Goal: Task Accomplishment & Management: Manage account settings

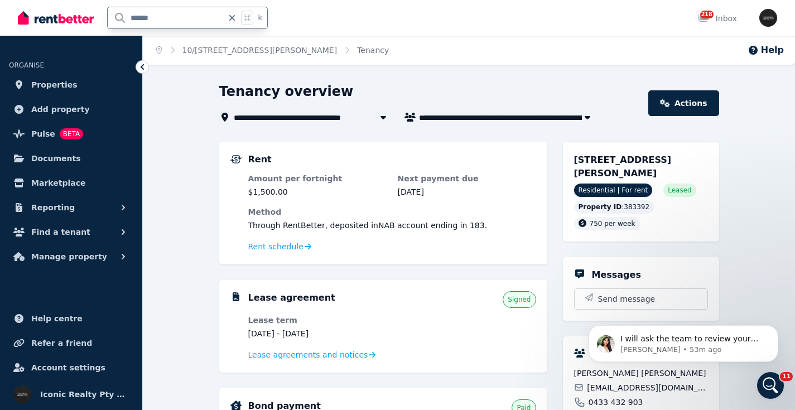
type input "******"
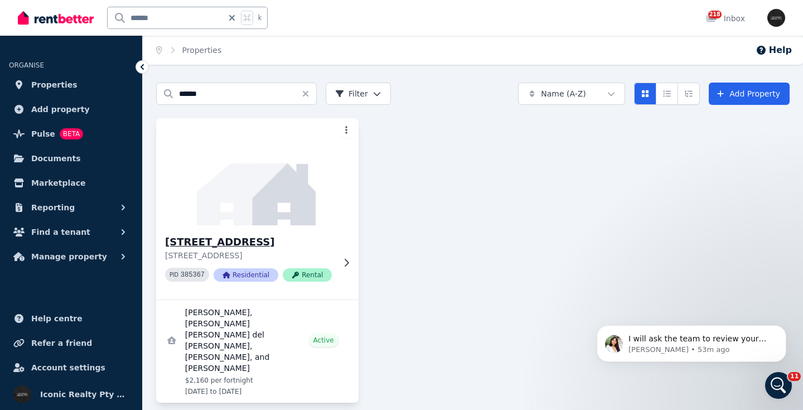
click at [242, 185] on img at bounding box center [257, 171] width 212 height 113
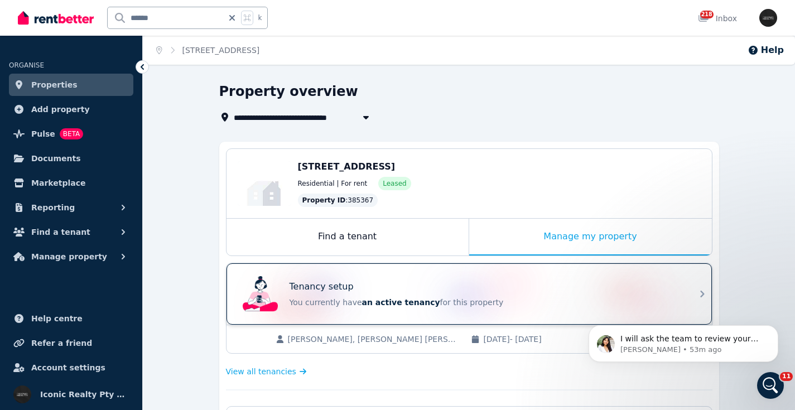
click at [516, 278] on div "Tenancy setup You currently have an active tenancy for this property" at bounding box center [459, 294] width 442 height 45
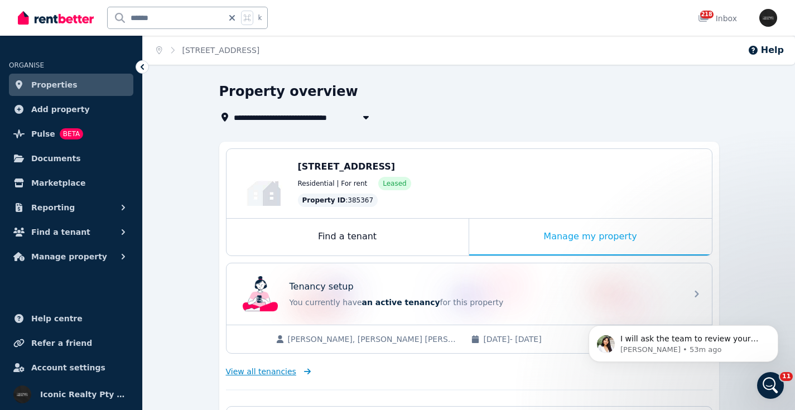
click at [262, 371] on span "View all tenancies" at bounding box center [261, 371] width 70 height 11
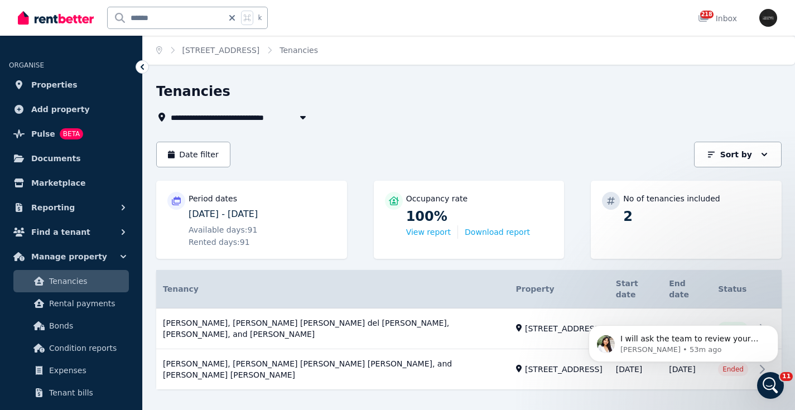
scroll to position [8, 0]
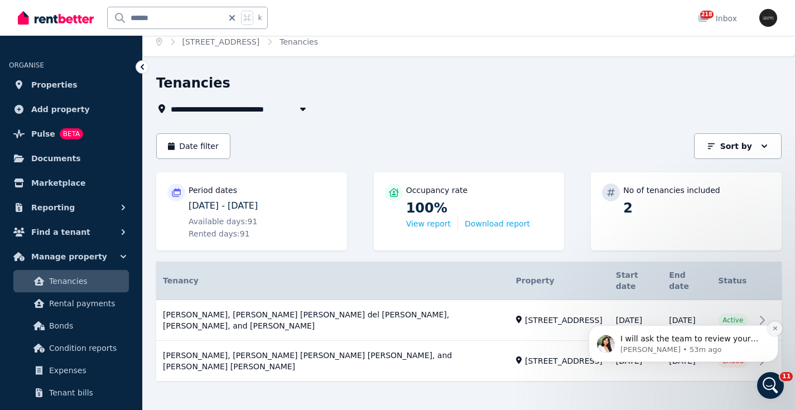
click at [774, 328] on icon "Dismiss notification" at bounding box center [774, 328] width 4 height 4
click at [774, 328] on icon "Dismiss notification" at bounding box center [775, 328] width 6 height 6
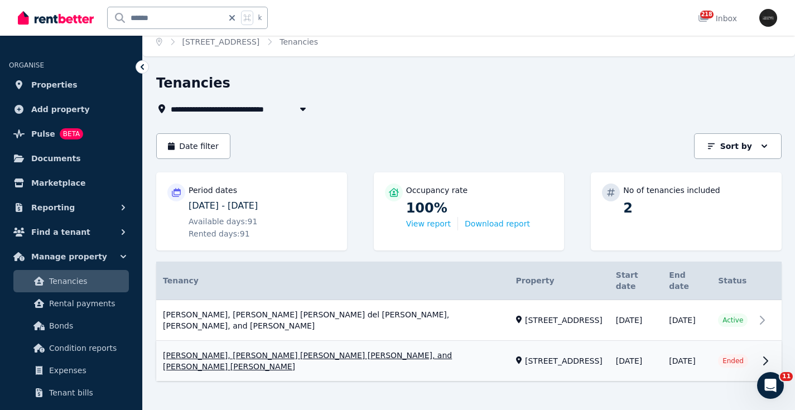
click at [758, 350] on link "View property details" at bounding box center [468, 361] width 625 height 40
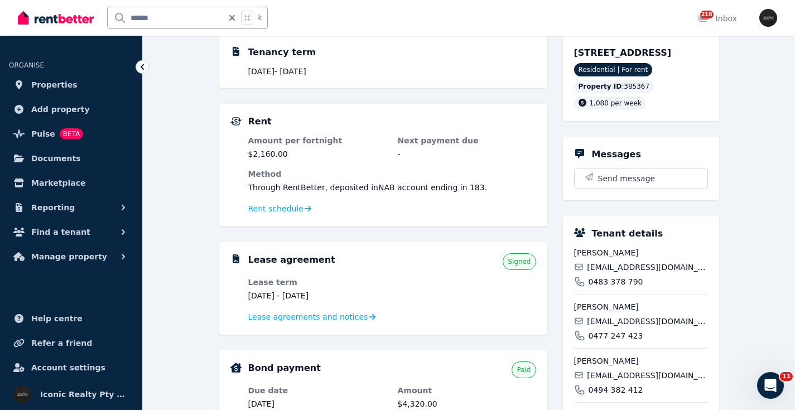
scroll to position [138, 0]
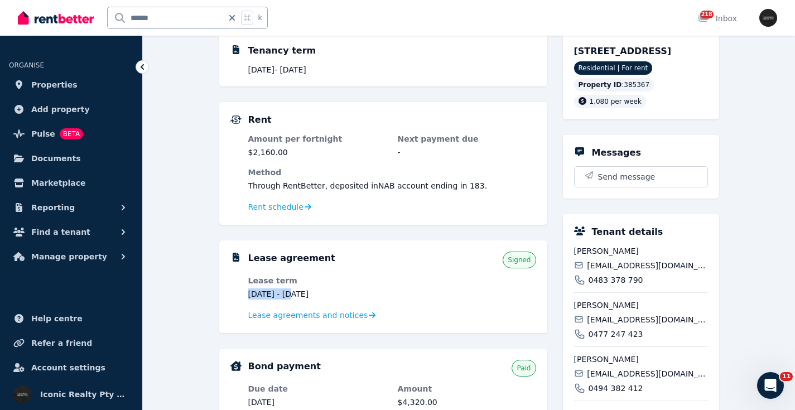
drag, startPoint x: 292, startPoint y: 294, endPoint x: 244, endPoint y: 286, distance: 48.2
click at [245, 295] on div "Lease agreement Signed Lease term 10 Apr 2025 - 10 Oct 2025 Lease agreements an…" at bounding box center [383, 287] width 306 height 70
copy dd "10 Apr 2025"
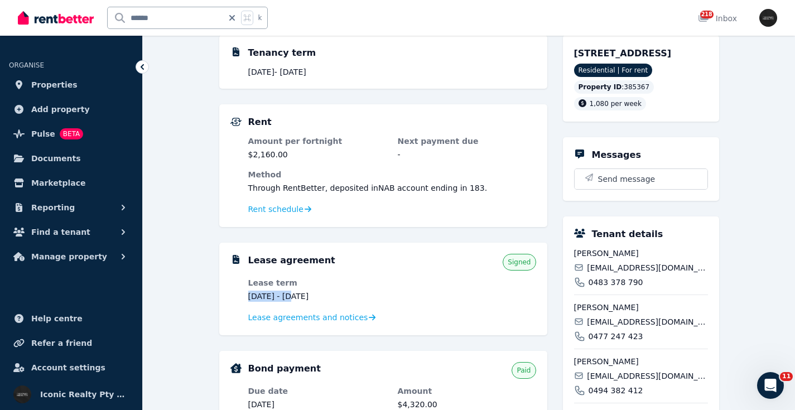
drag, startPoint x: 347, startPoint y: 294, endPoint x: 301, endPoint y: 298, distance: 46.5
click at [301, 298] on dd "10 Apr 2025 - 10 Oct 2025" at bounding box center [317, 296] width 138 height 11
copy dd "10 Oct 2025"
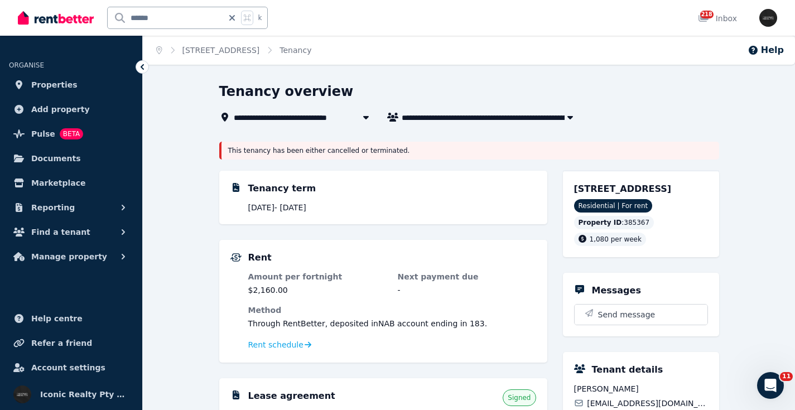
scroll to position [0, 0]
drag, startPoint x: 352, startPoint y: 207, endPoint x: 303, endPoint y: 202, distance: 49.9
click at [299, 208] on p "10 Apr 2025 - 8 Aug 2025" at bounding box center [392, 207] width 288 height 11
copy p "8 Aug 2025"
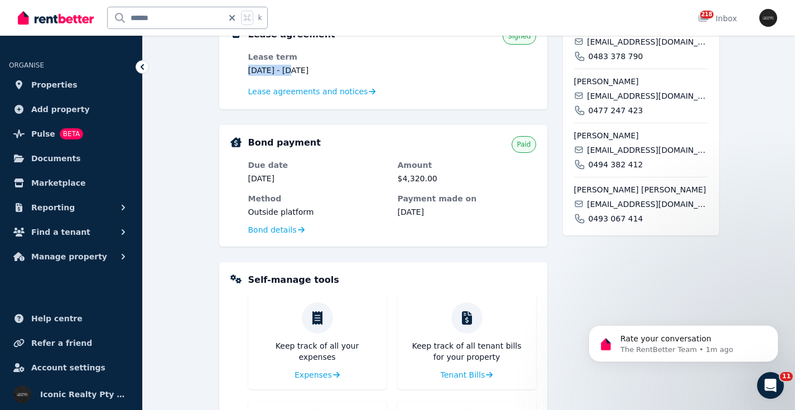
scroll to position [350, 0]
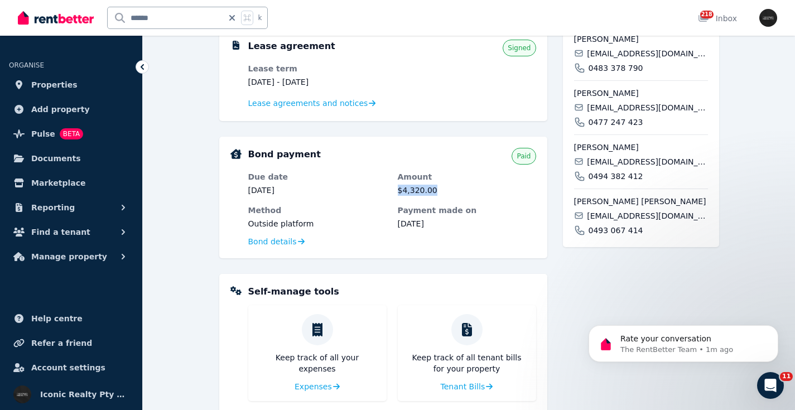
drag, startPoint x: 441, startPoint y: 189, endPoint x: 393, endPoint y: 189, distance: 47.4
click at [393, 189] on dl "Due date 8 Apr 2025 Amount $4,320.00 Method Outside platform Payment made on 10…" at bounding box center [392, 200] width 288 height 58
copy dd "$4,320.00"
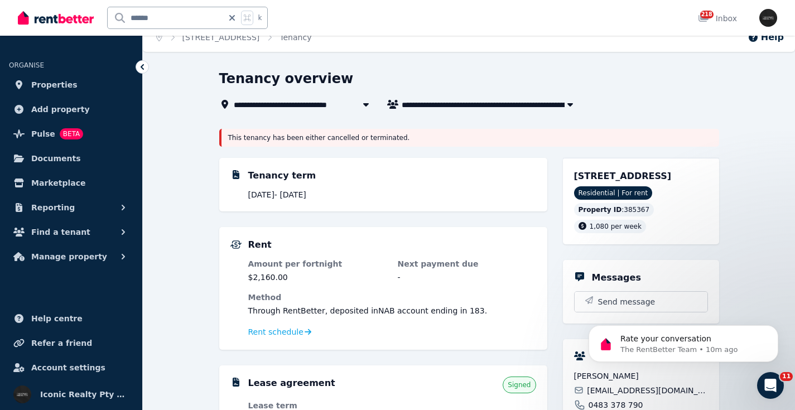
scroll to position [7, 0]
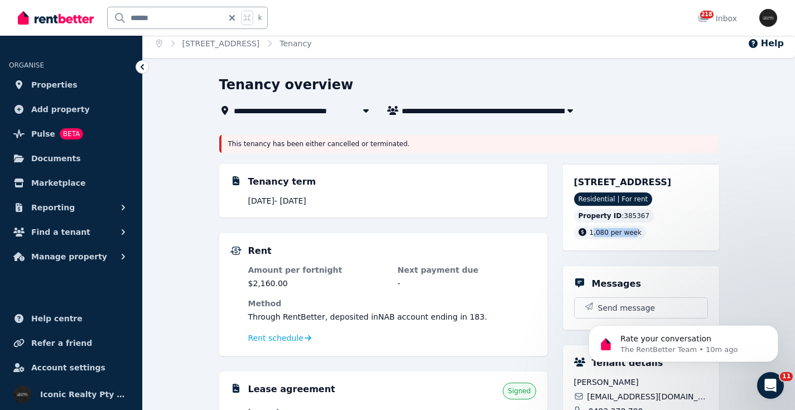
drag, startPoint x: 591, startPoint y: 246, endPoint x: 635, endPoint y: 245, distance: 43.5
click at [635, 236] on span "1,080 per week" at bounding box center [615, 233] width 52 height 8
drag, startPoint x: 594, startPoint y: 246, endPoint x: 639, endPoint y: 247, distance: 44.6
click at [639, 239] on div "1,080 per week" at bounding box center [610, 232] width 72 height 13
copy span "1,080 per week"
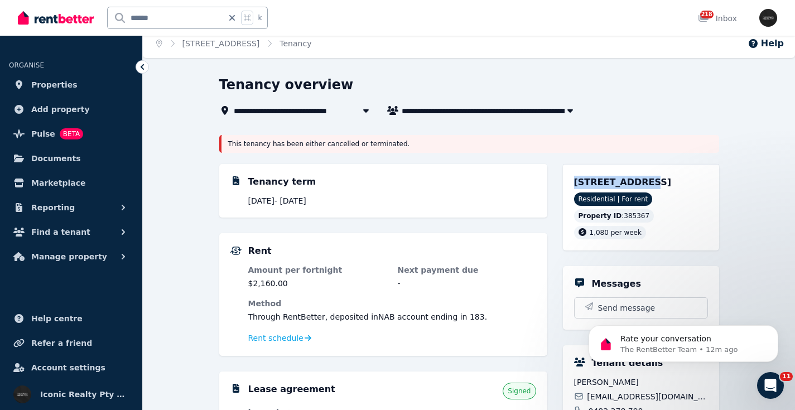
drag, startPoint x: 574, startPoint y: 181, endPoint x: 636, endPoint y: 182, distance: 61.4
click at [636, 182] on span "22/204 Jersey Rd, Paddington NSW 2021" at bounding box center [623, 182] width 98 height 11
copy span "22/204 Jersey"
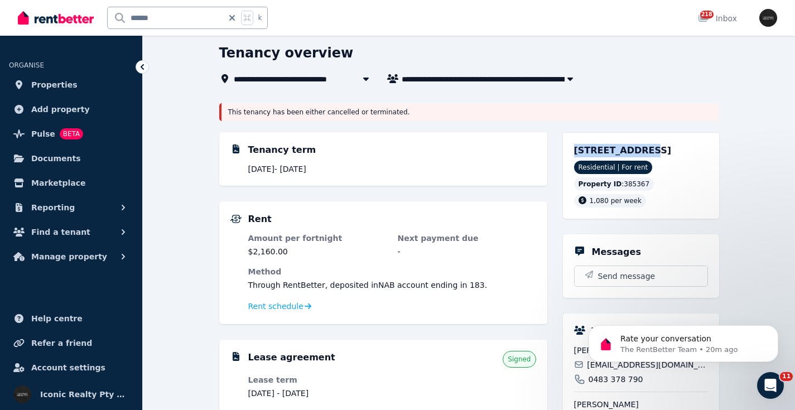
scroll to position [34, 0]
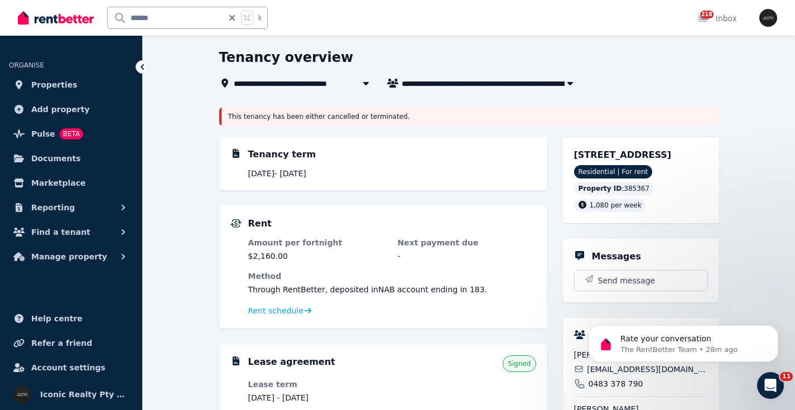
drag, startPoint x: 177, startPoint y: 20, endPoint x: 91, endPoint y: 14, distance: 86.0
click at [91, 14] on div "****** k" at bounding box center [145, 18] width 255 height 36
type input "******"
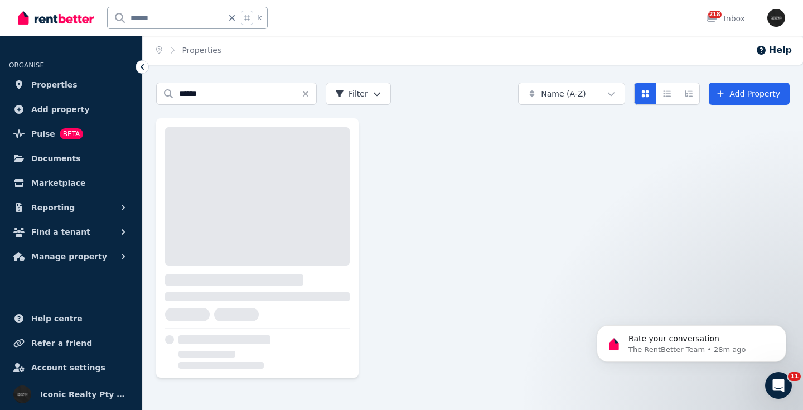
click at [144, 18] on input "******" at bounding box center [165, 17] width 115 height 21
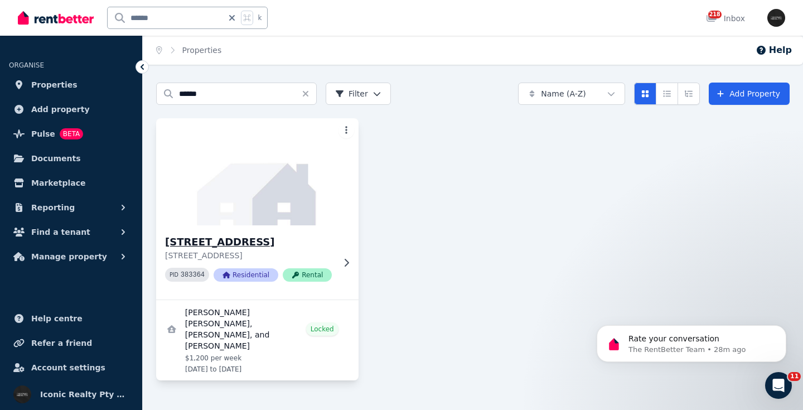
click at [244, 149] on img at bounding box center [257, 171] width 212 height 113
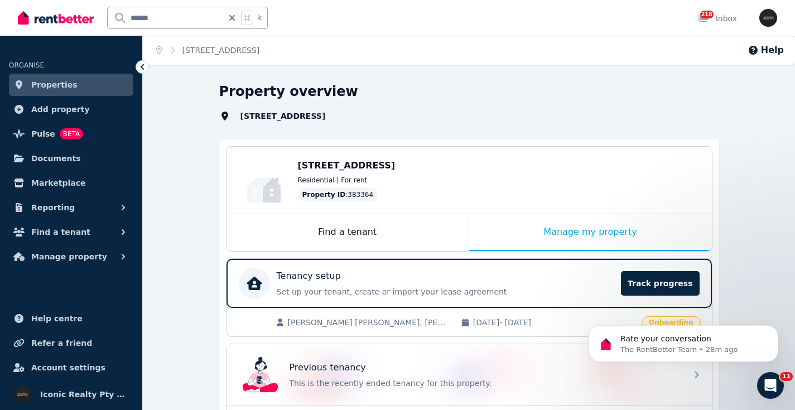
click at [371, 324] on span "[PERSON_NAME] [PERSON_NAME], [PERSON_NAME], [PERSON_NAME]" at bounding box center [369, 322] width 162 height 11
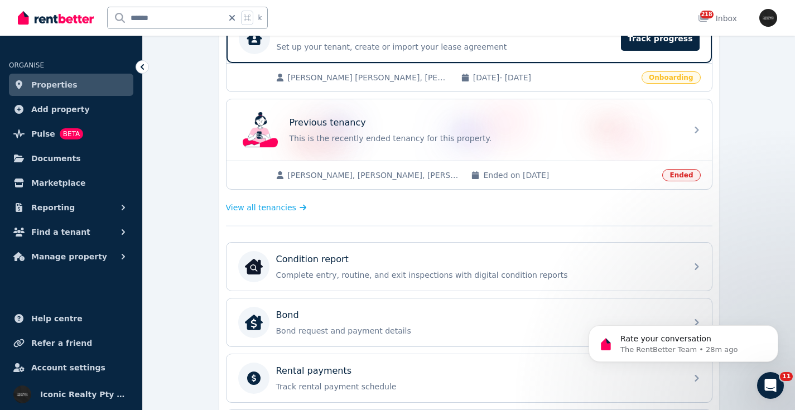
scroll to position [251, 0]
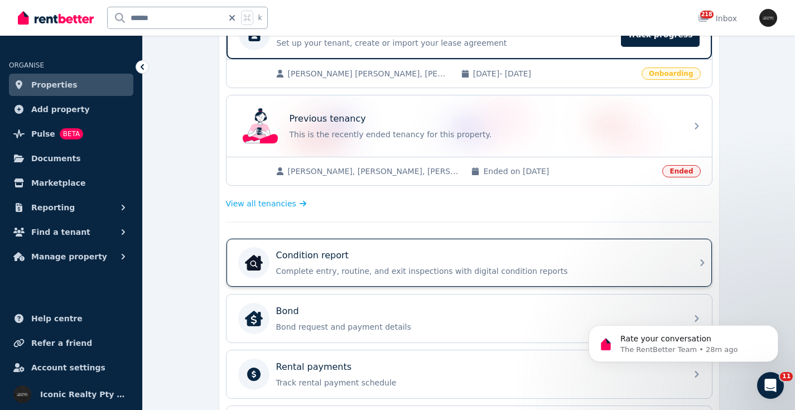
click at [558, 260] on div "Condition report" at bounding box center [478, 255] width 404 height 13
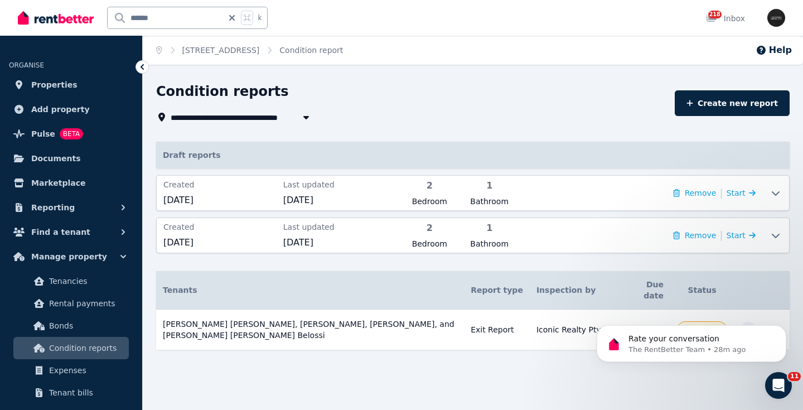
drag, startPoint x: 766, startPoint y: 316, endPoint x: 769, endPoint y: 321, distance: 6.2
click at [766, 316] on body "Rate your conversation The RentBetter Team • 28m ago" at bounding box center [691, 340] width 214 height 69
click at [785, 329] on icon "Dismiss notification" at bounding box center [783, 328] width 6 height 6
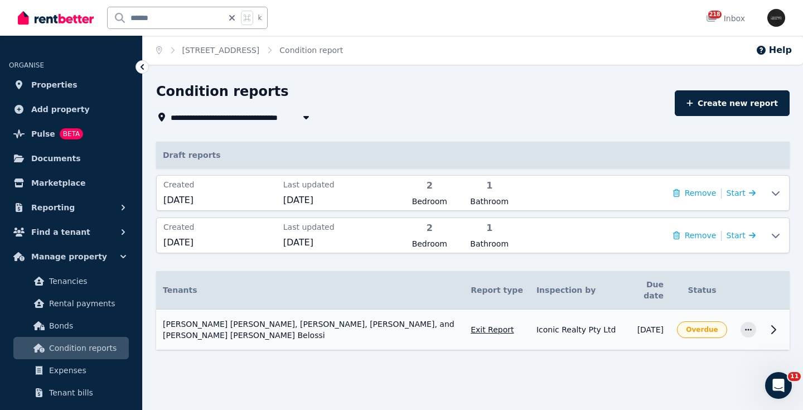
click at [776, 326] on icon at bounding box center [774, 330] width 4 height 8
click at [778, 235] on icon at bounding box center [776, 236] width 8 height 4
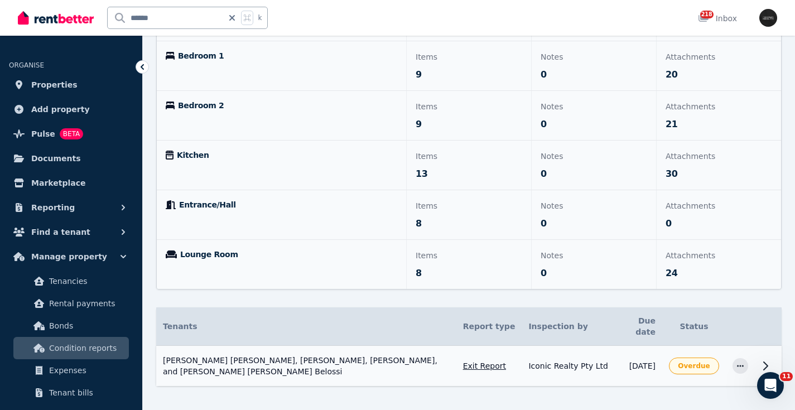
scroll to position [260, 0]
click at [765, 362] on icon at bounding box center [765, 366] width 4 height 8
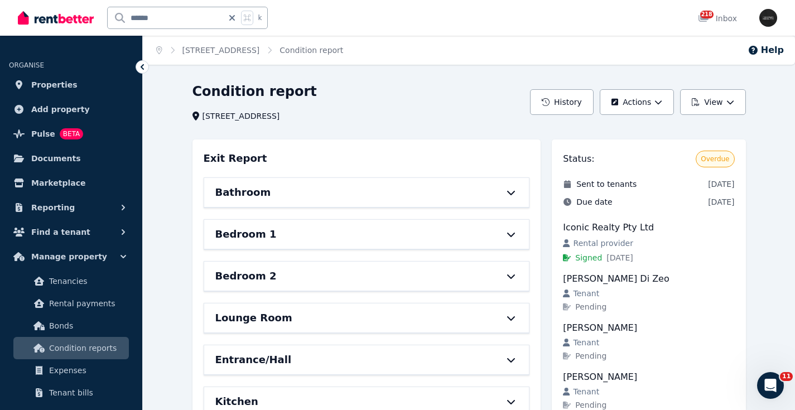
scroll to position [2, 0]
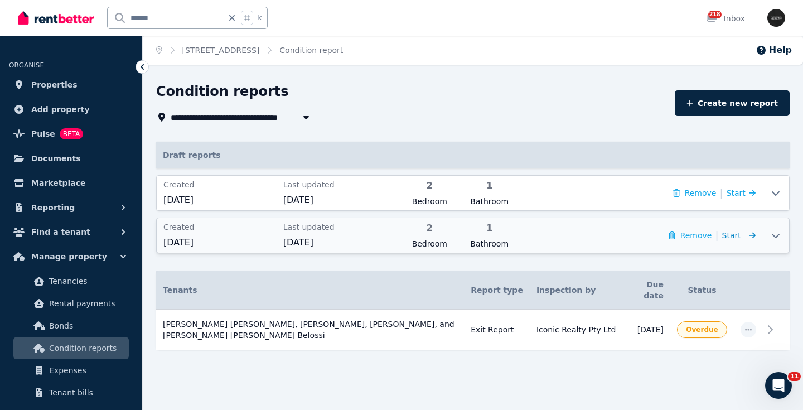
click at [751, 235] on icon at bounding box center [750, 235] width 11 height 8
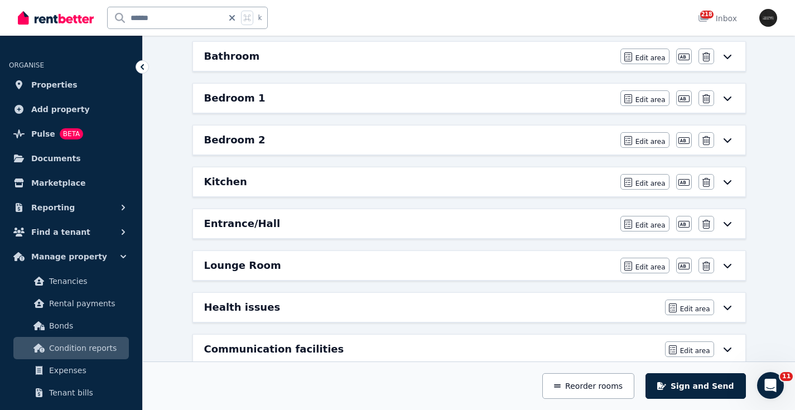
scroll to position [145, 0]
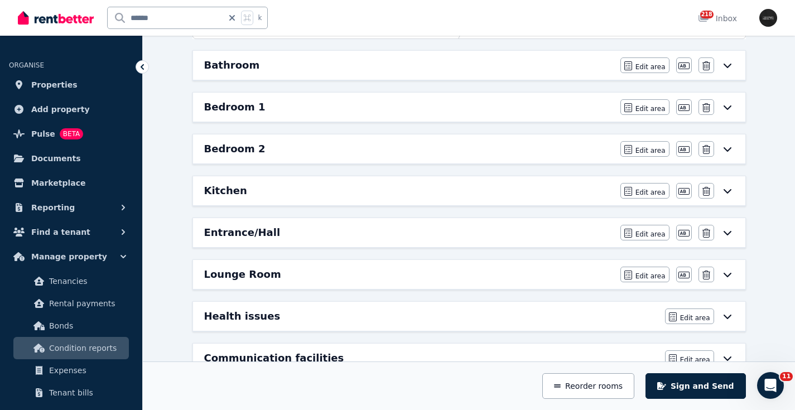
click at [728, 67] on icon at bounding box center [727, 66] width 8 height 4
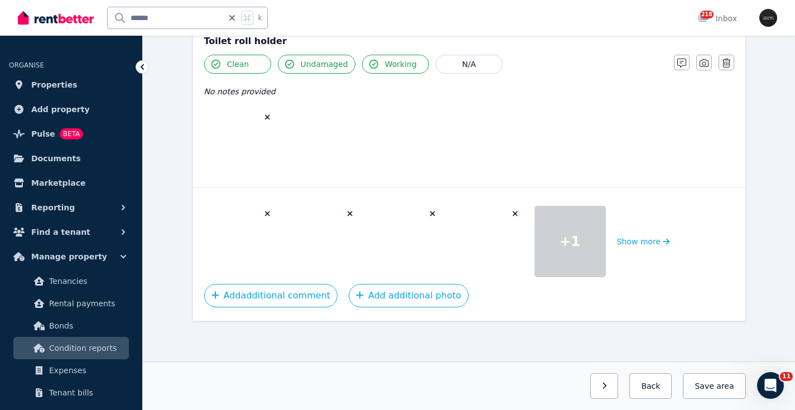
scroll to position [1983, 0]
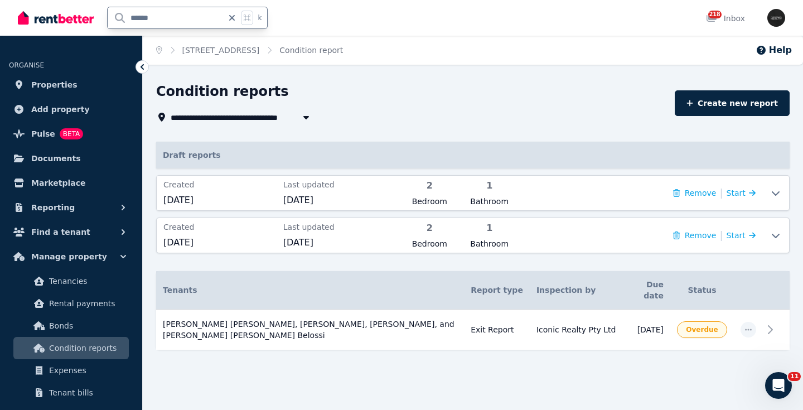
drag, startPoint x: 168, startPoint y: 17, endPoint x: 95, endPoint y: 16, distance: 73.6
click at [94, 17] on div "****** k" at bounding box center [145, 18] width 255 height 36
type input "*****"
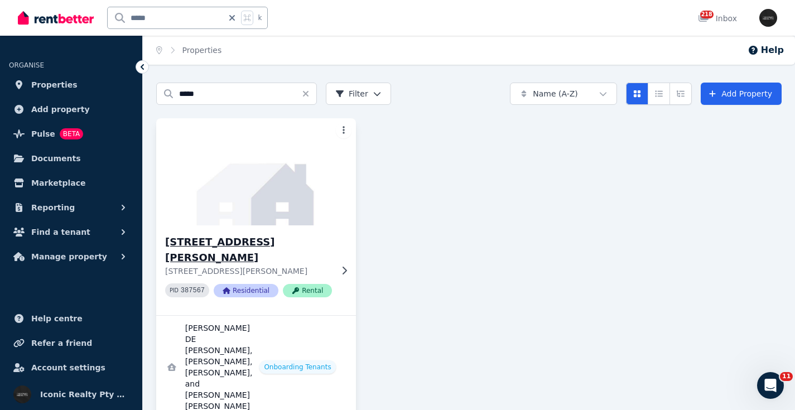
click at [278, 185] on img at bounding box center [256, 171] width 210 height 113
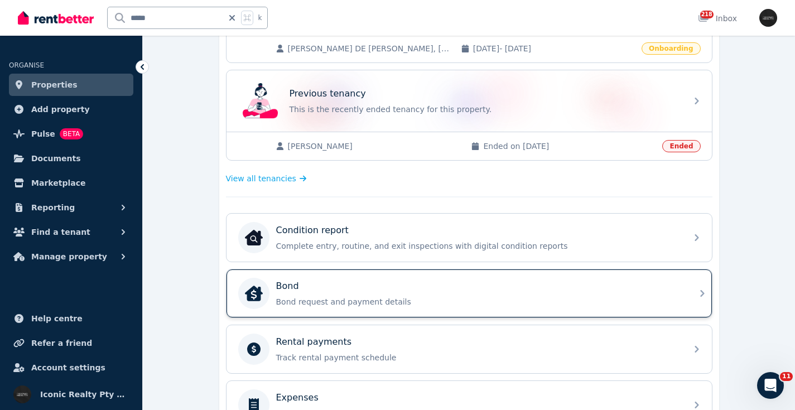
scroll to position [277, 0]
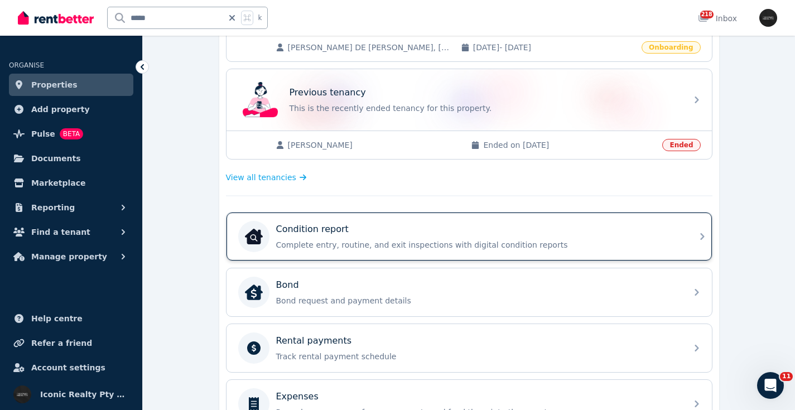
click at [487, 229] on div "Condition report" at bounding box center [478, 229] width 404 height 13
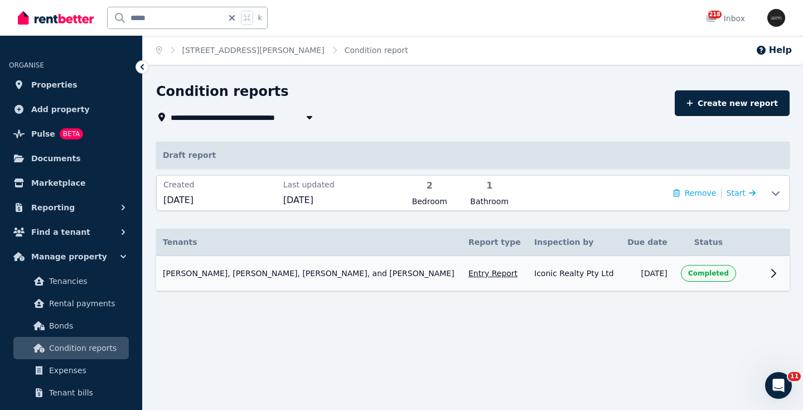
click at [772, 273] on icon at bounding box center [773, 273] width 13 height 13
click at [780, 194] on icon at bounding box center [775, 192] width 13 height 9
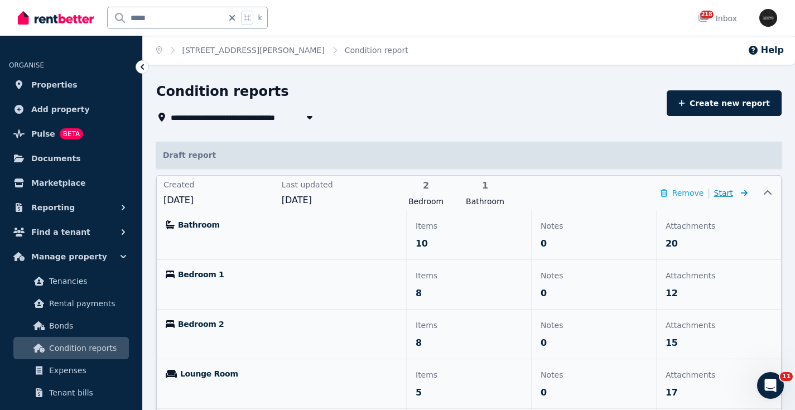
click at [747, 192] on icon at bounding box center [741, 193] width 11 height 8
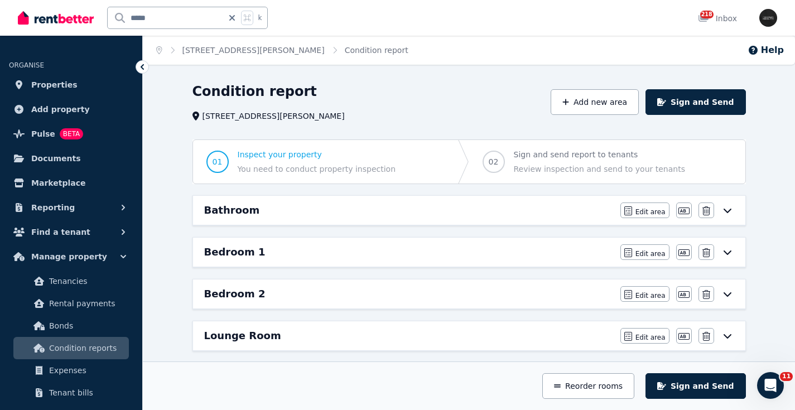
click at [730, 210] on icon at bounding box center [727, 211] width 8 height 4
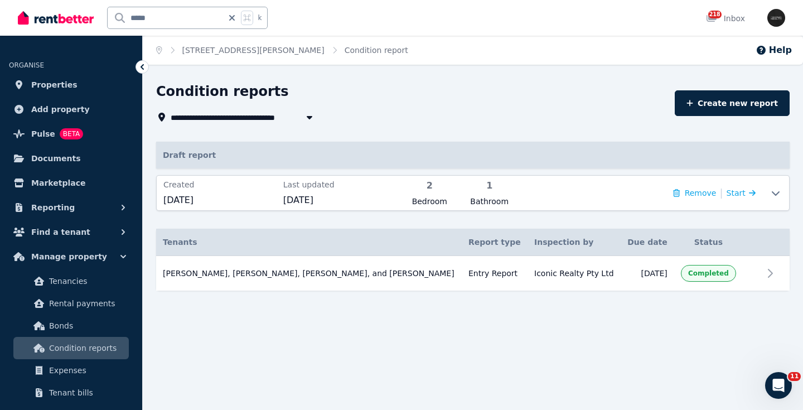
click at [501, 351] on div "**********" at bounding box center [401, 205] width 803 height 410
click at [785, 379] on div "Open Intercom Messenger" at bounding box center [776, 383] width 37 height 37
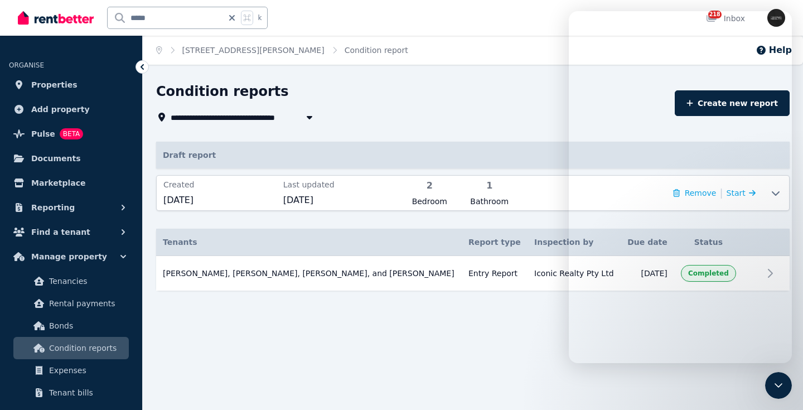
click at [420, 333] on div "**********" at bounding box center [401, 205] width 803 height 410
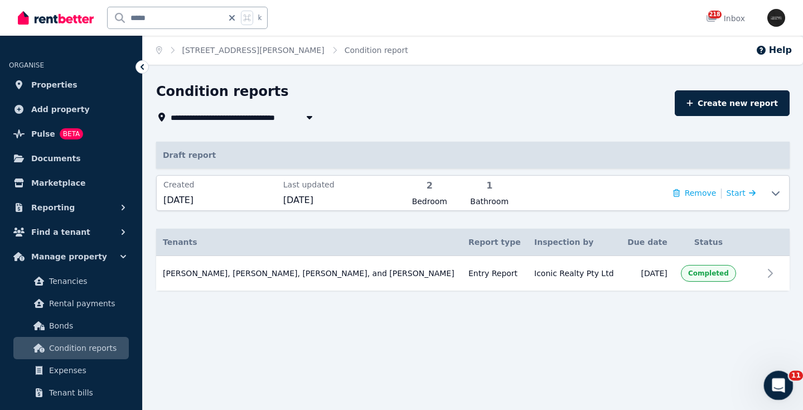
click at [782, 381] on icon "Open Intercom Messenger" at bounding box center [777, 384] width 18 height 18
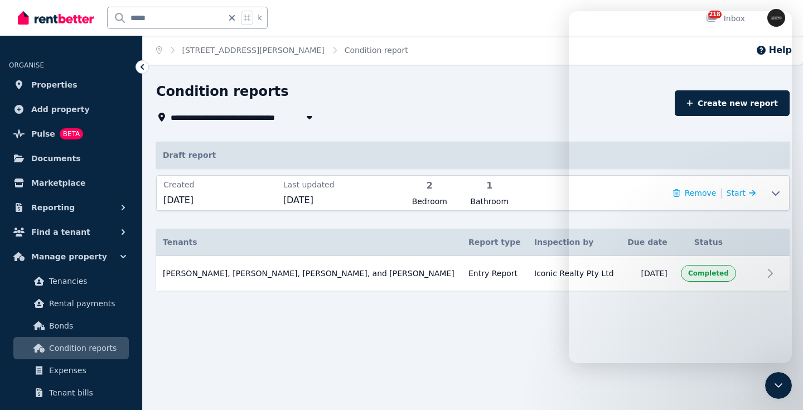
click at [316, 360] on div "**********" at bounding box center [401, 205] width 803 height 410
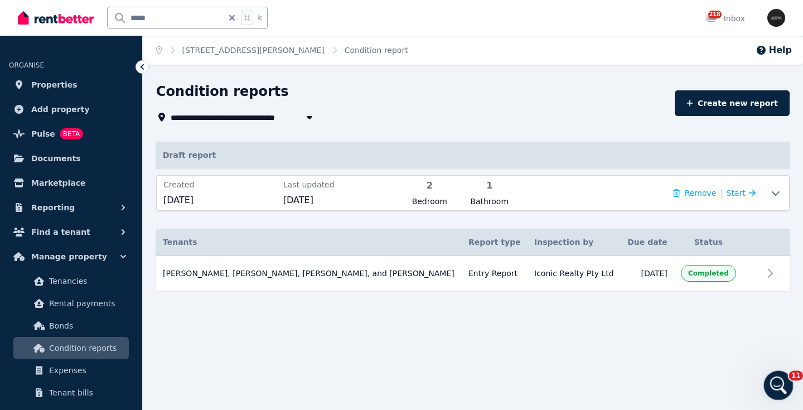
click at [772, 389] on div "Open Intercom Messenger" at bounding box center [776, 383] width 37 height 37
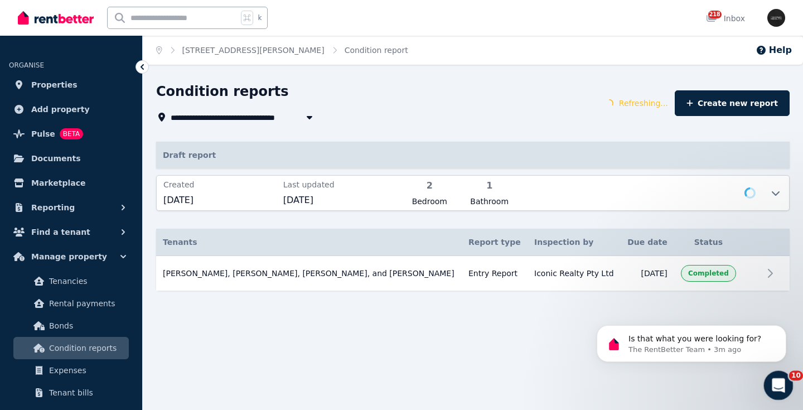
drag, startPoint x: 943, startPoint y: 493, endPoint x: 771, endPoint y: 381, distance: 205.1
click at [771, 381] on div "Open Intercom Messenger" at bounding box center [776, 383] width 37 height 37
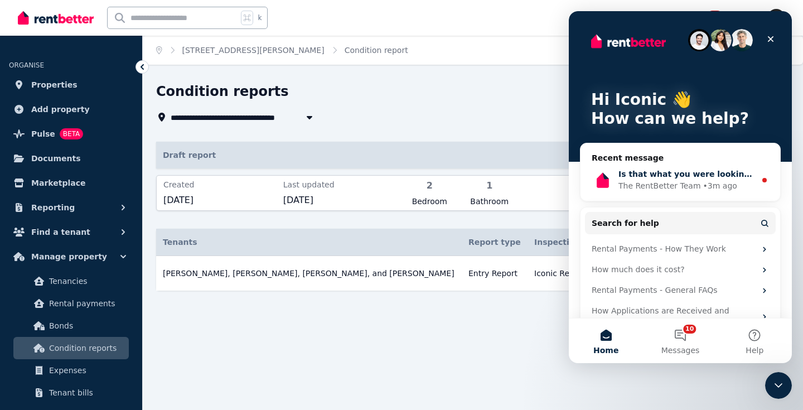
click at [706, 178] on span "Is that what you were looking for?" at bounding box center [693, 174] width 151 height 9
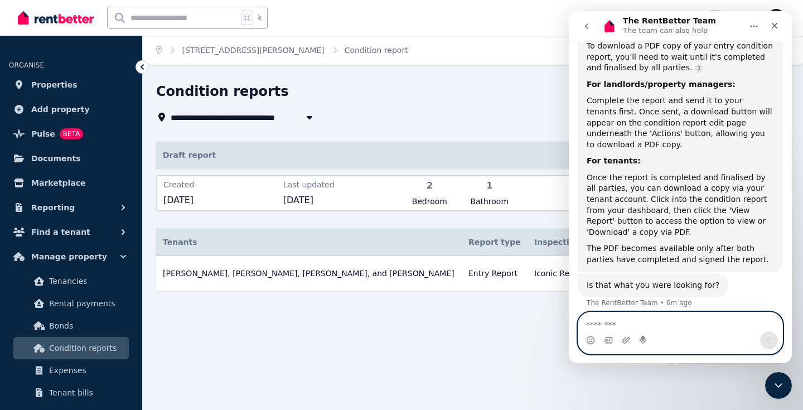
scroll to position [223, 0]
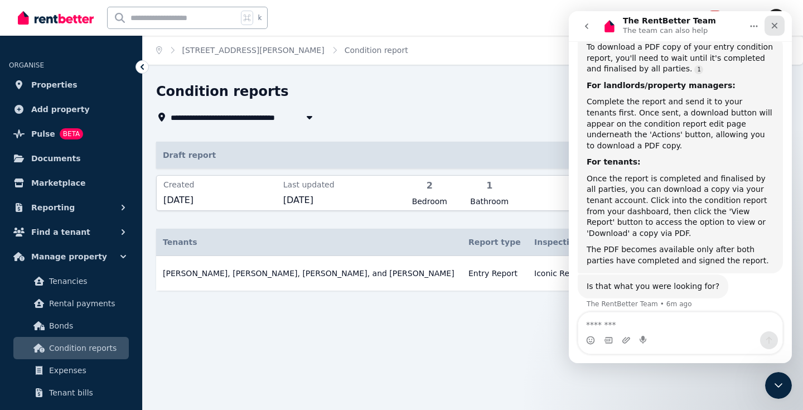
click at [777, 25] on icon "Close" at bounding box center [774, 25] width 9 height 9
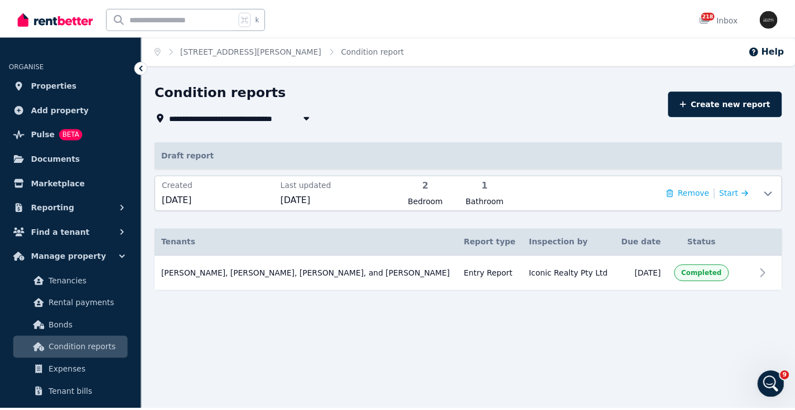
scroll to position [0, 0]
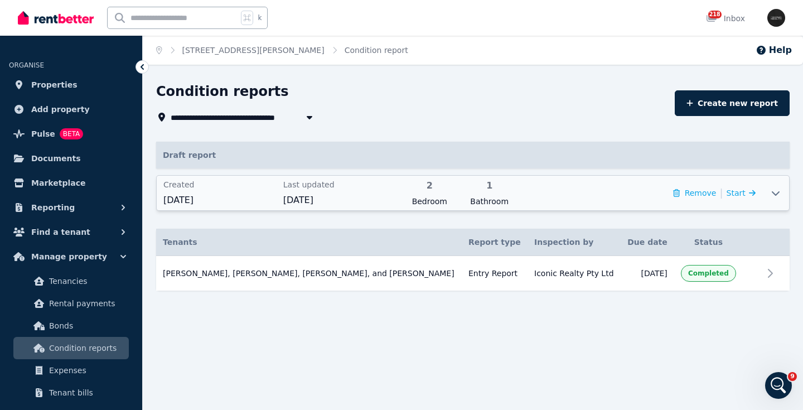
click at [776, 193] on icon at bounding box center [775, 192] width 13 height 9
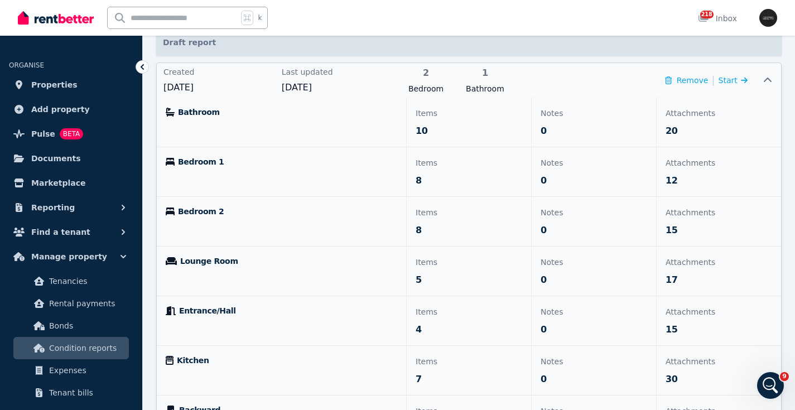
scroll to position [139, 0]
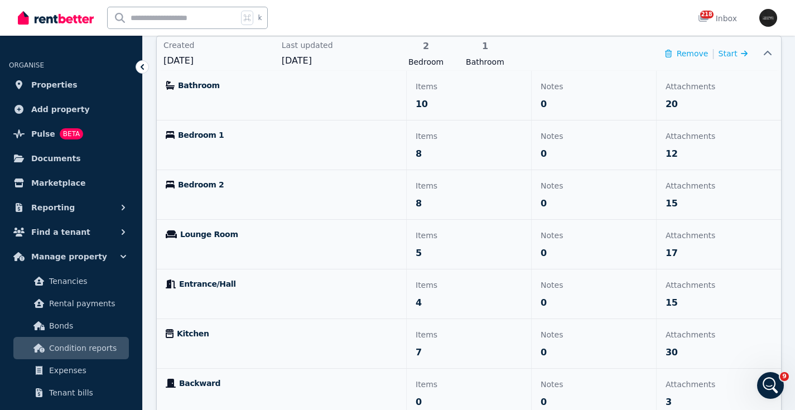
click at [696, 86] on p "Attachments" at bounding box center [718, 86] width 107 height 13
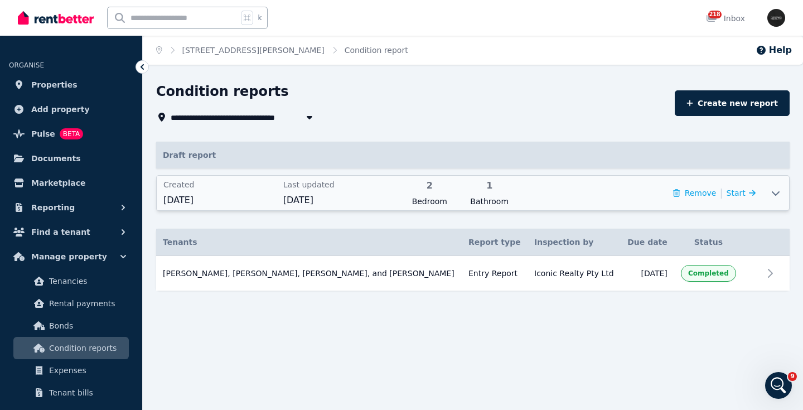
click at [776, 193] on icon at bounding box center [775, 192] width 13 height 9
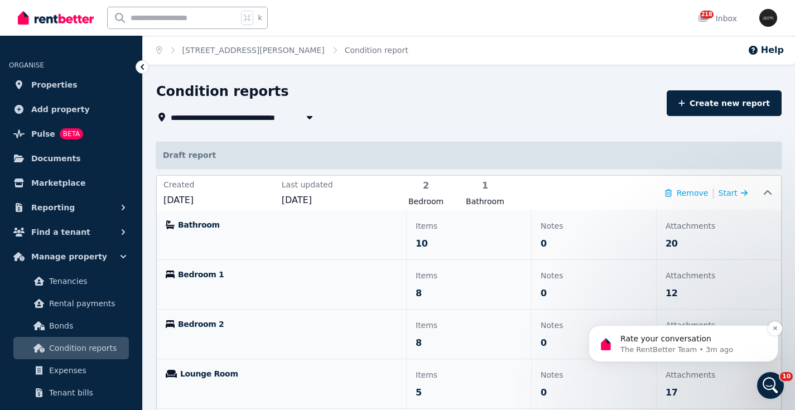
click at [727, 345] on p "The RentBetter Team • 3m ago" at bounding box center [692, 350] width 144 height 10
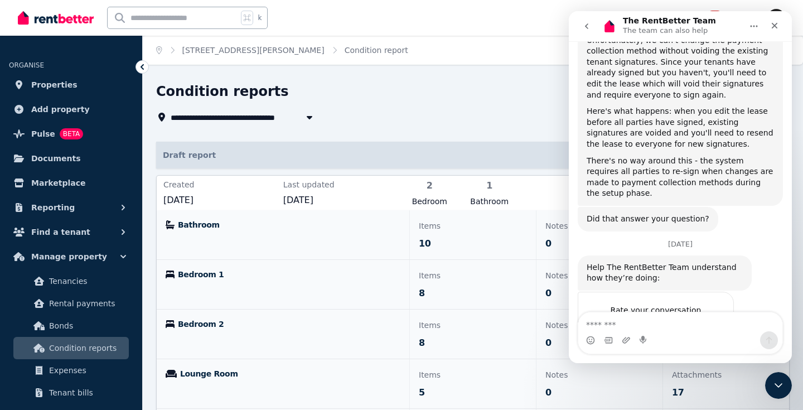
scroll to position [1108, 0]
click at [586, 27] on icon "go back" at bounding box center [586, 26] width 3 height 6
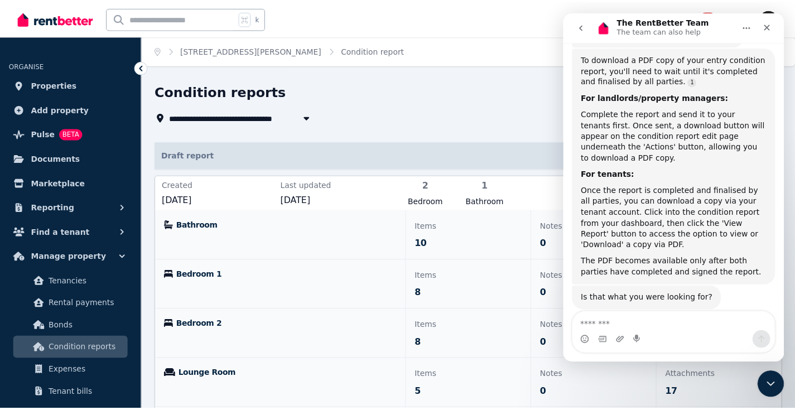
scroll to position [213, 0]
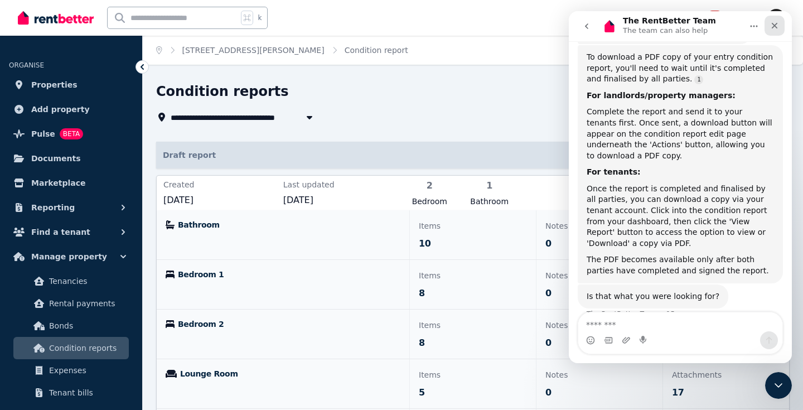
click at [775, 26] on icon "Close" at bounding box center [775, 26] width 6 height 6
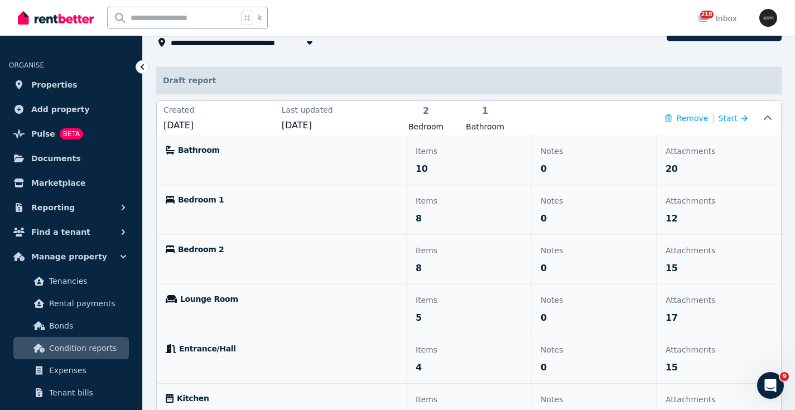
scroll to position [64, 0]
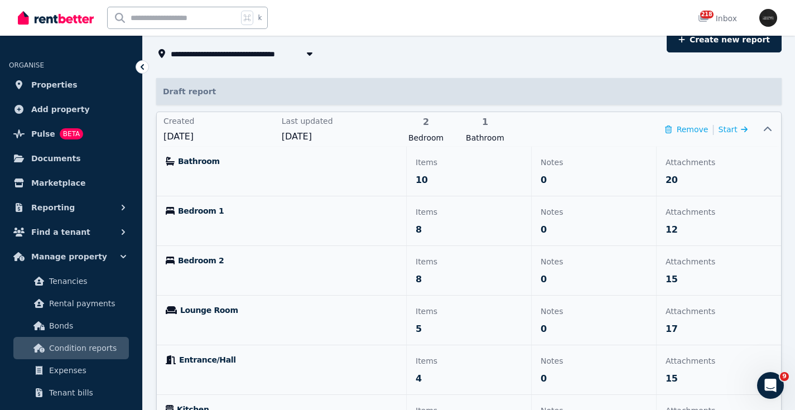
click at [692, 162] on p "Attachments" at bounding box center [718, 162] width 107 height 13
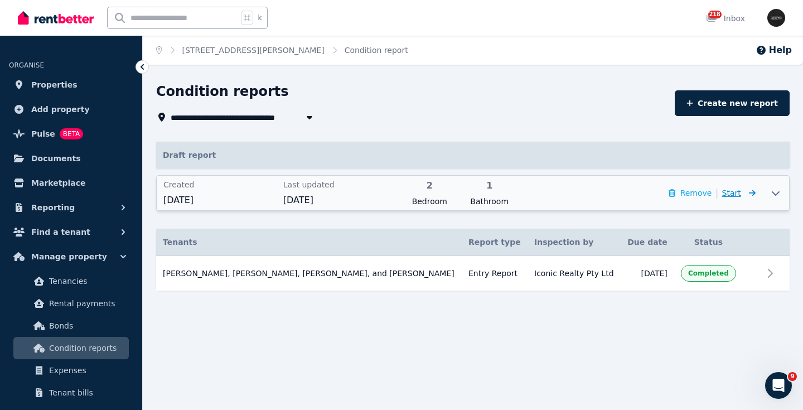
click at [748, 195] on icon at bounding box center [750, 193] width 11 height 8
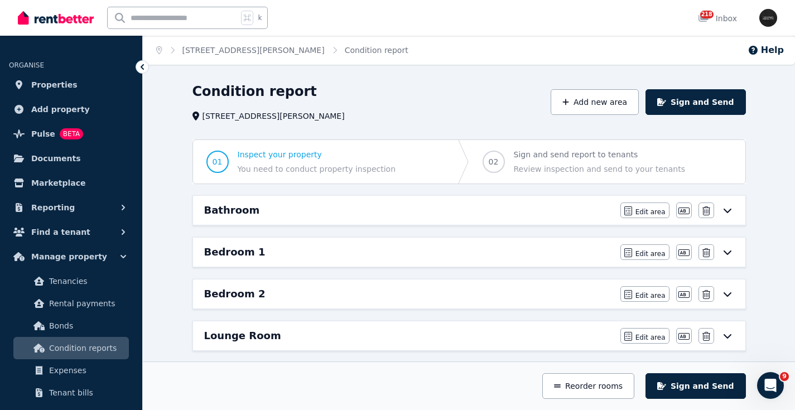
click at [732, 211] on icon at bounding box center [727, 210] width 13 height 9
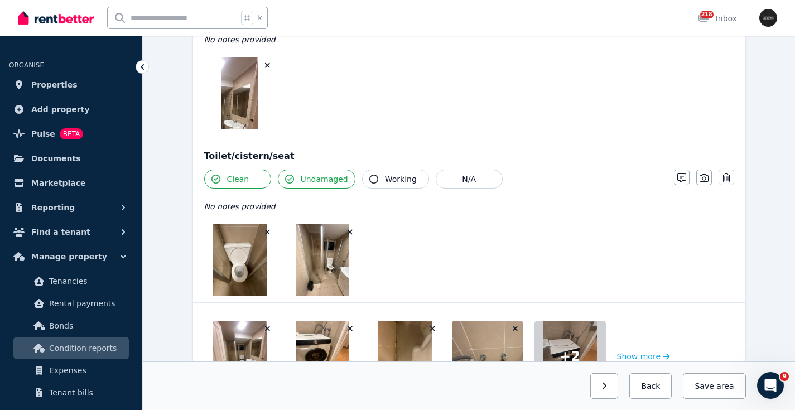
scroll to position [1649, 0]
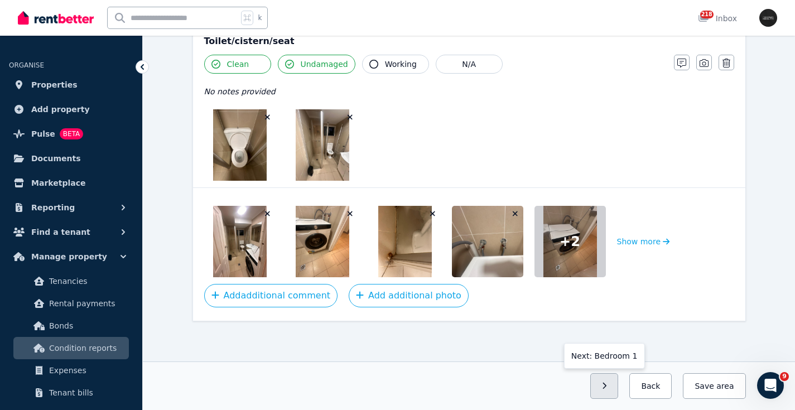
click at [615, 388] on button "button" at bounding box center [604, 386] width 28 height 26
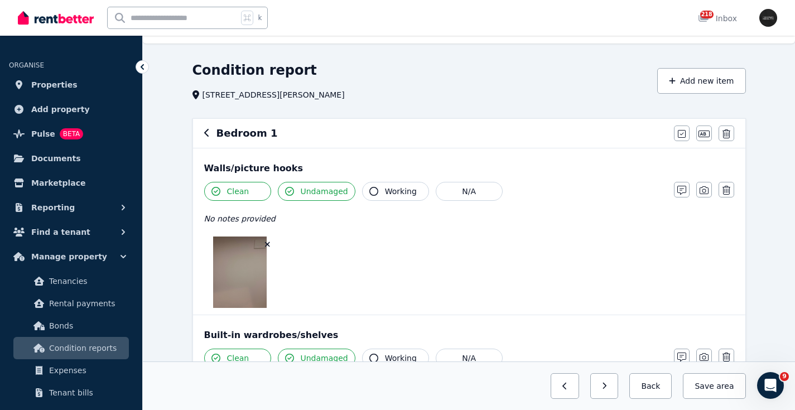
scroll to position [0, 0]
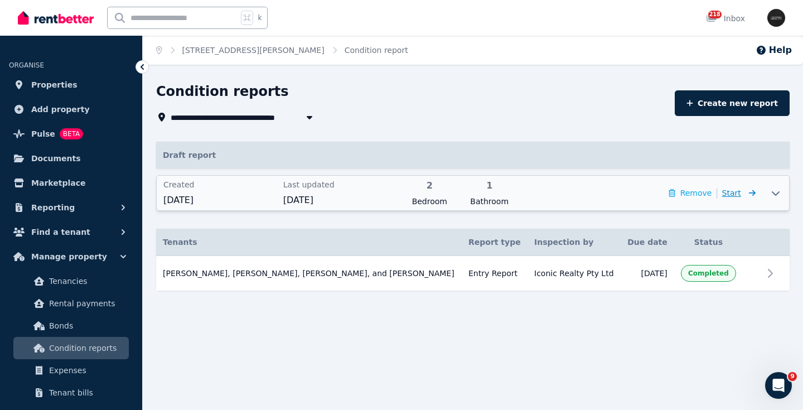
click at [747, 192] on icon at bounding box center [750, 193] width 11 height 8
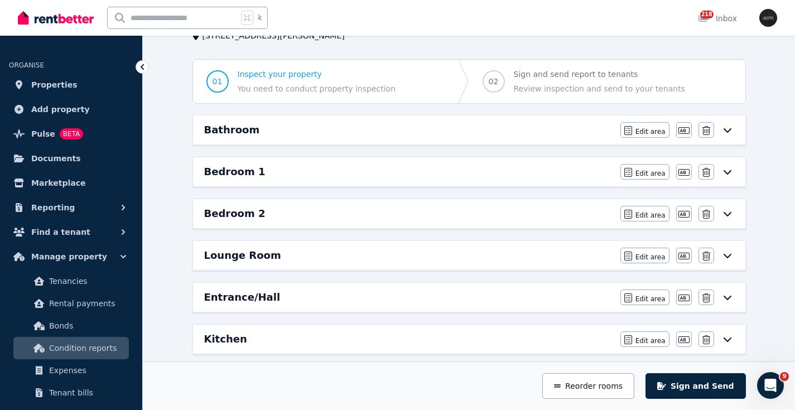
scroll to position [78, 0]
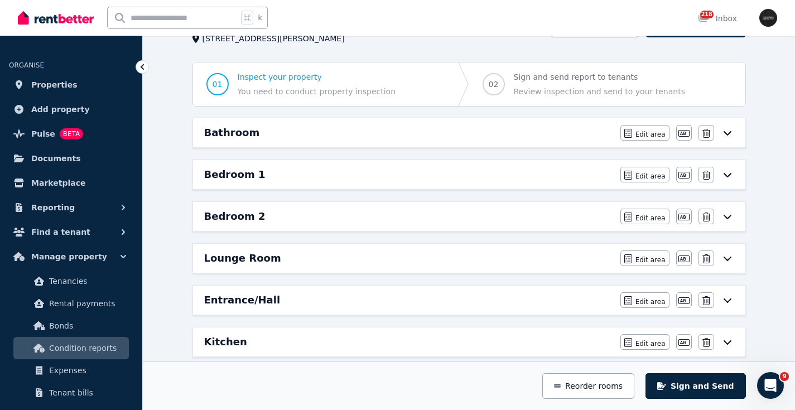
click at [727, 130] on icon at bounding box center [727, 132] width 13 height 9
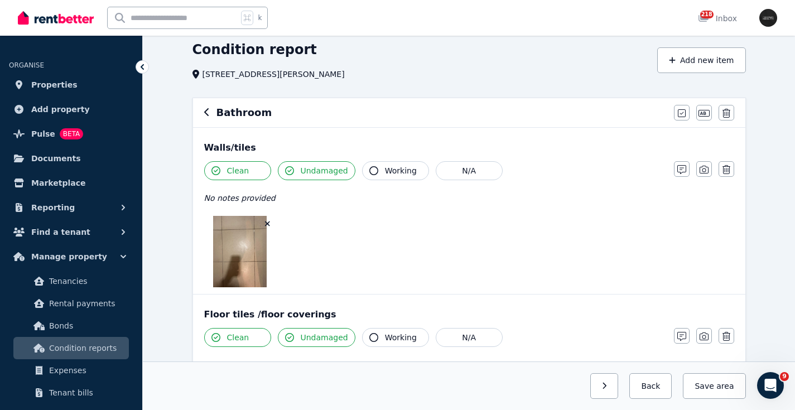
scroll to position [0, 0]
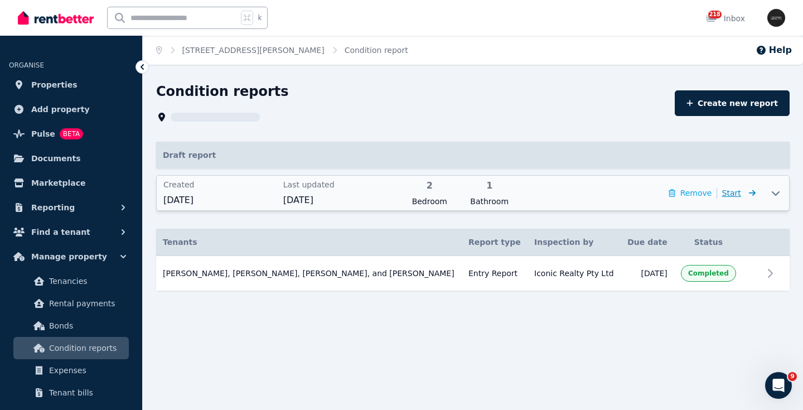
click at [751, 194] on icon at bounding box center [752, 193] width 7 height 6
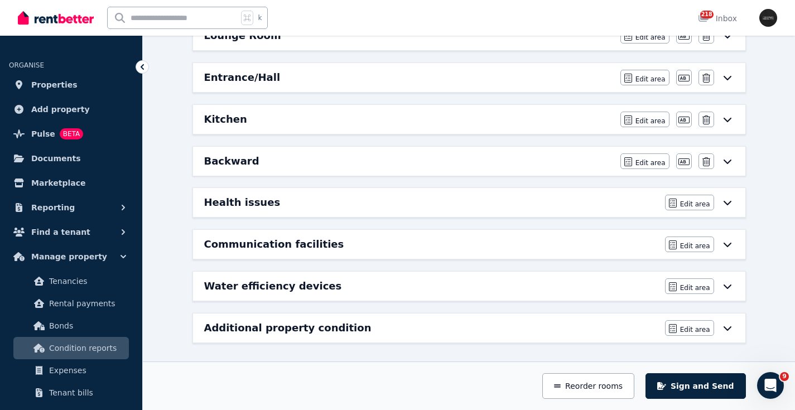
scroll to position [296, 0]
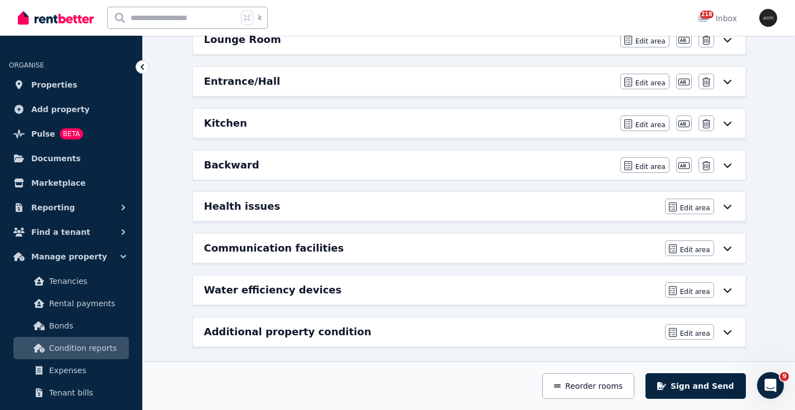
click at [727, 331] on icon at bounding box center [727, 331] width 13 height 9
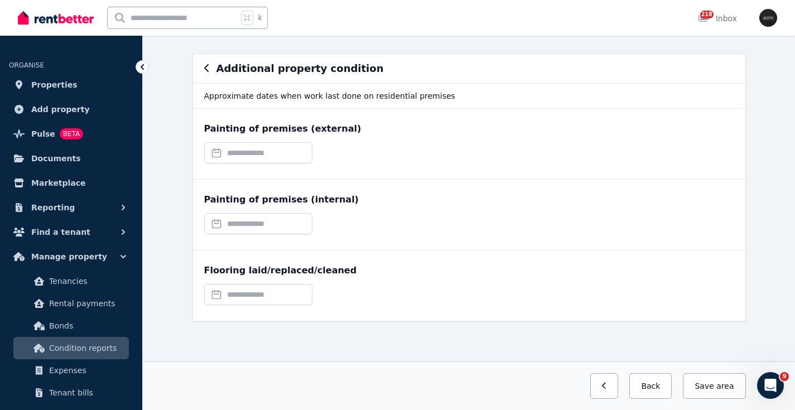
scroll to position [0, 0]
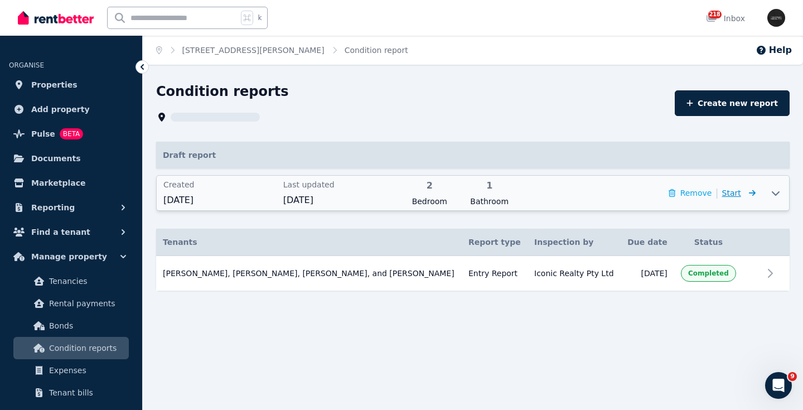
click at [745, 191] on icon at bounding box center [750, 193] width 11 height 8
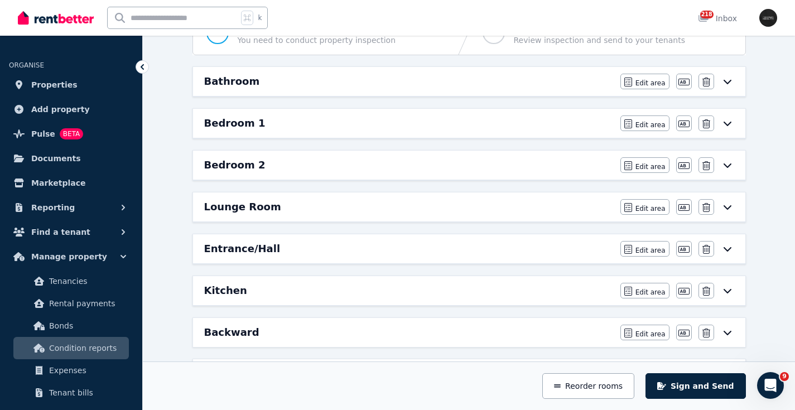
scroll to position [122, 0]
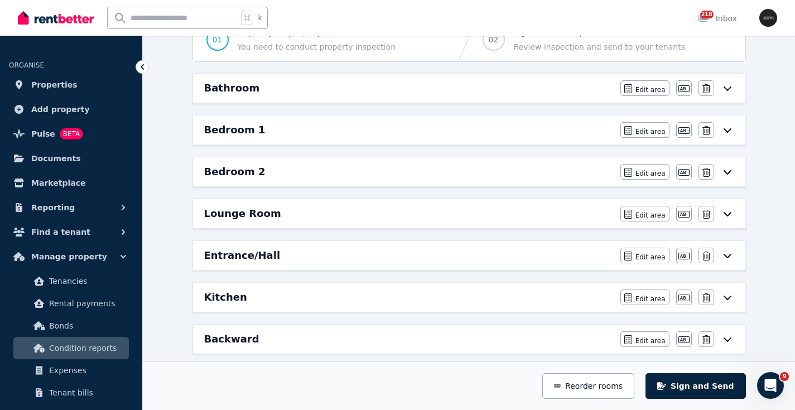
click at [728, 257] on icon at bounding box center [727, 256] width 8 height 4
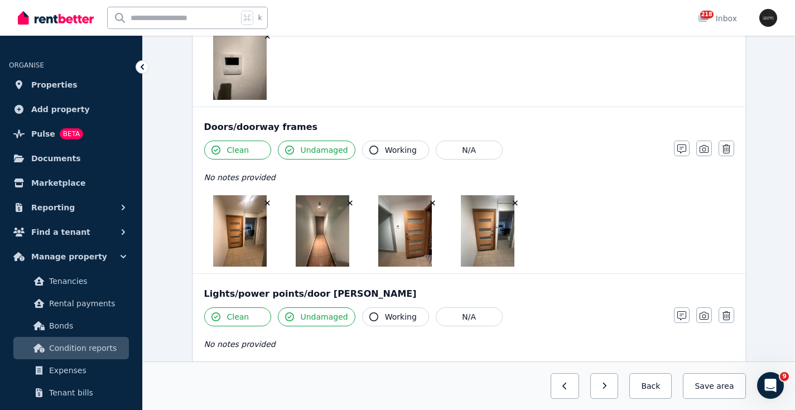
scroll to position [0, 0]
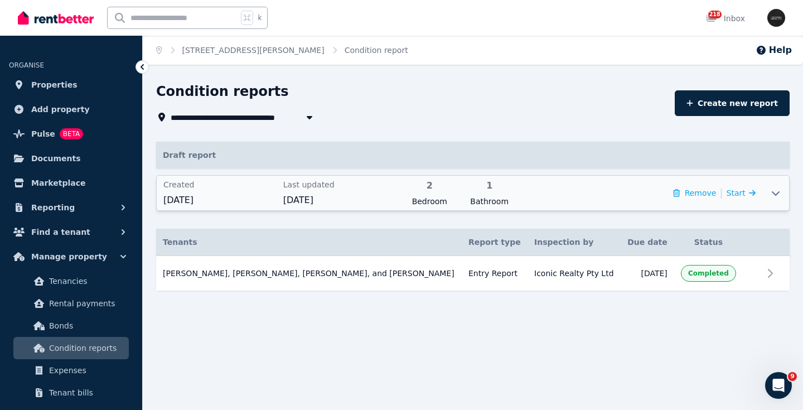
click at [758, 191] on div "Created [DATE] Last updated [DATE] 2 Bedroom 1 Bathroom Remove | Start" at bounding box center [460, 193] width 606 height 35
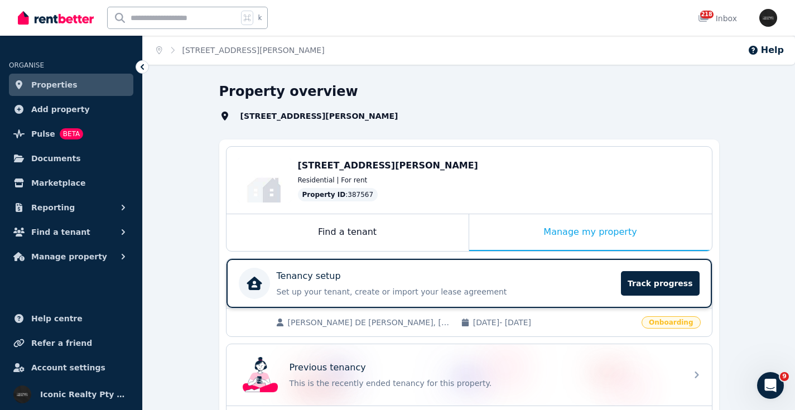
click at [500, 275] on div "Tenancy setup" at bounding box center [446, 275] width 338 height 13
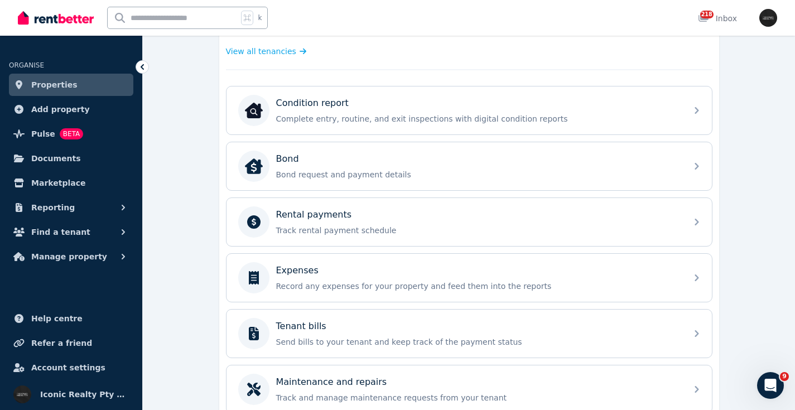
scroll to position [407, 0]
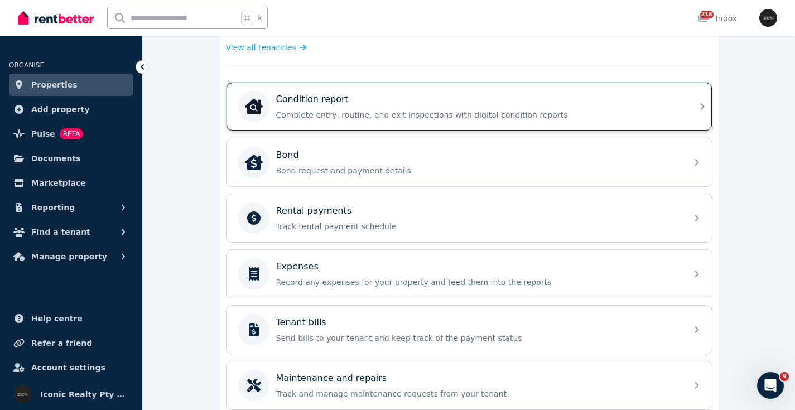
click at [341, 106] on div "Condition report Complete entry, routine, and exit inspections with digital con…" at bounding box center [478, 107] width 404 height 28
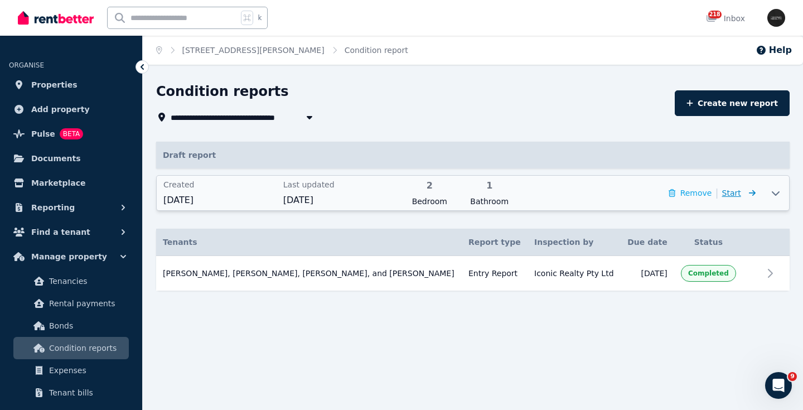
click at [742, 192] on span "Start" at bounding box center [738, 192] width 33 height 13
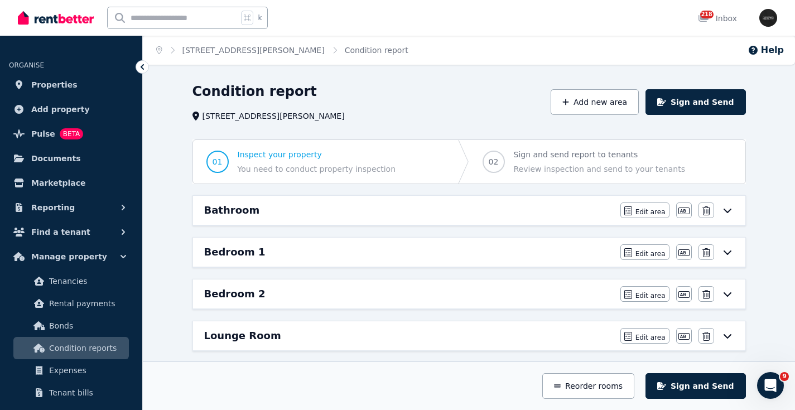
click at [729, 211] on icon at bounding box center [727, 210] width 13 height 9
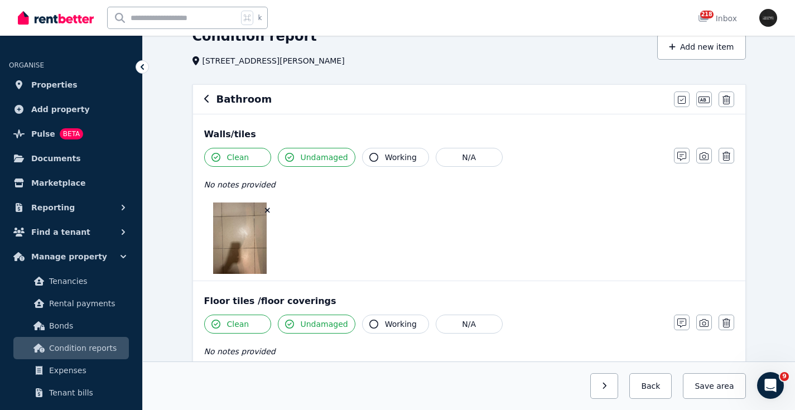
scroll to position [76, 0]
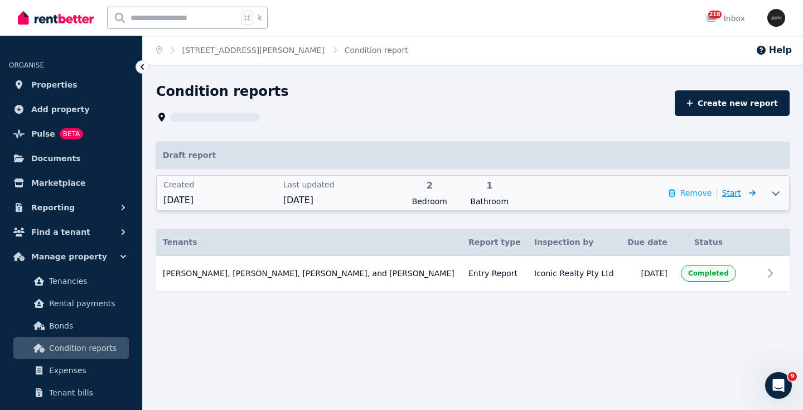
click at [746, 195] on icon at bounding box center [750, 193] width 11 height 8
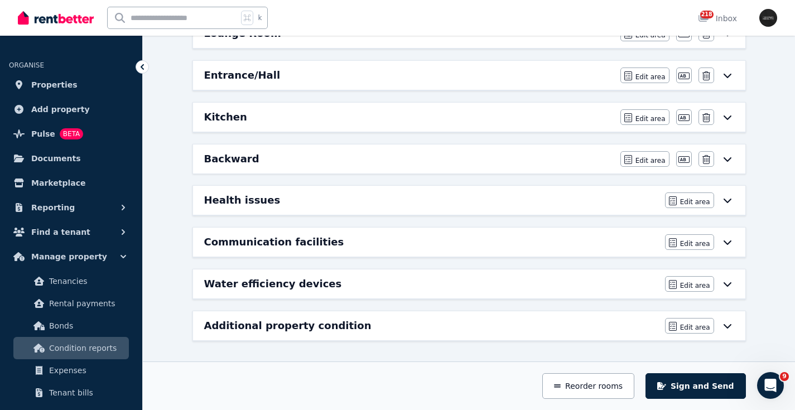
scroll to position [302, 0]
click at [728, 161] on icon at bounding box center [727, 159] width 8 height 4
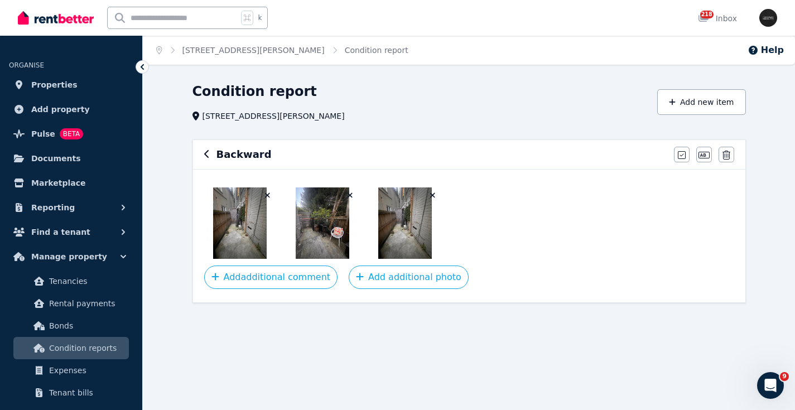
scroll to position [0, 0]
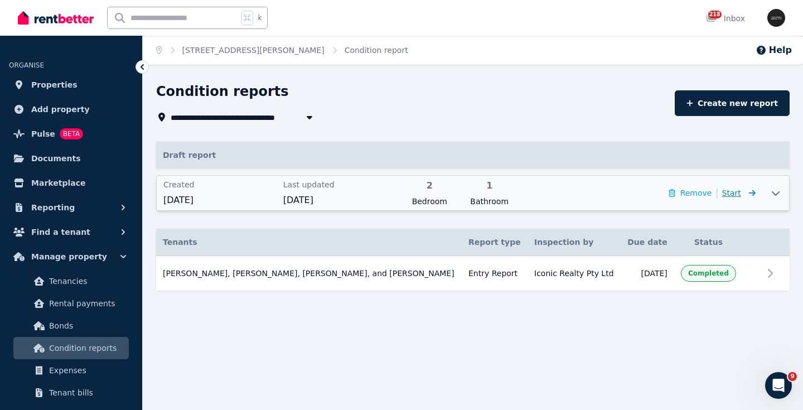
click at [738, 194] on span "Start" at bounding box center [731, 192] width 19 height 9
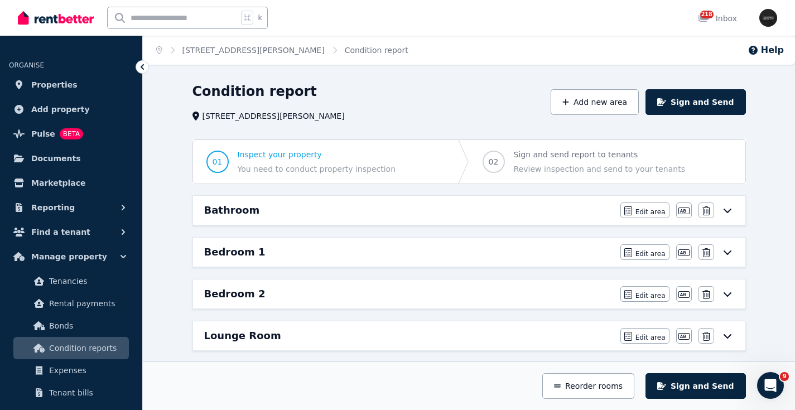
click at [728, 210] on icon at bounding box center [727, 210] width 13 height 9
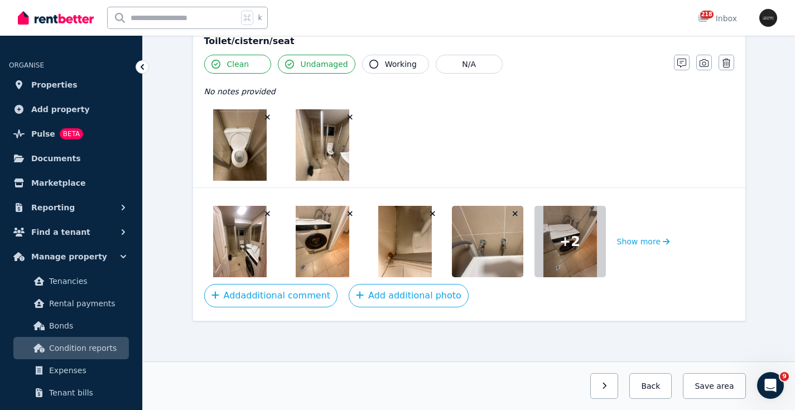
scroll to position [1649, 0]
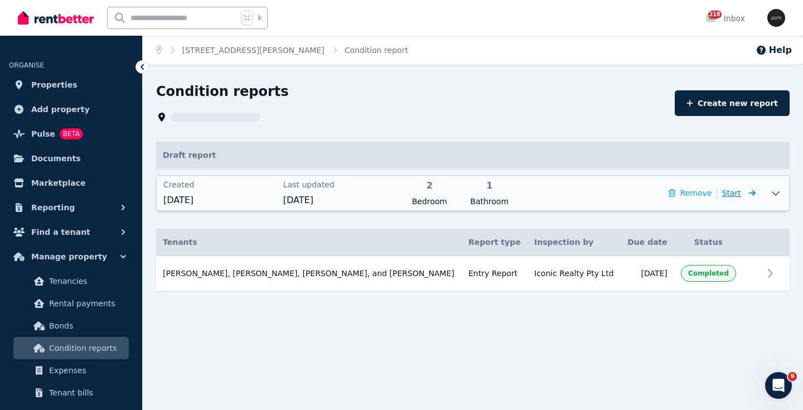
click at [753, 190] on icon at bounding box center [750, 193] width 11 height 8
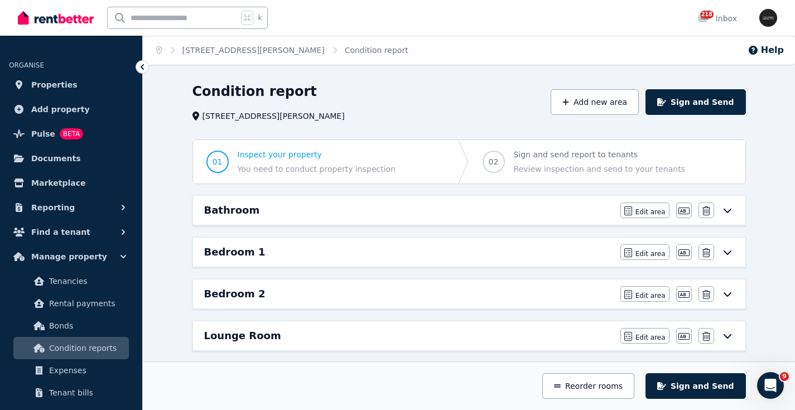
click at [729, 252] on icon at bounding box center [727, 252] width 13 height 9
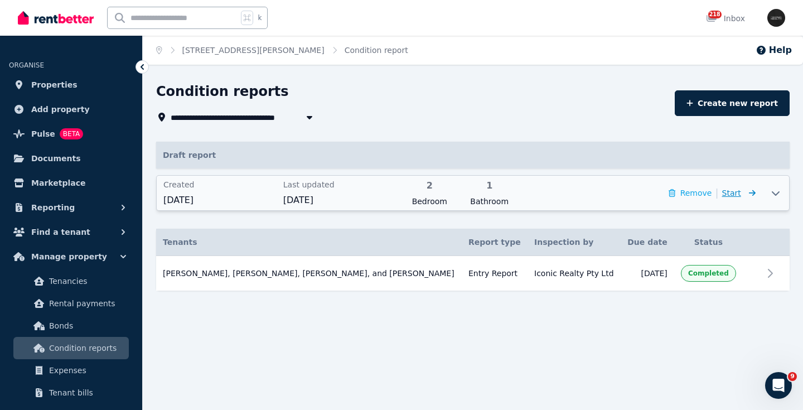
click at [742, 192] on span "Start" at bounding box center [738, 192] width 33 height 13
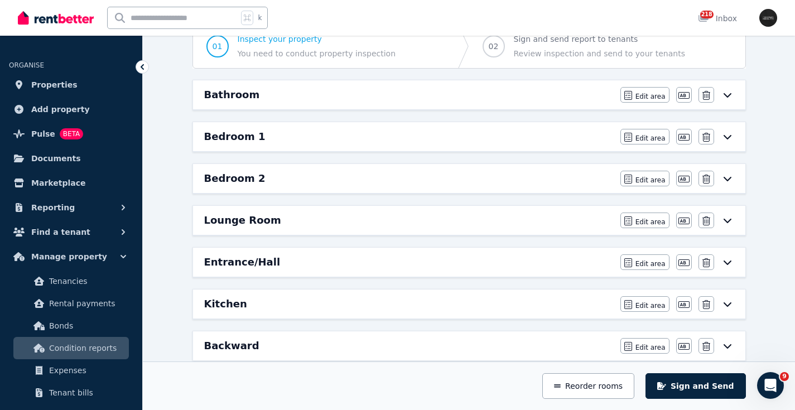
scroll to position [117, 0]
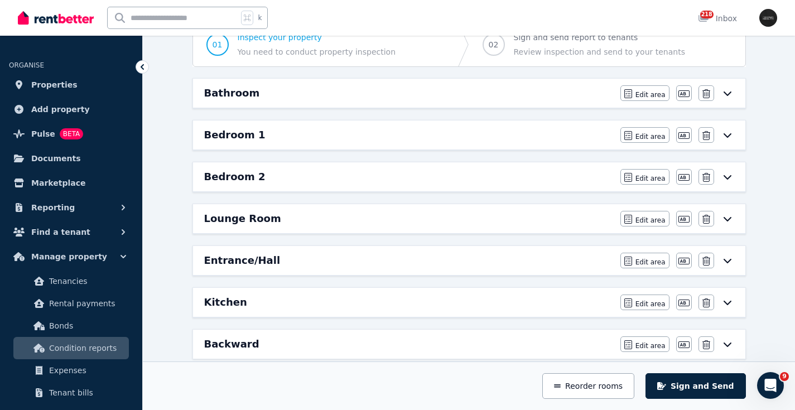
click at [731, 177] on icon at bounding box center [727, 176] width 13 height 9
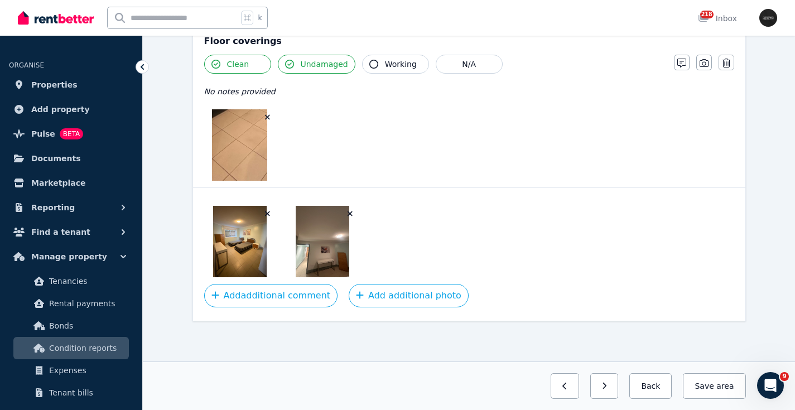
scroll to position [1316, 0]
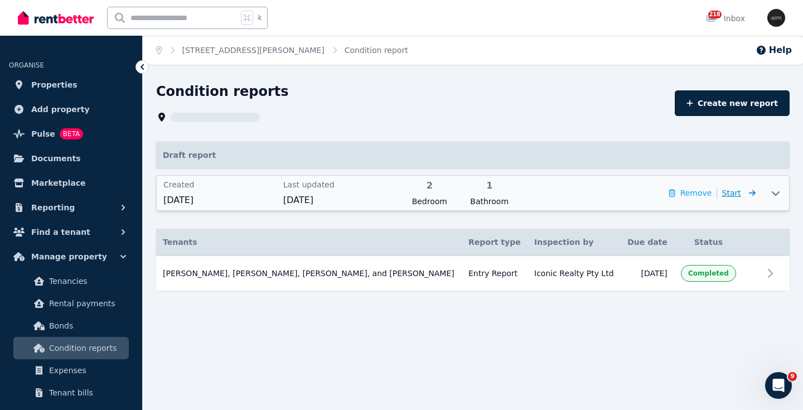
click at [735, 188] on span "Start" at bounding box center [731, 192] width 19 height 9
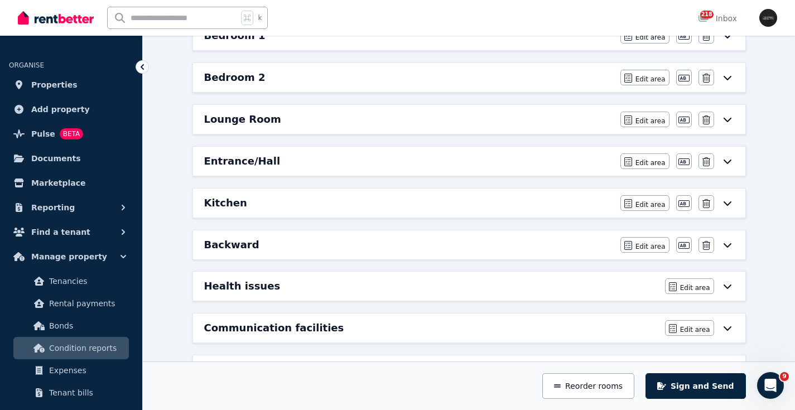
scroll to position [217, 0]
click at [730, 117] on icon at bounding box center [727, 118] width 13 height 9
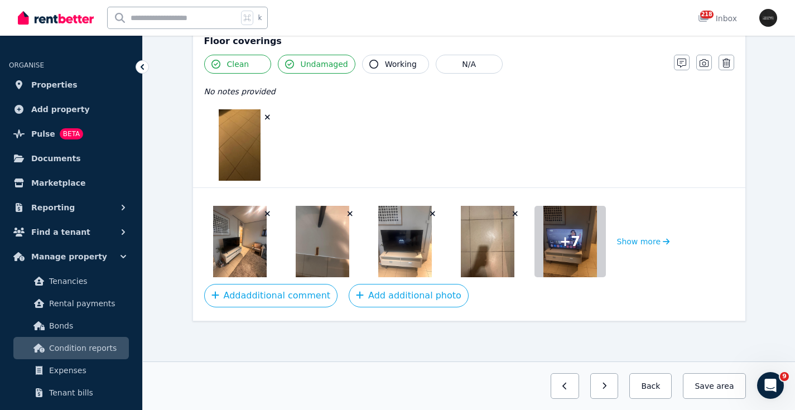
scroll to position [815, 0]
click at [655, 241] on button "Show more" at bounding box center [643, 241] width 53 height 71
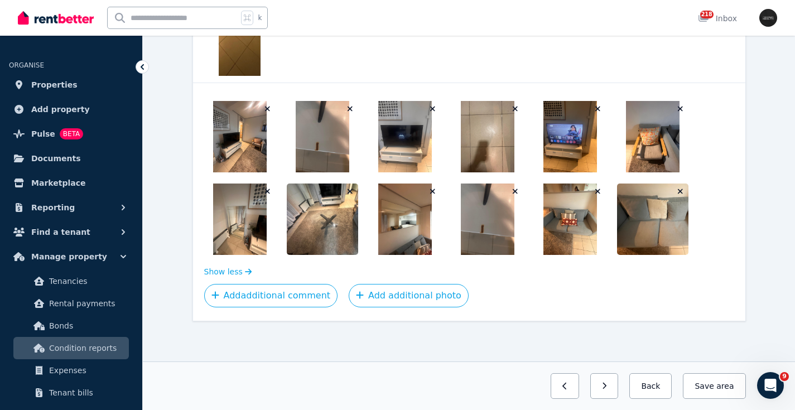
scroll to position [920, 0]
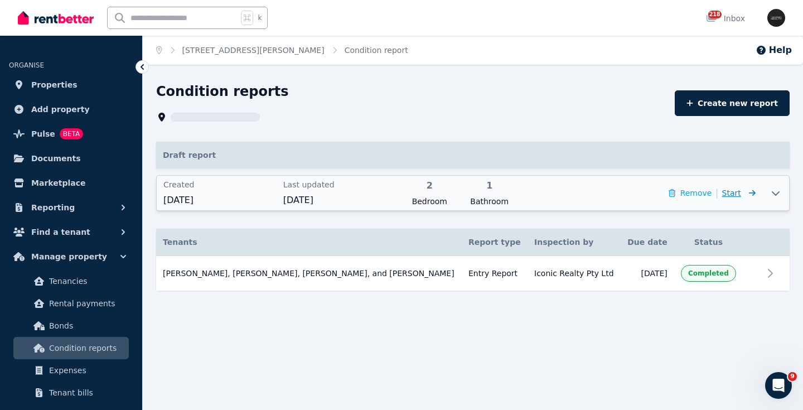
click at [746, 192] on icon at bounding box center [750, 193] width 11 height 8
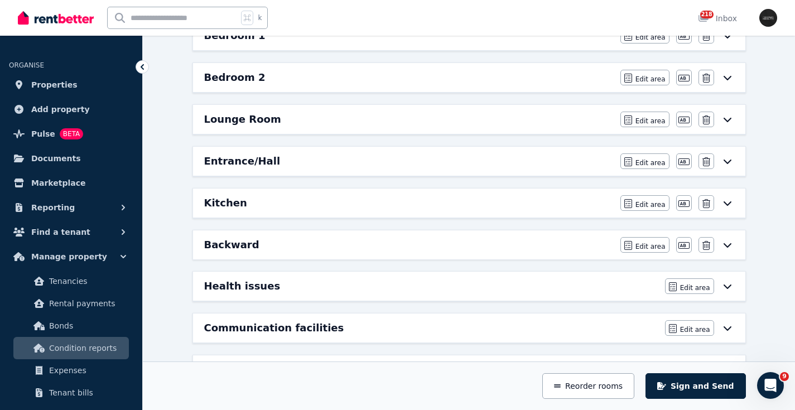
scroll to position [209, 0]
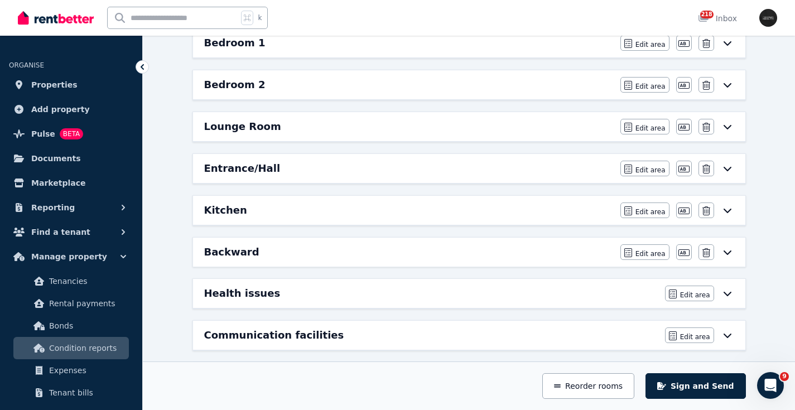
click at [732, 127] on icon at bounding box center [727, 126] width 13 height 9
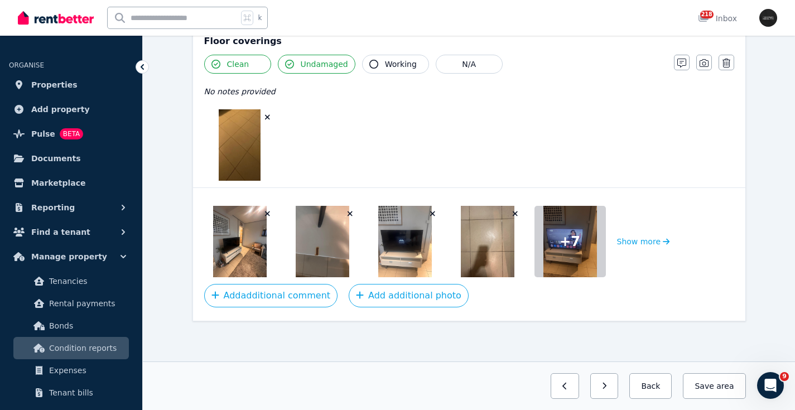
scroll to position [815, 0]
click at [649, 238] on button "Show more" at bounding box center [643, 241] width 53 height 71
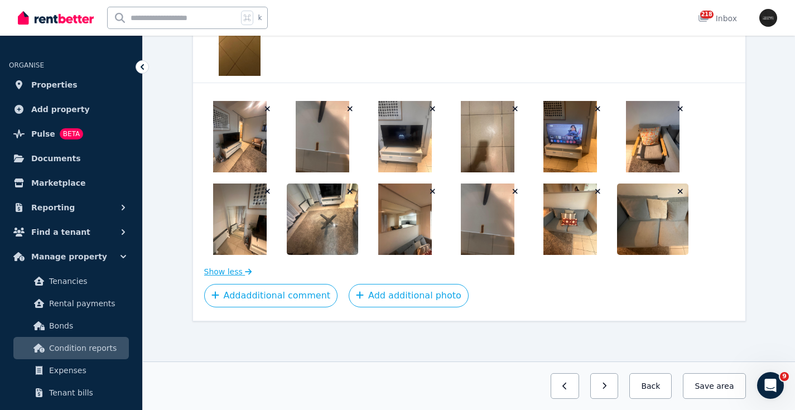
scroll to position [920, 0]
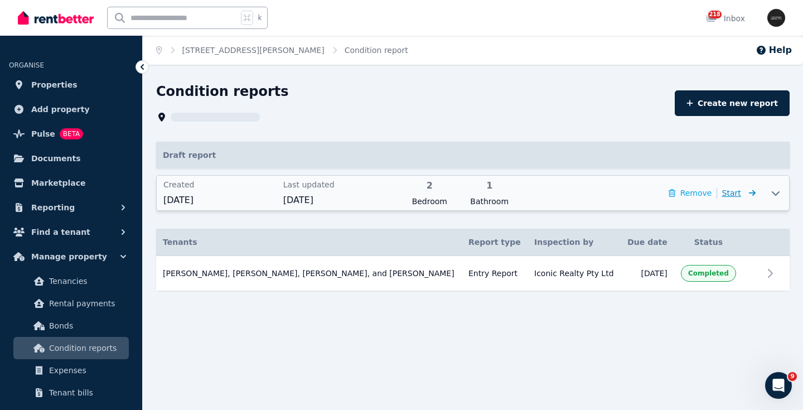
click at [748, 192] on icon at bounding box center [750, 193] width 11 height 8
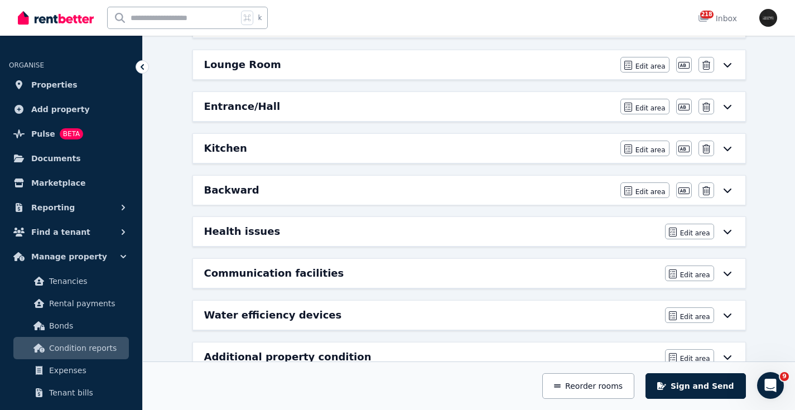
scroll to position [259, 0]
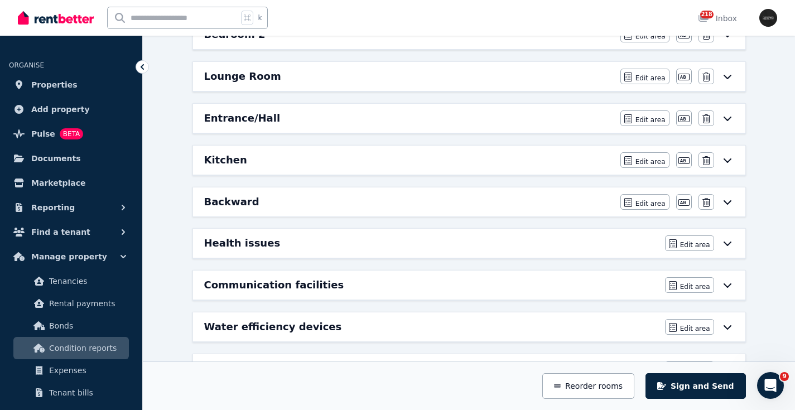
click at [725, 119] on icon at bounding box center [727, 119] width 8 height 4
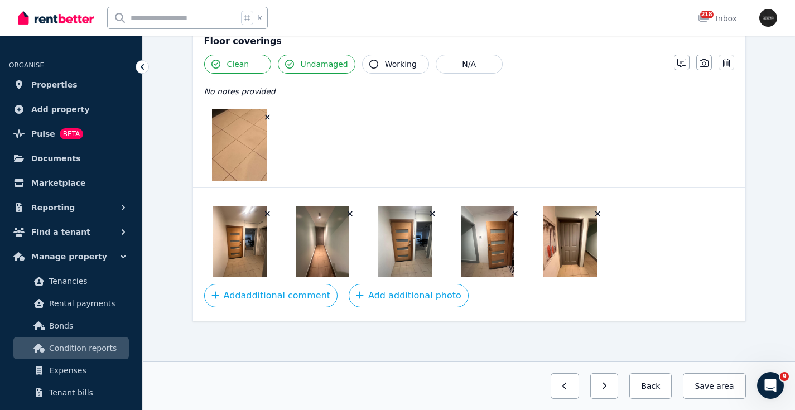
scroll to position [649, 0]
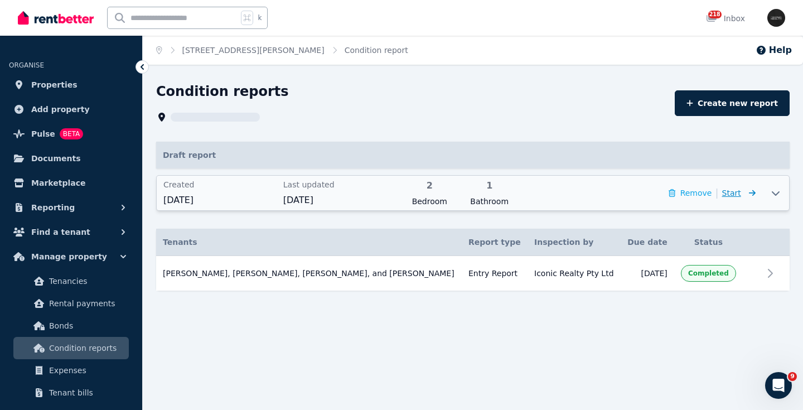
click at [737, 195] on span "Start" at bounding box center [731, 192] width 19 height 9
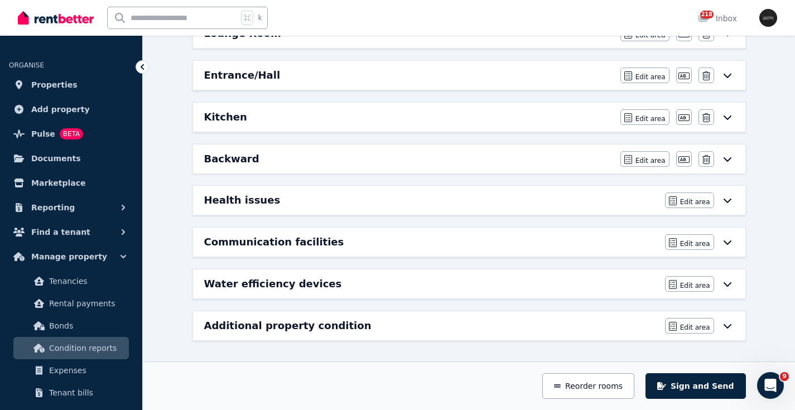
scroll to position [302, 0]
drag, startPoint x: 727, startPoint y: 115, endPoint x: 764, endPoint y: 142, distance: 46.3
click at [726, 115] on icon at bounding box center [727, 117] width 13 height 9
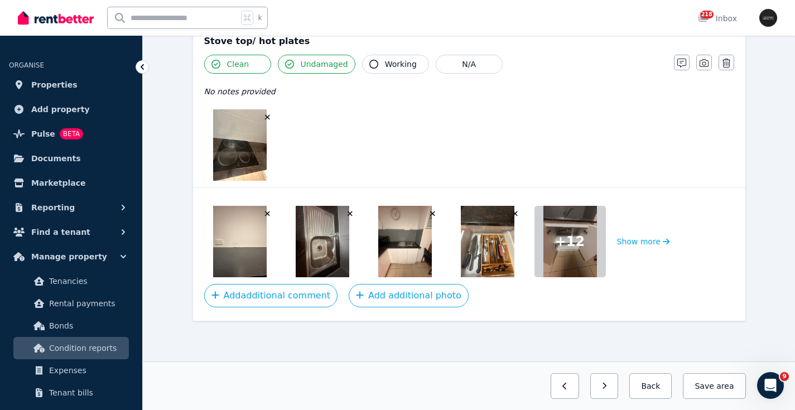
scroll to position [1077, 0]
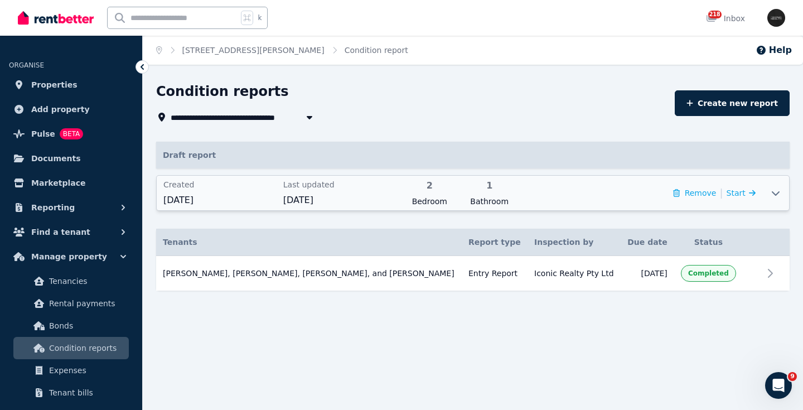
click at [778, 194] on icon at bounding box center [775, 192] width 13 height 9
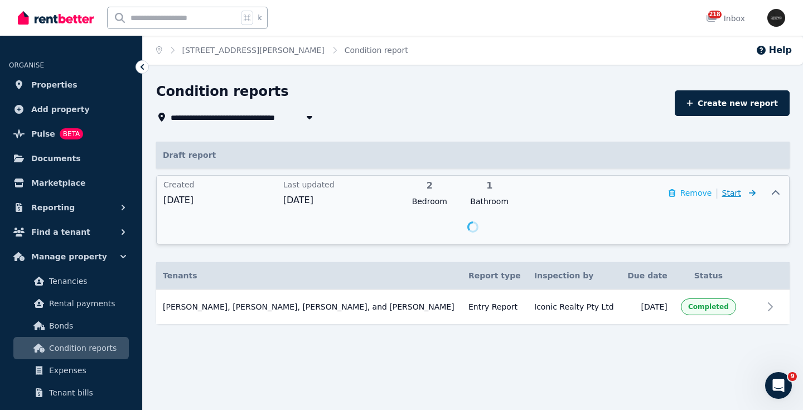
click at [745, 192] on icon at bounding box center [750, 193] width 11 height 8
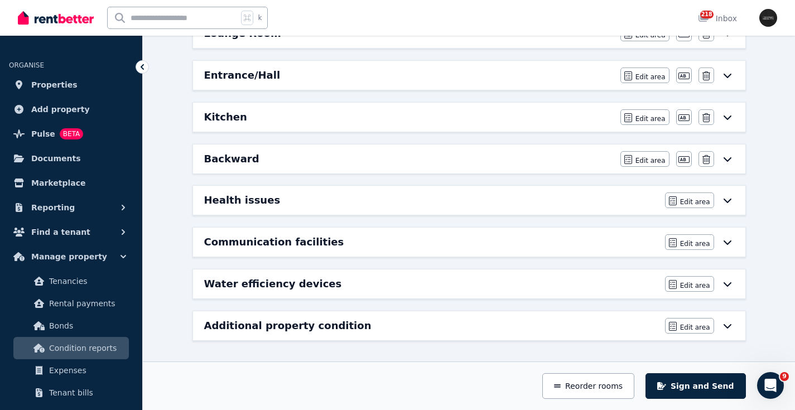
scroll to position [302, 0]
click at [729, 160] on icon at bounding box center [727, 159] width 8 height 4
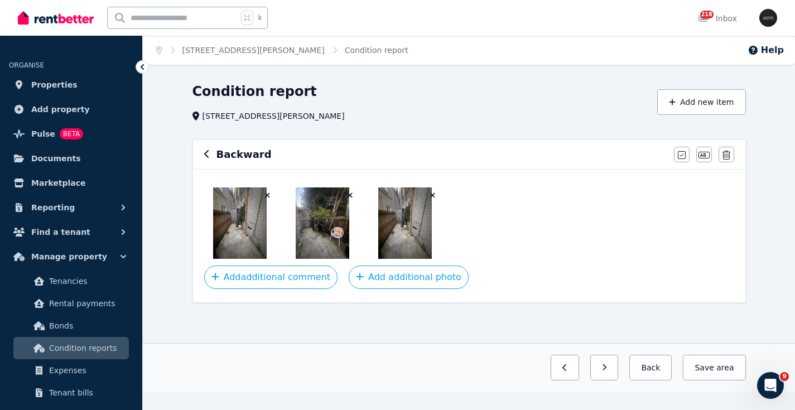
scroll to position [0, 0]
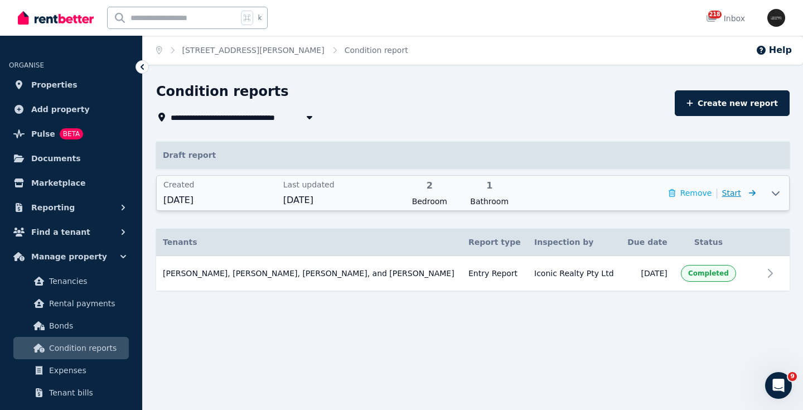
click at [745, 193] on icon at bounding box center [750, 193] width 11 height 8
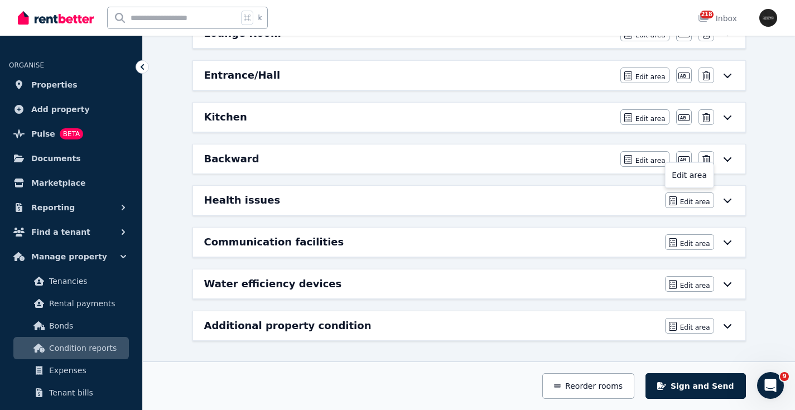
scroll to position [302, 0]
click at [730, 199] on icon at bounding box center [727, 200] width 13 height 9
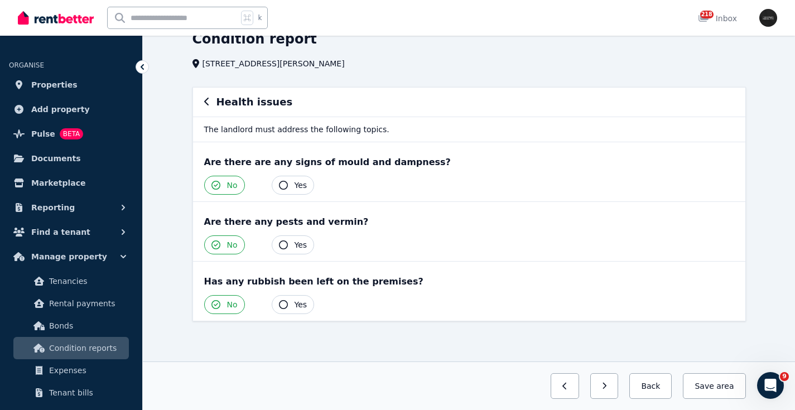
scroll to position [52, 0]
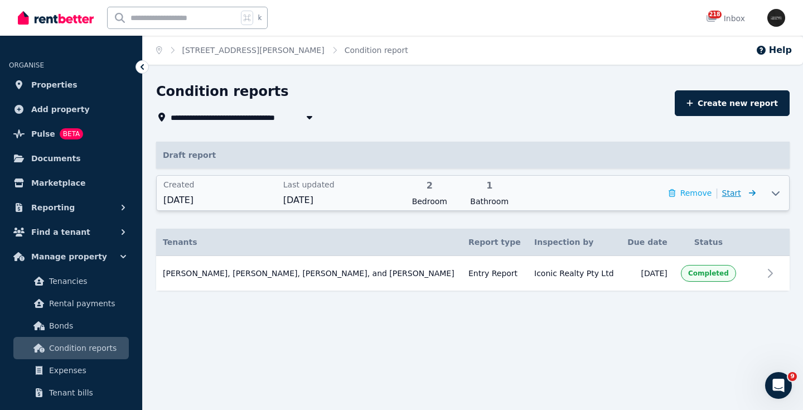
click at [745, 192] on icon at bounding box center [750, 193] width 11 height 8
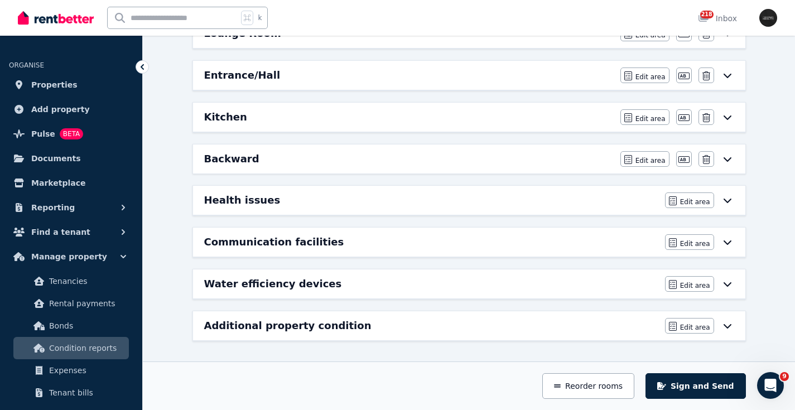
scroll to position [302, 0]
click at [729, 243] on icon at bounding box center [727, 242] width 8 height 4
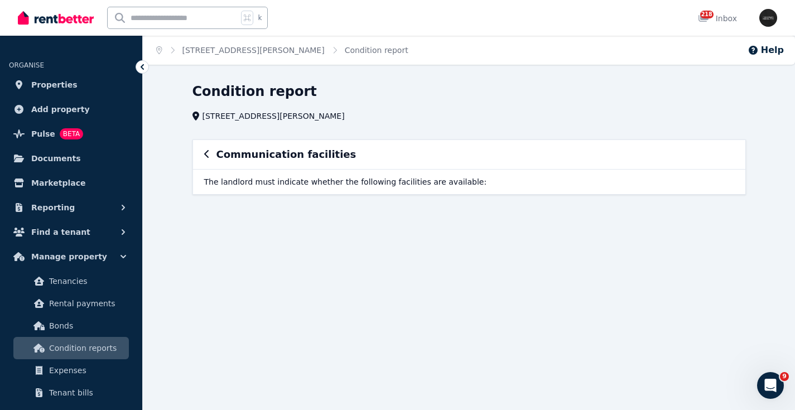
scroll to position [0, 0]
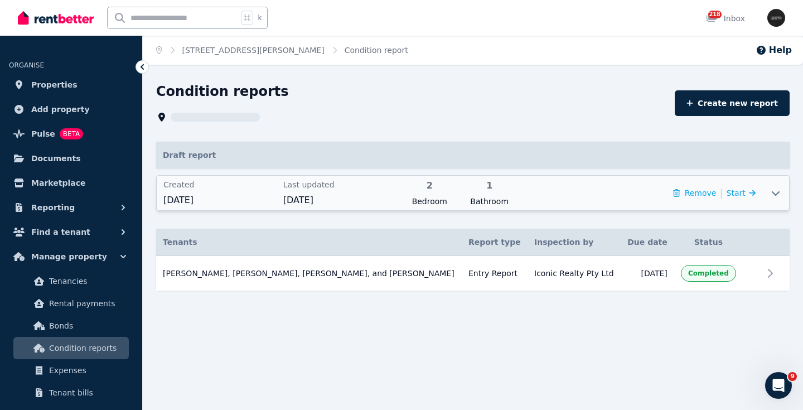
click at [775, 194] on icon at bounding box center [775, 192] width 13 height 9
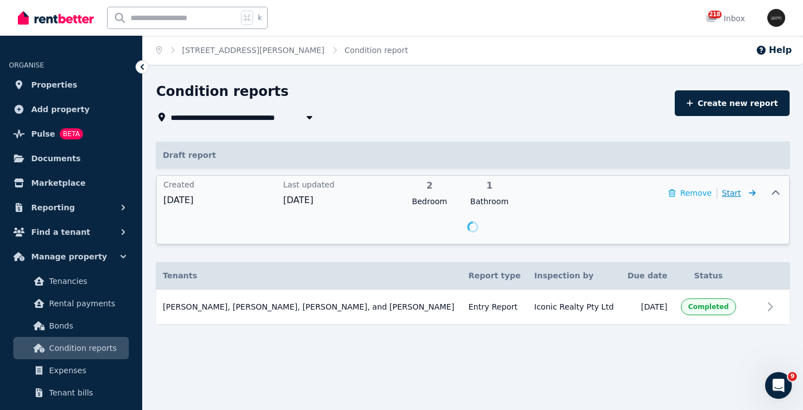
click at [736, 196] on span "Start" at bounding box center [731, 192] width 19 height 9
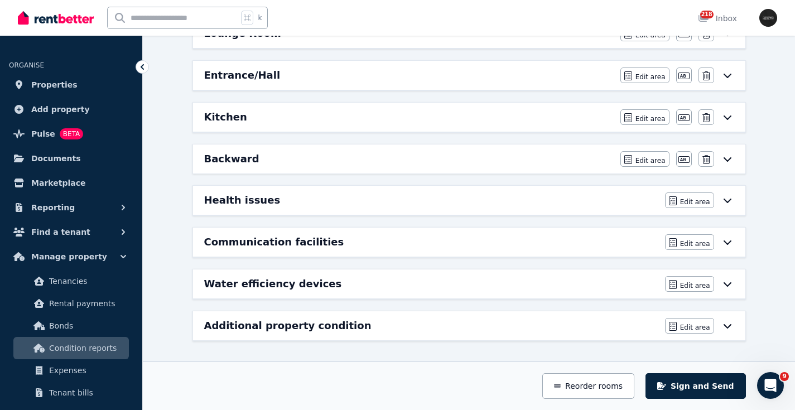
scroll to position [302, 0]
click at [726, 286] on icon at bounding box center [727, 284] width 8 height 4
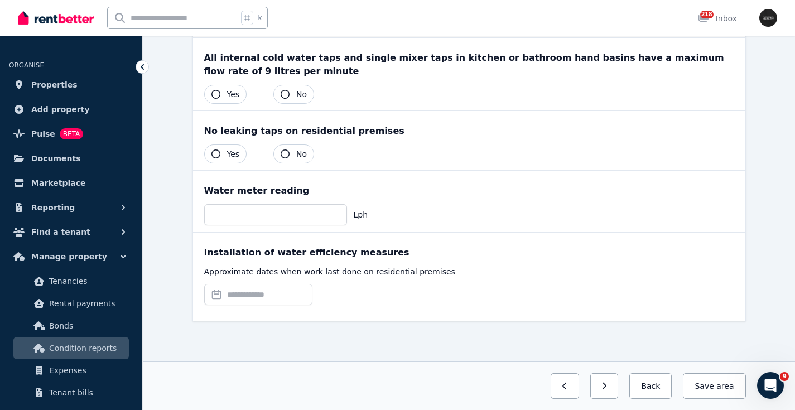
scroll to position [228, 0]
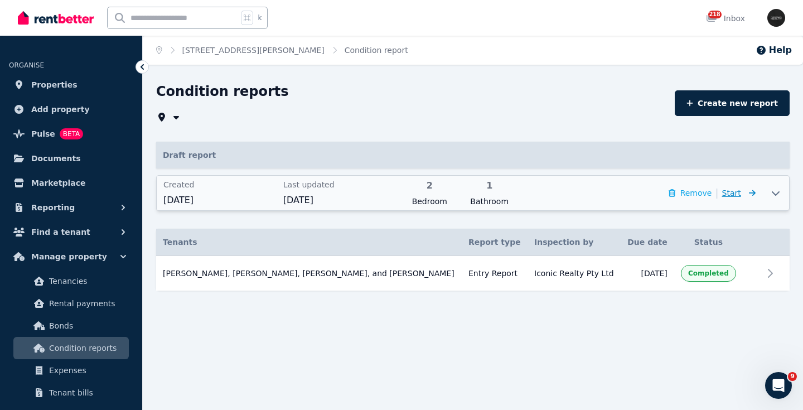
click at [740, 193] on span "Start" at bounding box center [731, 192] width 19 height 9
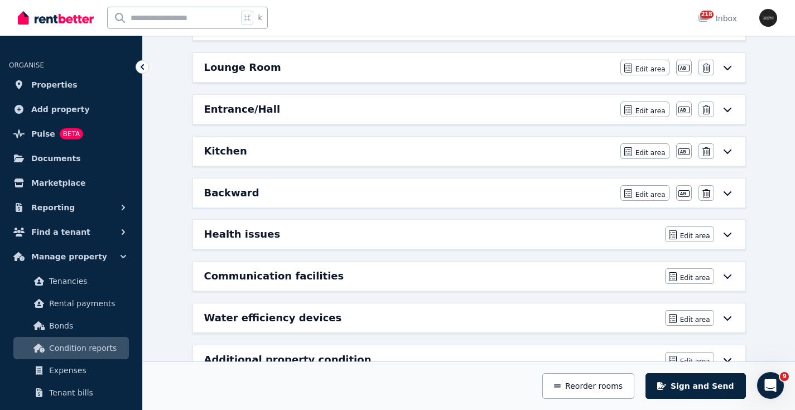
scroll to position [302, 0]
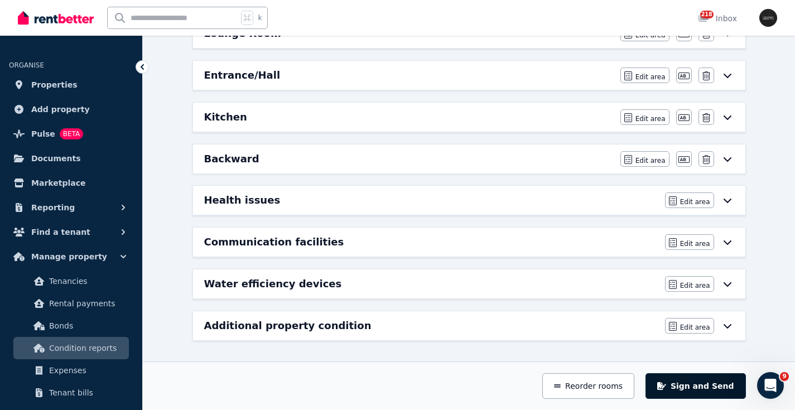
click at [701, 390] on button "Sign and Send" at bounding box center [695, 386] width 100 height 26
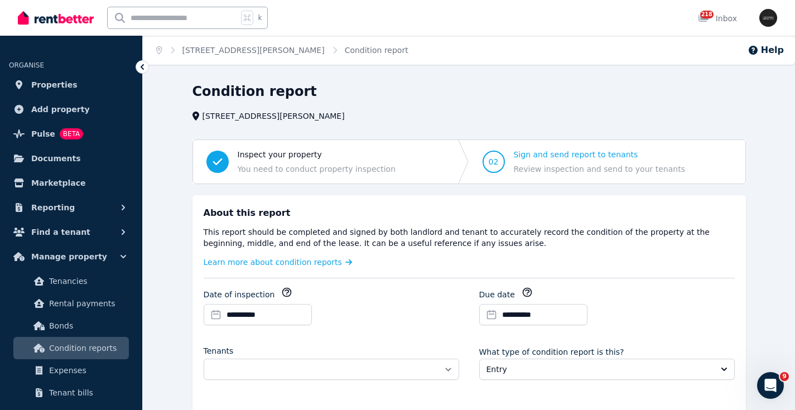
scroll to position [91, 0]
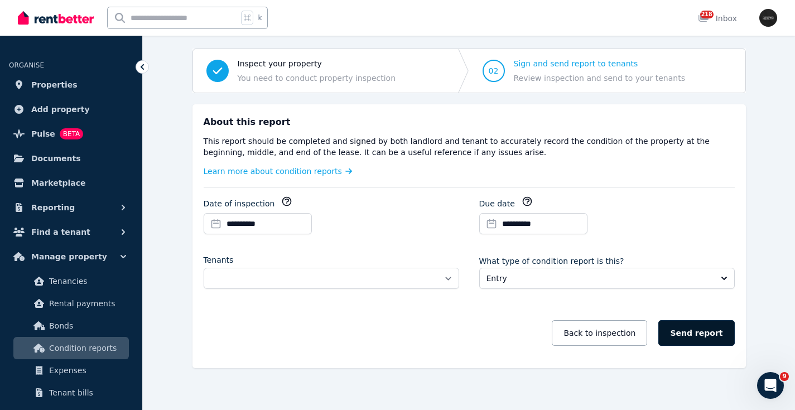
click at [692, 323] on button "Send report" at bounding box center [696, 333] width 76 height 26
click at [689, 325] on button "Send report" at bounding box center [696, 333] width 76 height 26
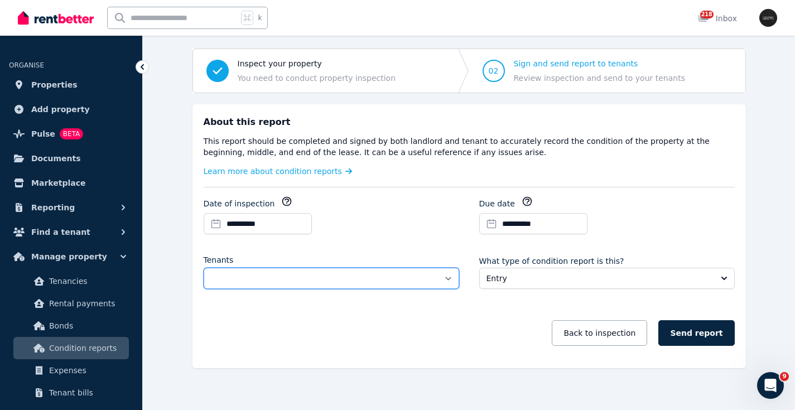
select select "**********"
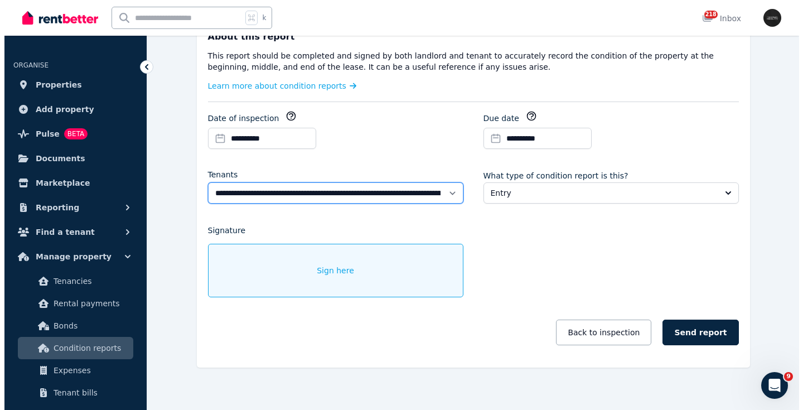
scroll to position [176, 0]
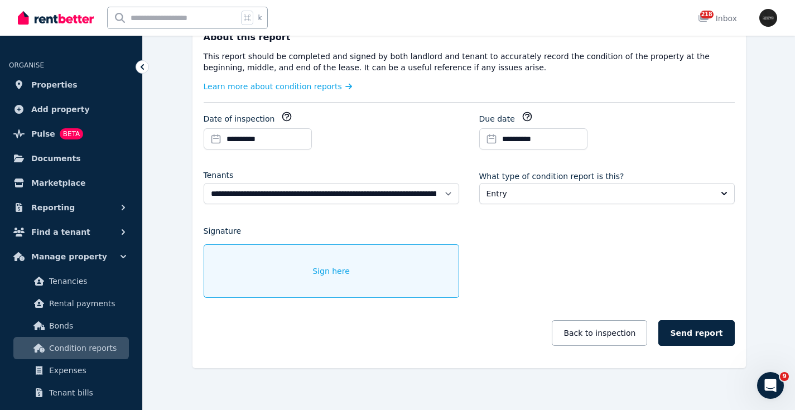
click at [330, 265] on span "Sign here" at bounding box center [330, 270] width 37 height 11
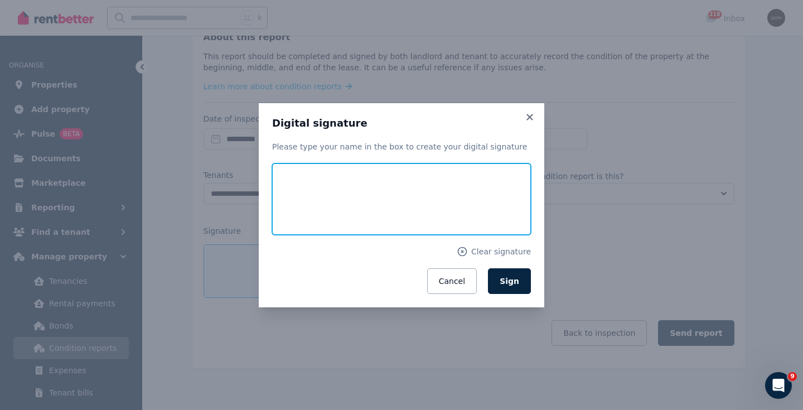
click at [387, 195] on input "text" at bounding box center [401, 198] width 259 height 71
type input "**********"
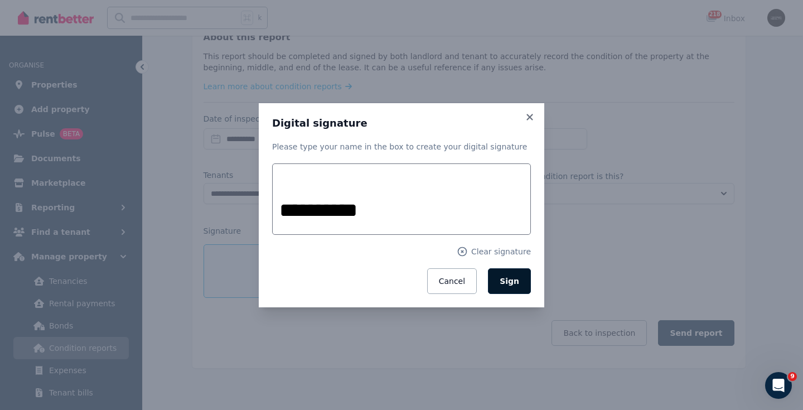
click at [508, 291] on button "Sign" at bounding box center [509, 281] width 43 height 26
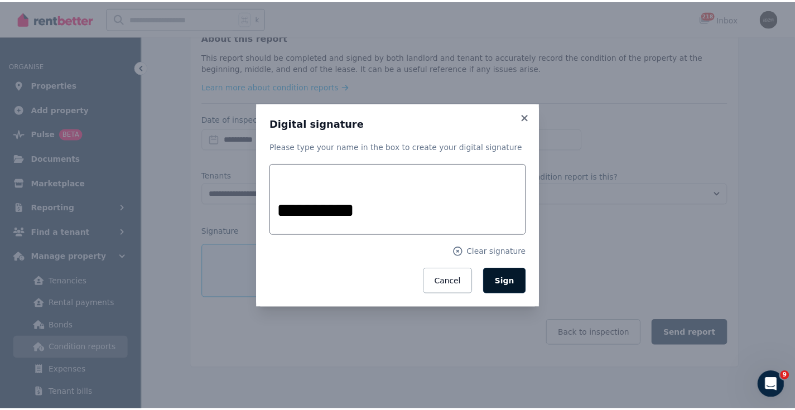
scroll to position [141, 0]
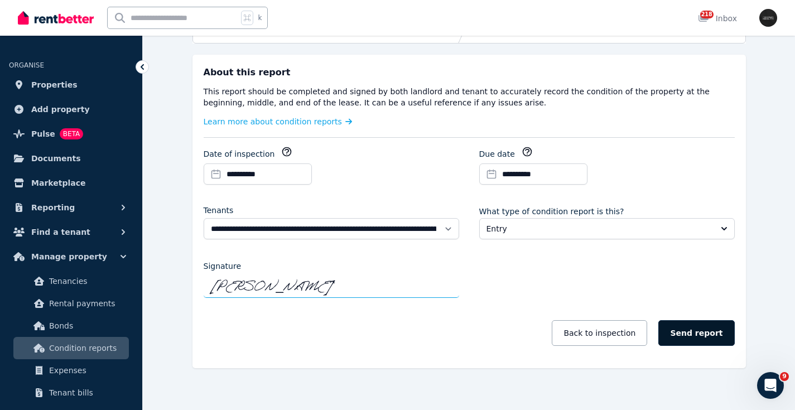
click at [693, 324] on button "Send report" at bounding box center [696, 333] width 76 height 26
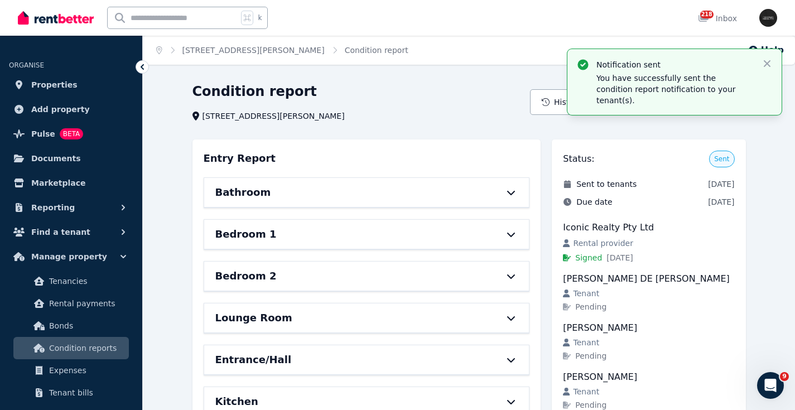
scroll to position [0, 0]
click at [187, 20] on input "text" at bounding box center [173, 17] width 130 height 21
type input "******"
drag, startPoint x: 157, startPoint y: 134, endPoint x: 159, endPoint y: 85, distance: 49.1
click at [157, 134] on div "Condition report [STREET_ADDRESS][PERSON_NAME] History Actions View Entry Repor…" at bounding box center [469, 370] width 652 height 574
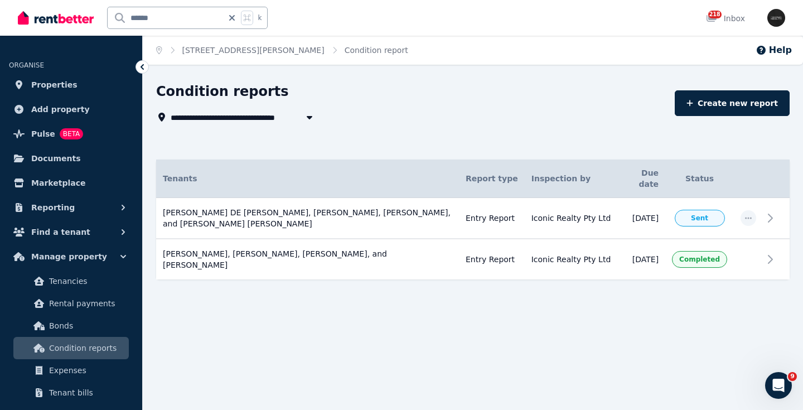
click at [173, 18] on input "******" at bounding box center [165, 17] width 115 height 21
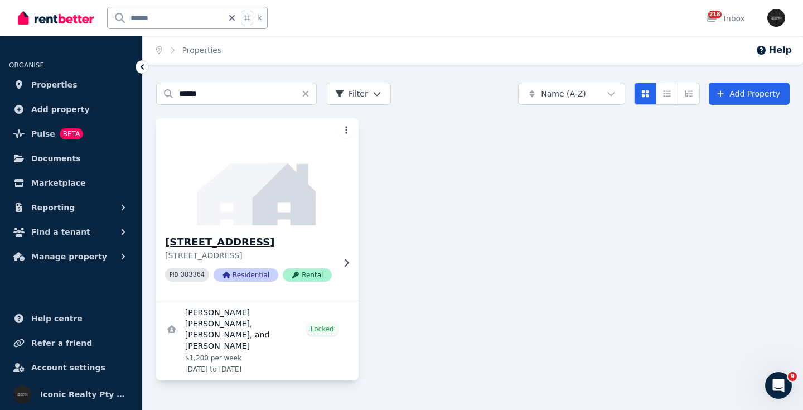
click at [297, 182] on img at bounding box center [257, 171] width 212 height 113
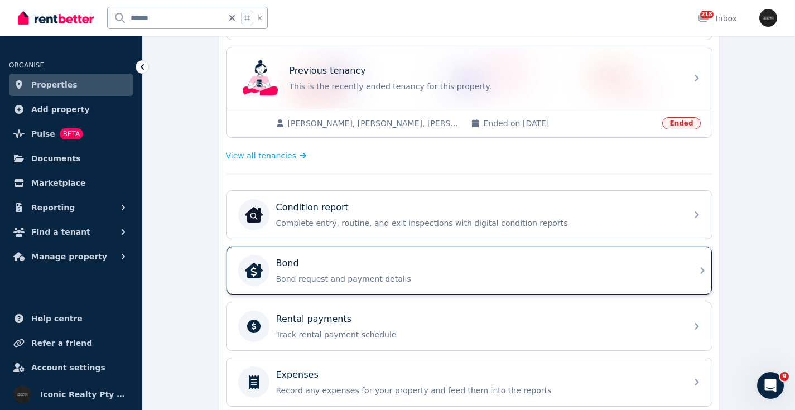
scroll to position [304, 0]
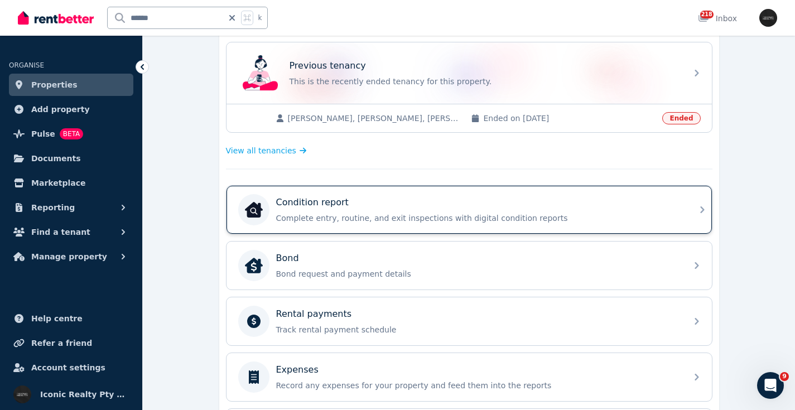
click at [405, 205] on div "Condition report" at bounding box center [478, 202] width 404 height 13
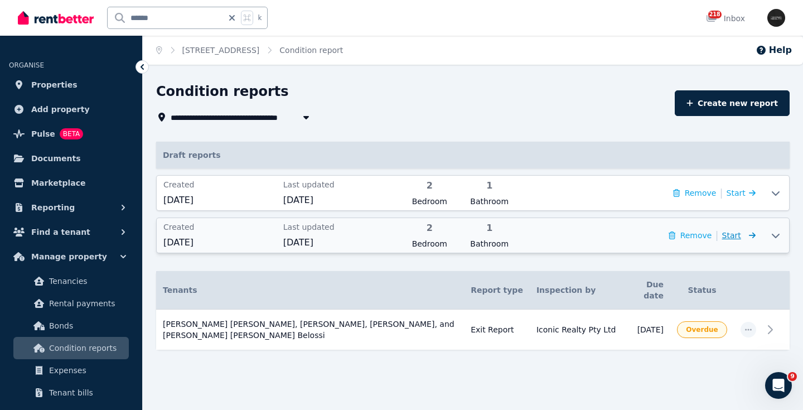
click at [743, 238] on span "Start" at bounding box center [738, 235] width 33 height 13
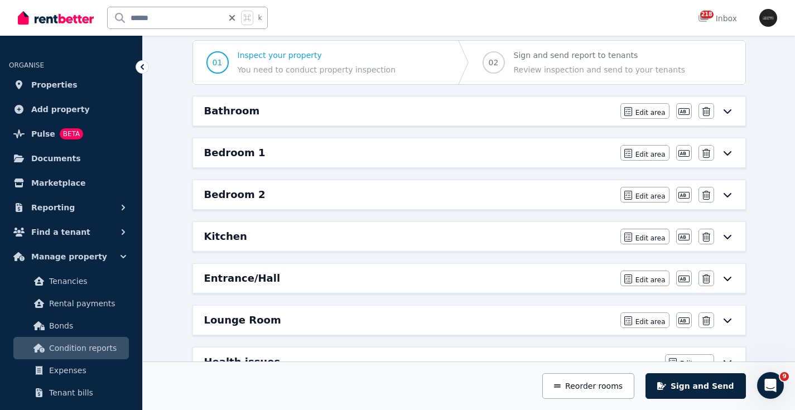
scroll to position [125, 0]
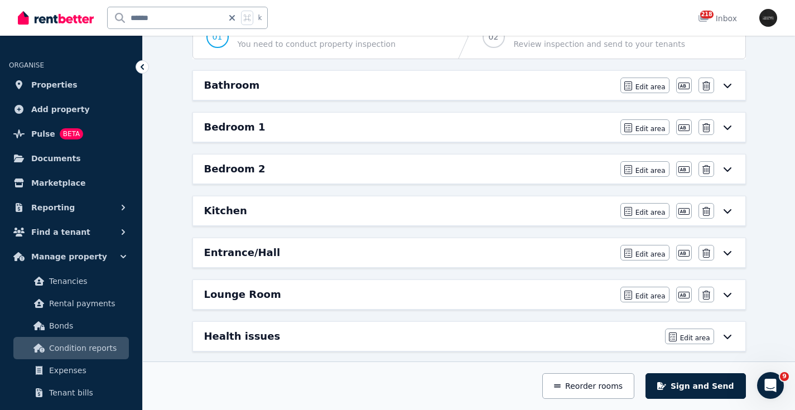
click at [727, 85] on icon at bounding box center [727, 85] width 13 height 9
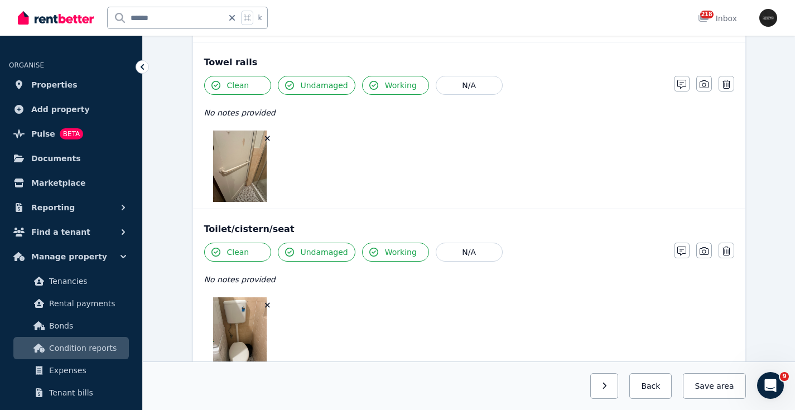
scroll to position [1813, 0]
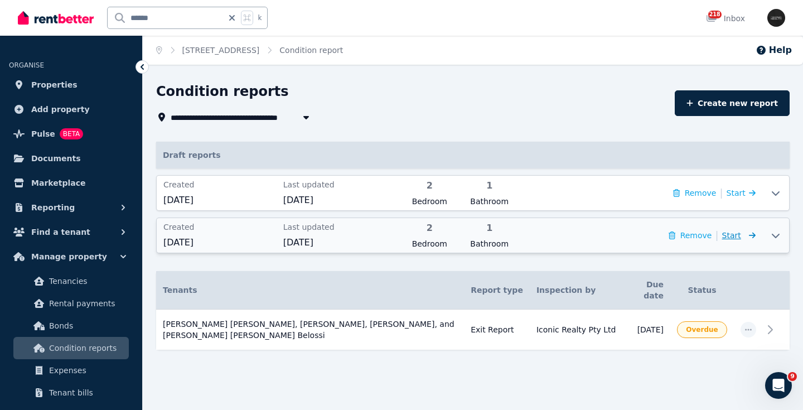
click at [739, 236] on span "Start" at bounding box center [731, 235] width 19 height 9
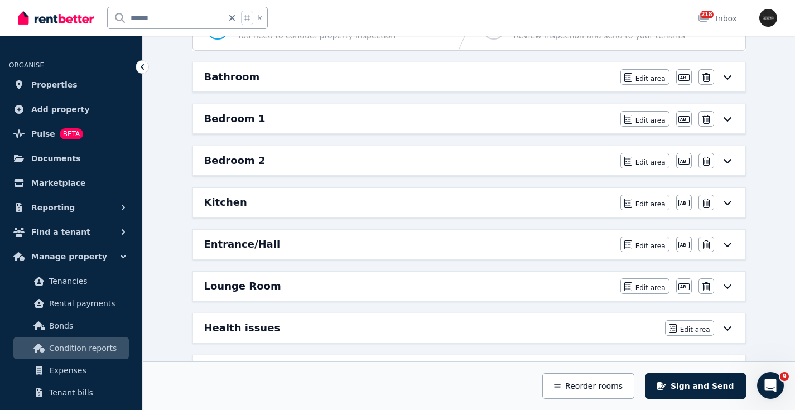
scroll to position [136, 0]
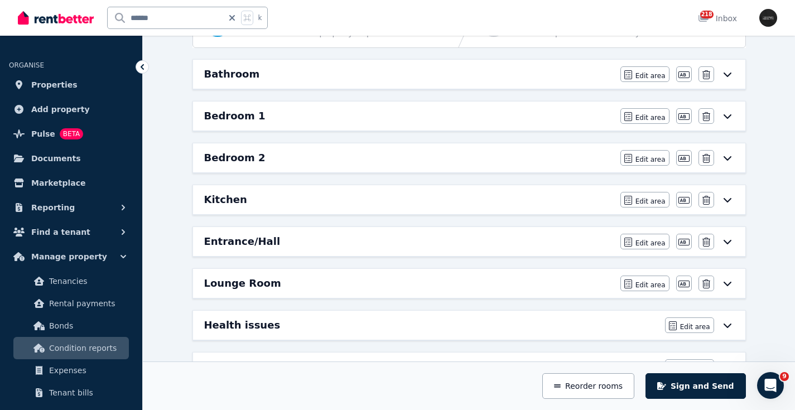
click at [728, 116] on icon at bounding box center [727, 116] width 13 height 9
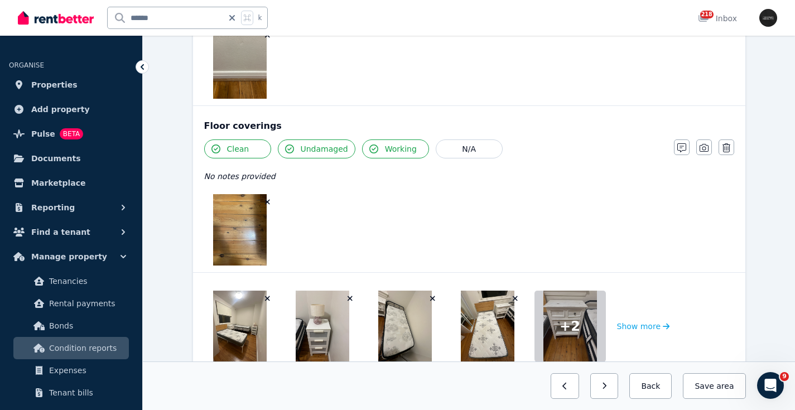
scroll to position [1482, 0]
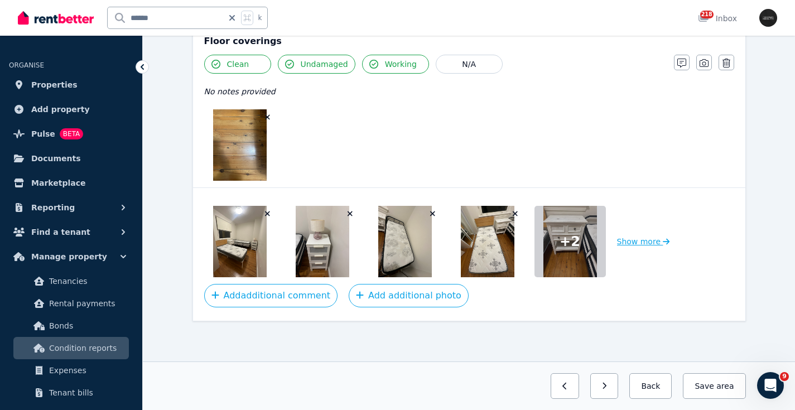
click at [642, 242] on button "Show more" at bounding box center [643, 241] width 53 height 71
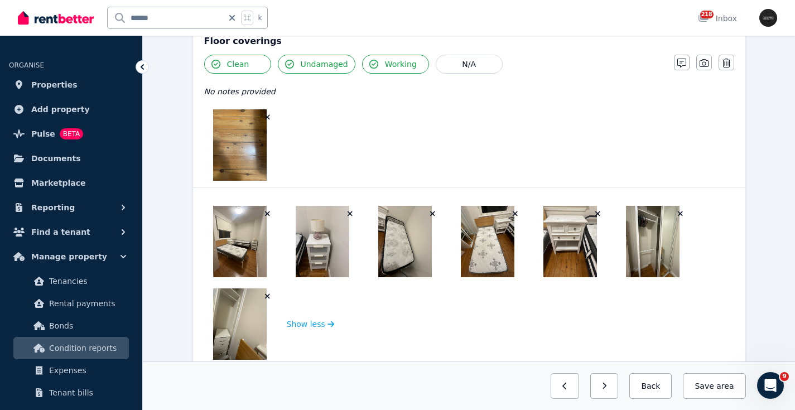
scroll to position [1565, 0]
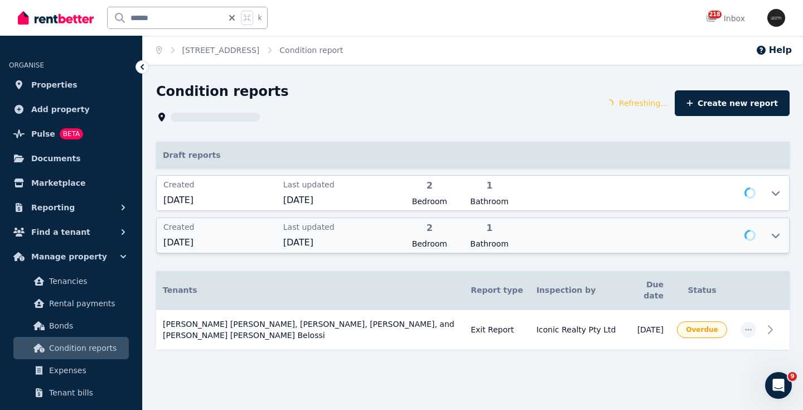
click at [777, 236] on icon at bounding box center [776, 236] width 8 height 4
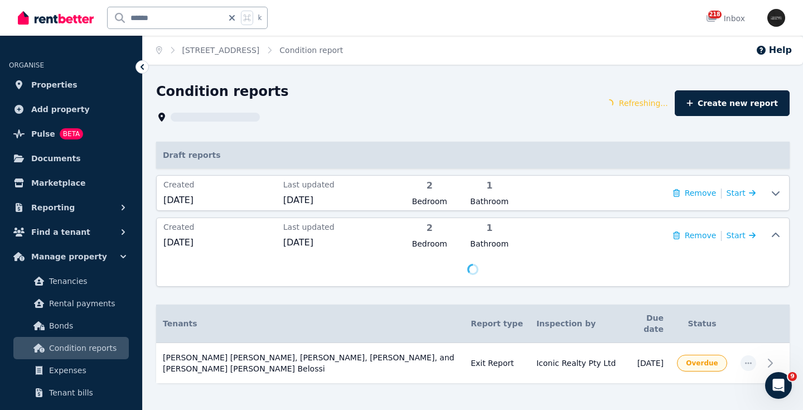
drag, startPoint x: 742, startPoint y: 233, endPoint x: 737, endPoint y: 211, distance: 23.0
click at [742, 233] on span "Start" at bounding box center [741, 235] width 29 height 13
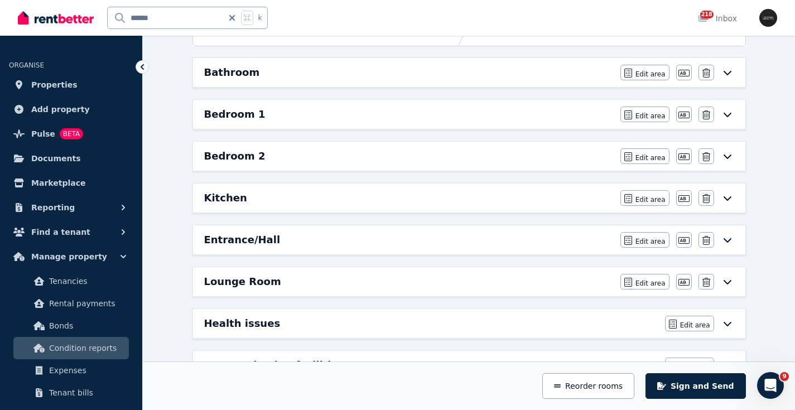
scroll to position [139, 0]
click at [729, 151] on icon at bounding box center [727, 155] width 13 height 9
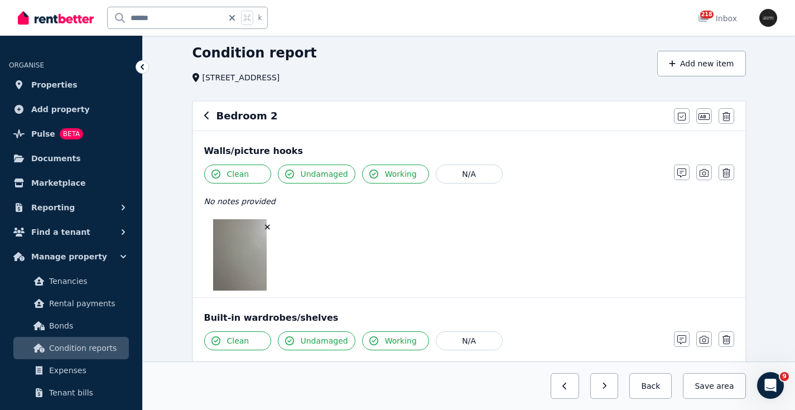
scroll to position [0, 0]
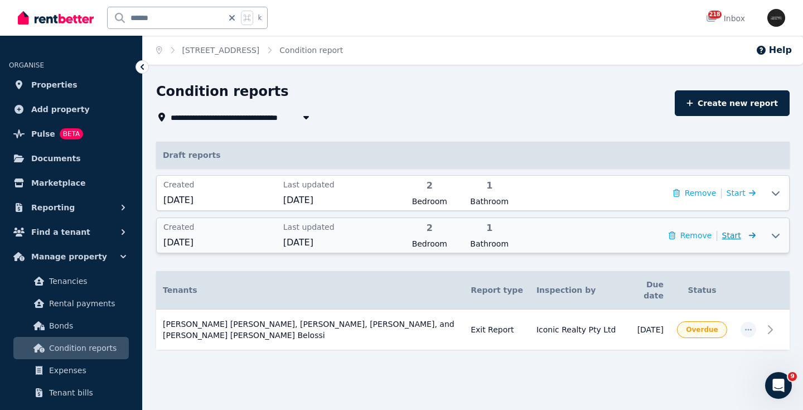
click at [742, 235] on span "Start" at bounding box center [738, 235] width 33 height 13
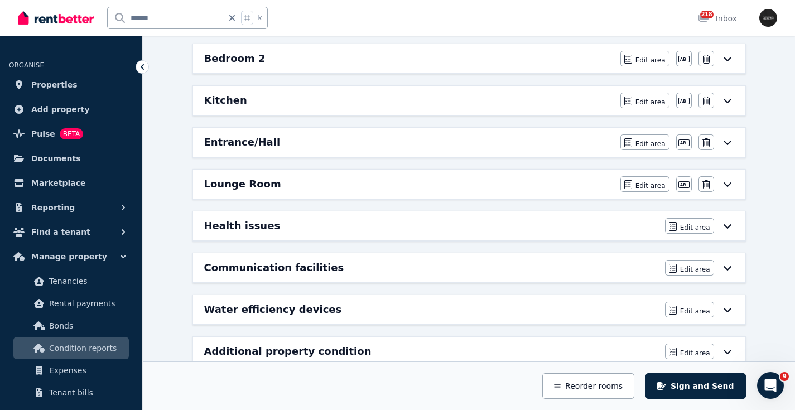
scroll to position [238, 0]
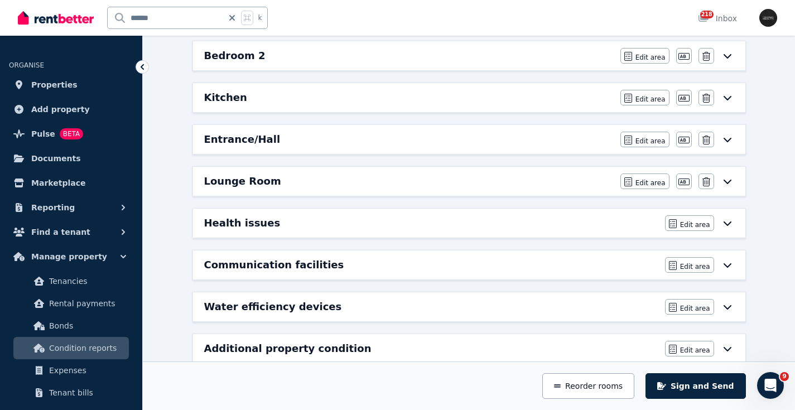
click at [730, 96] on icon at bounding box center [727, 98] width 8 height 4
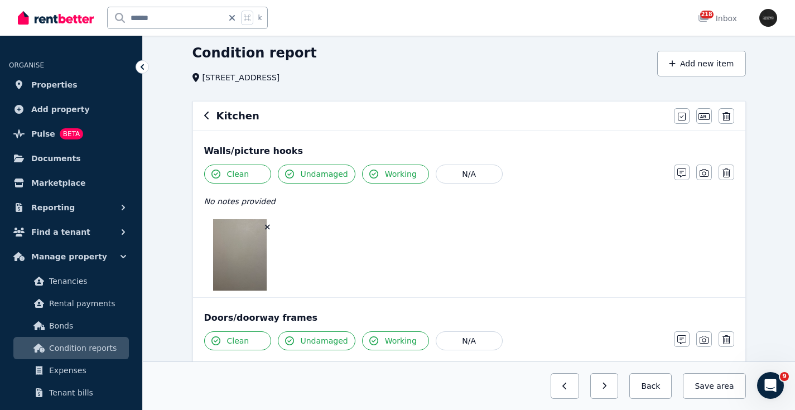
scroll to position [0, 0]
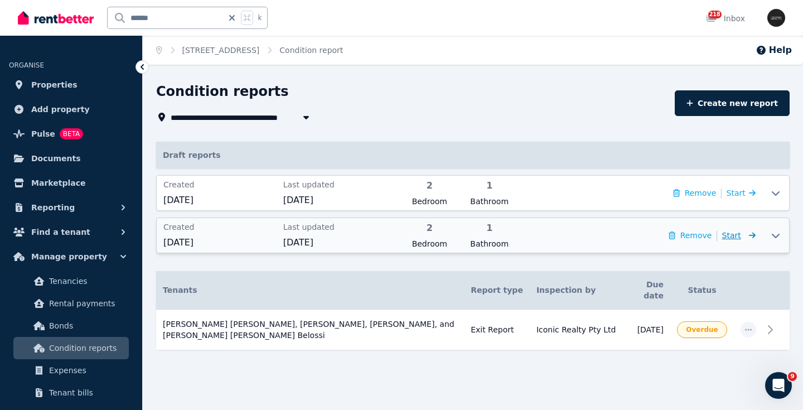
click at [742, 234] on span "Start" at bounding box center [738, 235] width 33 height 13
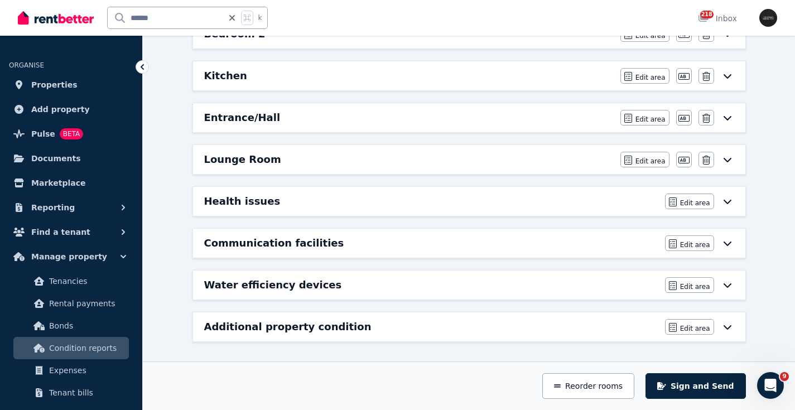
scroll to position [261, 0]
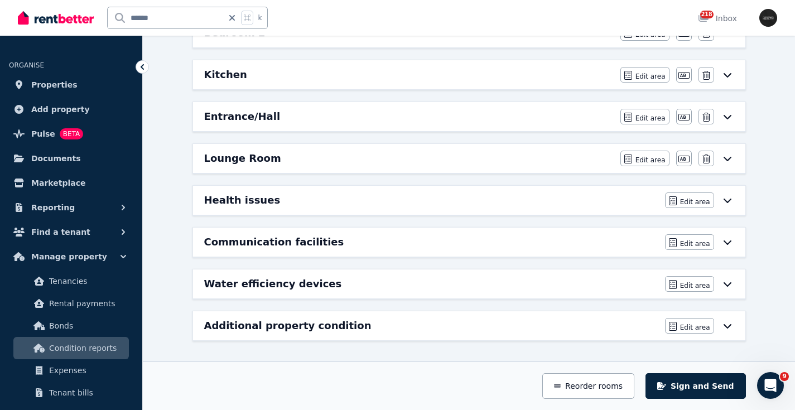
click at [728, 158] on icon at bounding box center [727, 158] width 13 height 9
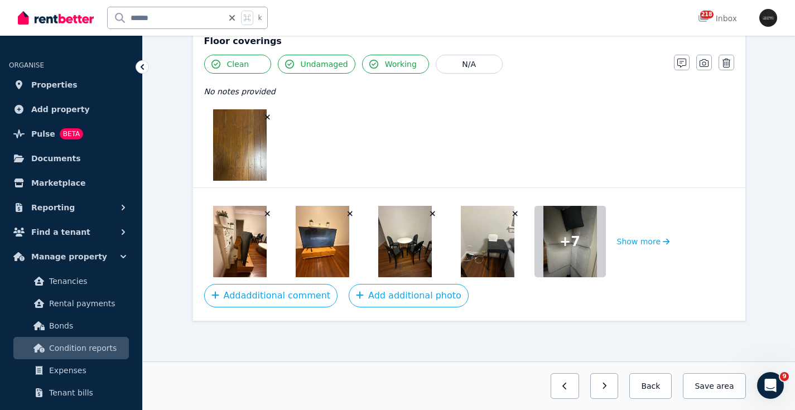
scroll to position [1316, 0]
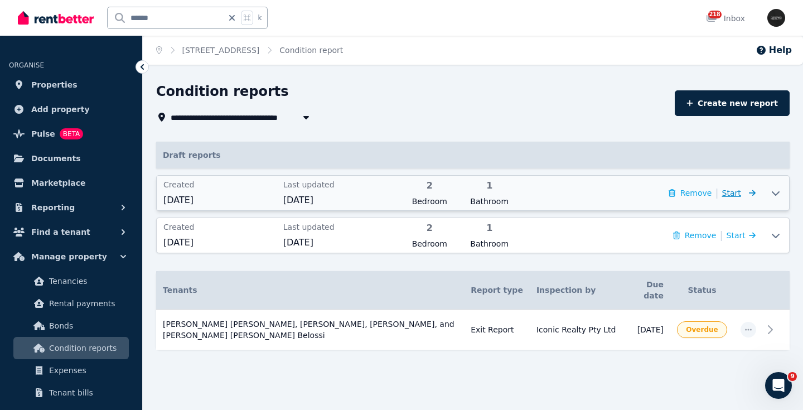
click at [742, 193] on span "Start" at bounding box center [738, 192] width 33 height 13
click at [743, 235] on span "Start" at bounding box center [738, 235] width 33 height 13
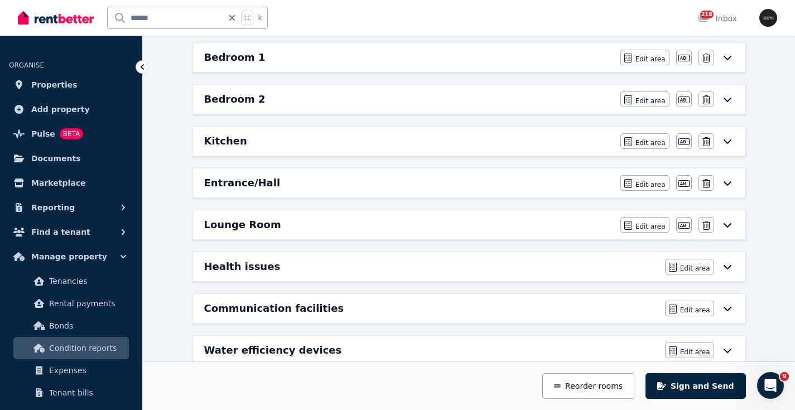
scroll to position [237, 0]
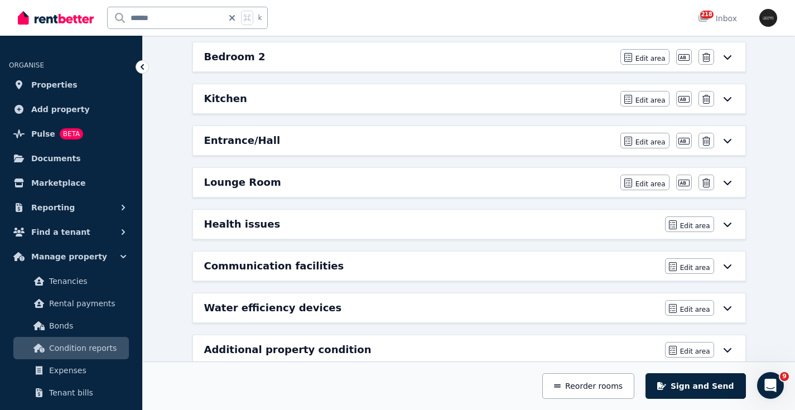
click at [727, 178] on icon at bounding box center [727, 182] width 13 height 9
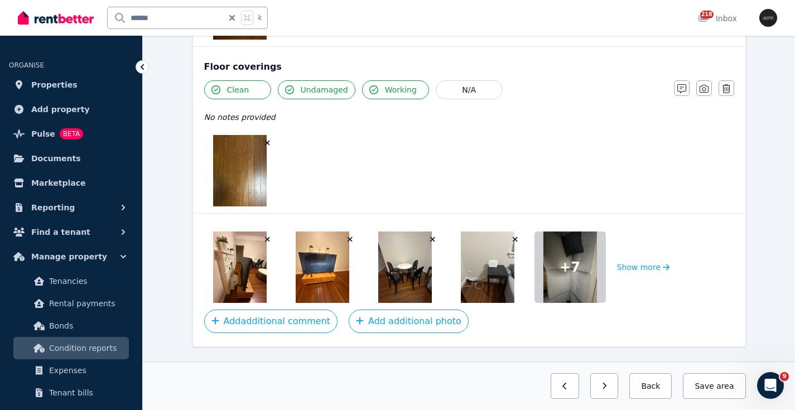
scroll to position [1316, 0]
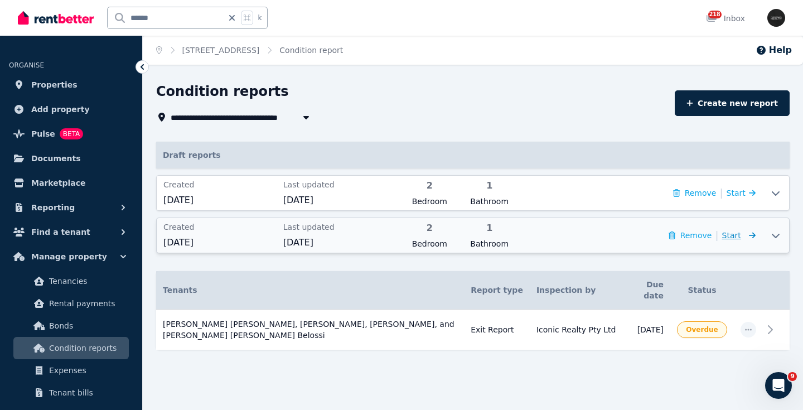
click at [749, 235] on icon at bounding box center [750, 235] width 11 height 8
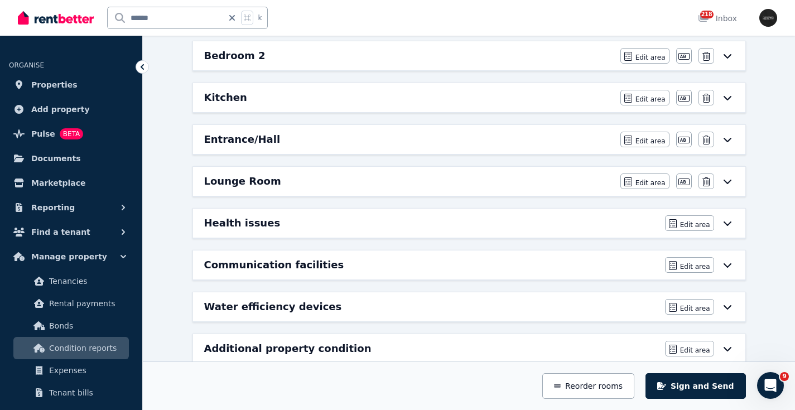
scroll to position [261, 0]
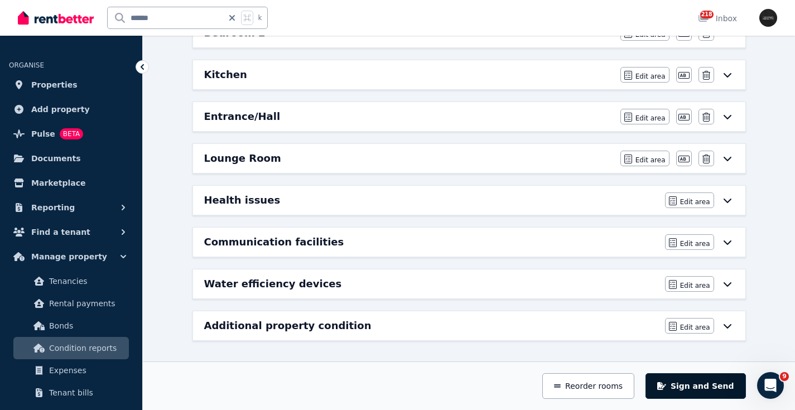
click at [699, 388] on button "Sign and Send" at bounding box center [695, 386] width 100 height 26
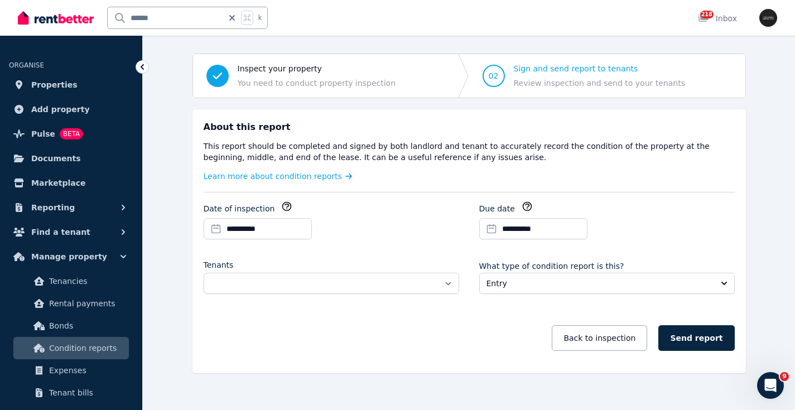
scroll to position [91, 0]
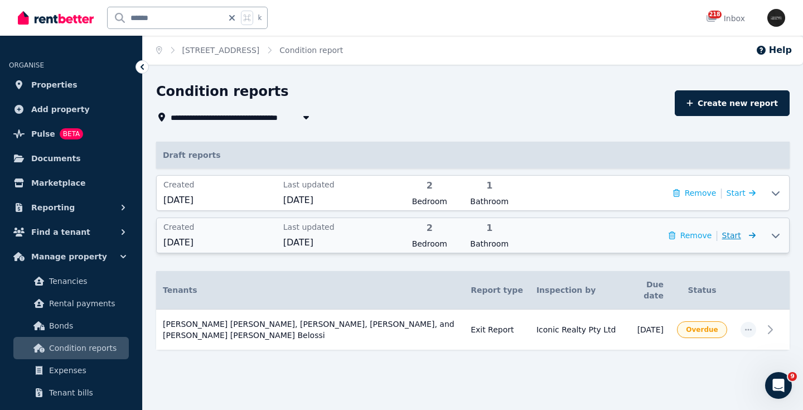
click at [745, 235] on icon at bounding box center [750, 235] width 11 height 8
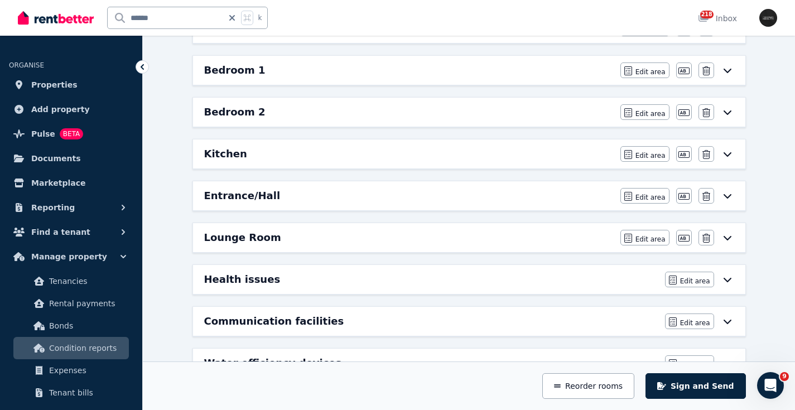
scroll to position [261, 0]
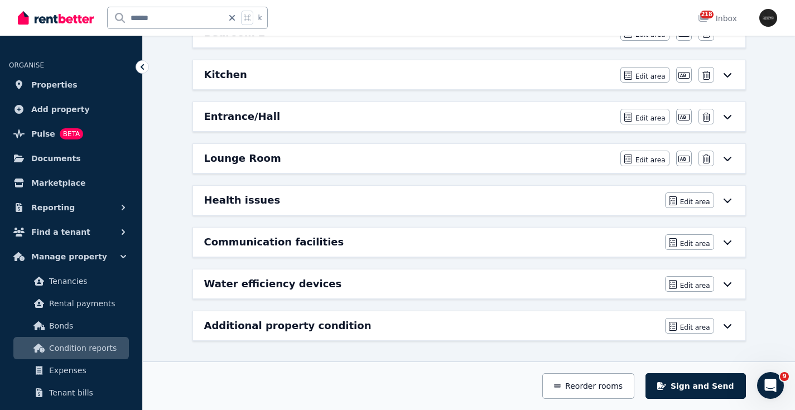
click at [729, 326] on icon at bounding box center [727, 326] width 8 height 4
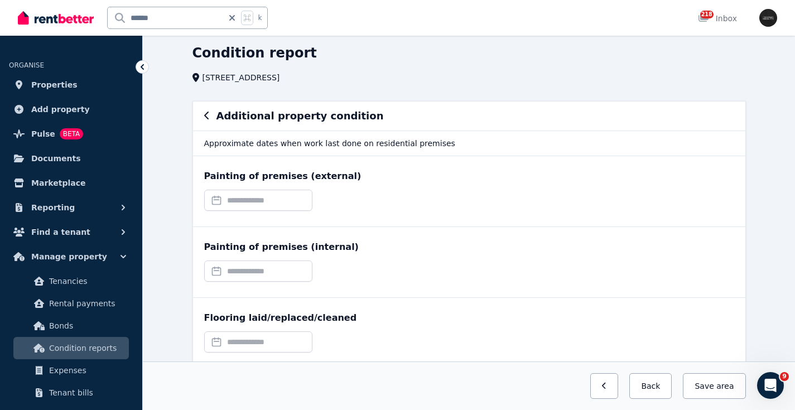
scroll to position [80, 0]
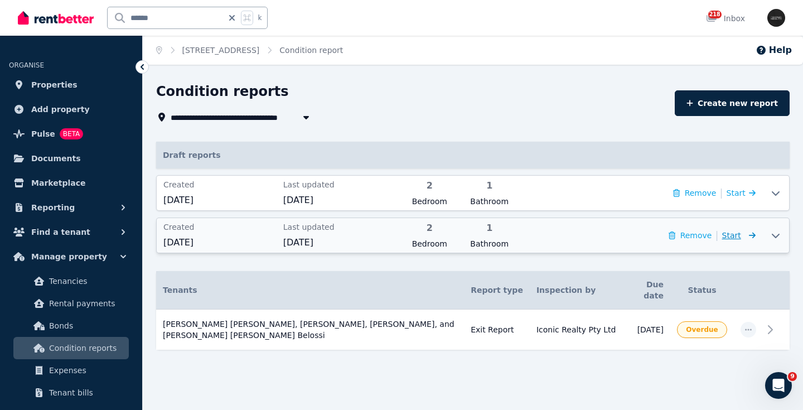
click at [740, 234] on span "Start" at bounding box center [731, 235] width 19 height 9
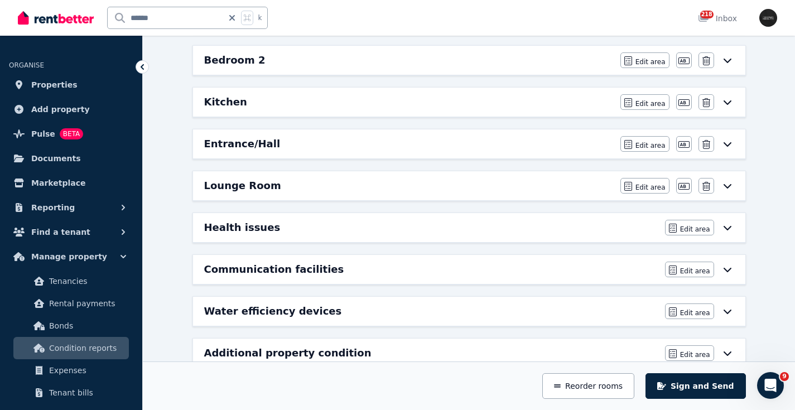
scroll to position [261, 0]
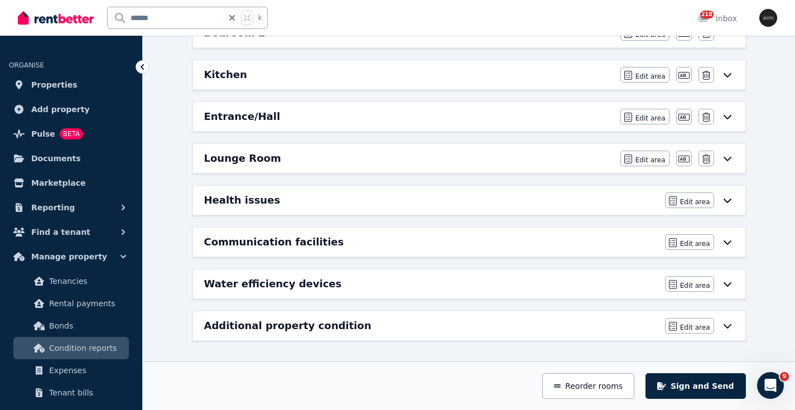
click at [726, 200] on icon at bounding box center [727, 200] width 13 height 9
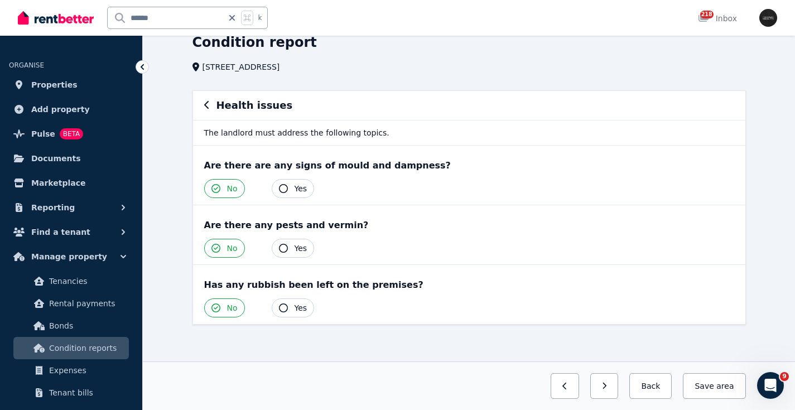
scroll to position [52, 0]
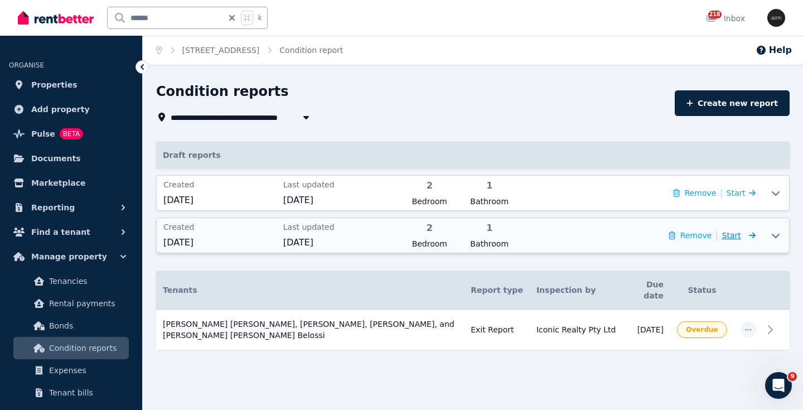
click at [747, 234] on icon at bounding box center [750, 235] width 11 height 8
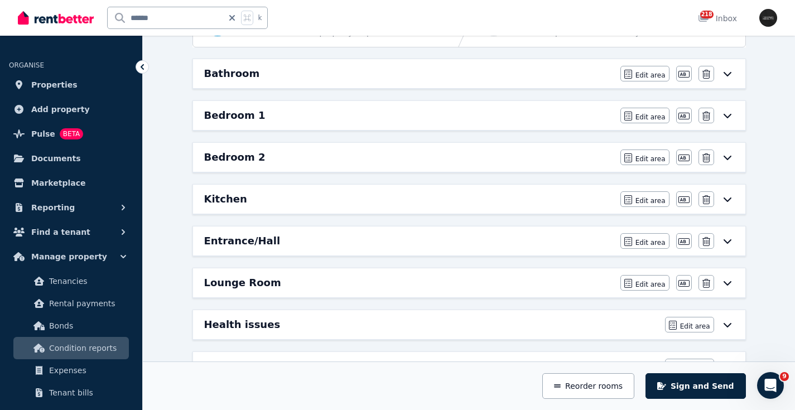
scroll to position [261, 0]
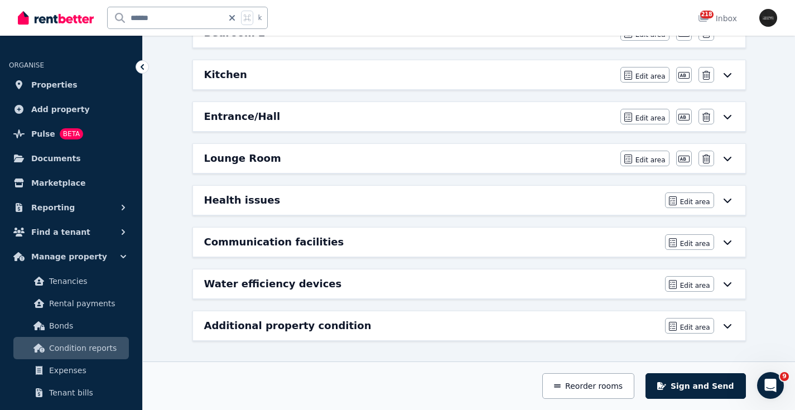
click at [731, 283] on icon at bounding box center [727, 284] width 8 height 4
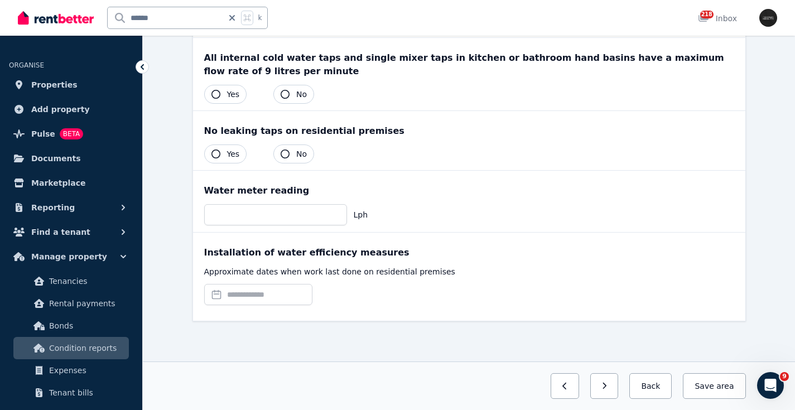
scroll to position [228, 0]
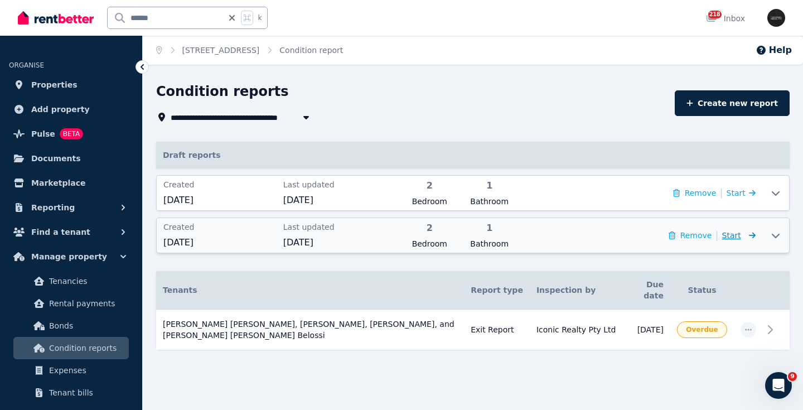
click at [746, 235] on icon at bounding box center [750, 235] width 11 height 8
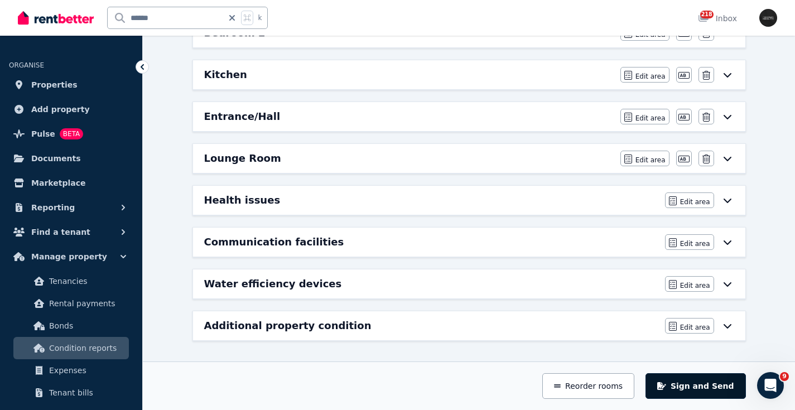
click at [703, 388] on button "Sign and Send" at bounding box center [695, 386] width 100 height 26
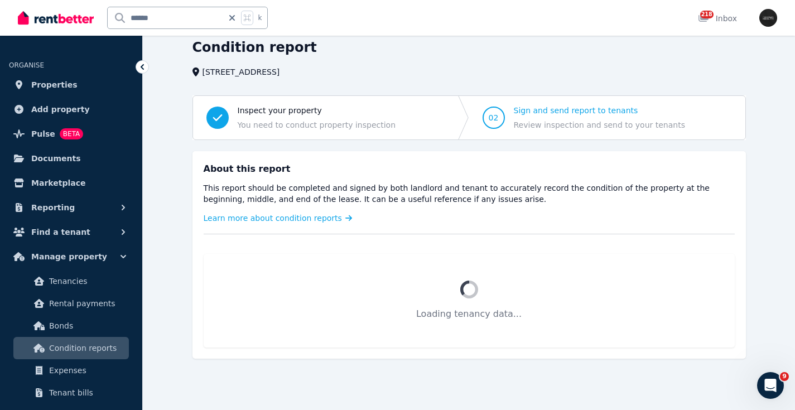
scroll to position [35, 0]
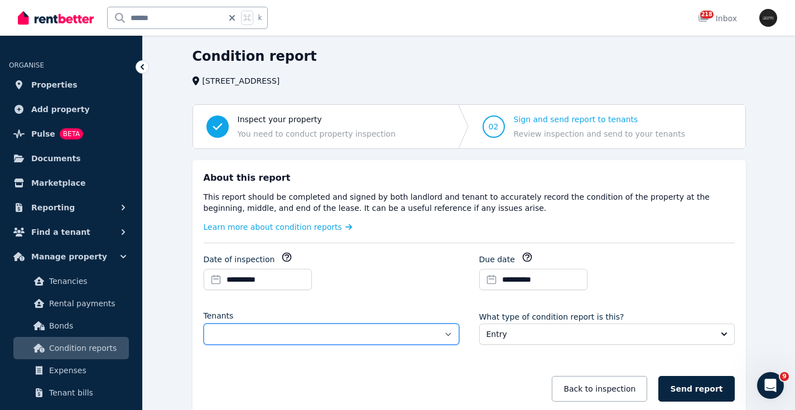
click at [272, 325] on select "**********" at bounding box center [331, 333] width 255 height 21
select select "**********"
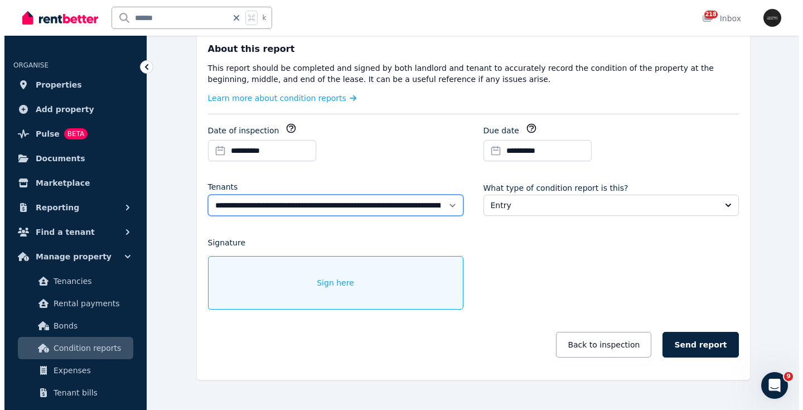
scroll to position [176, 0]
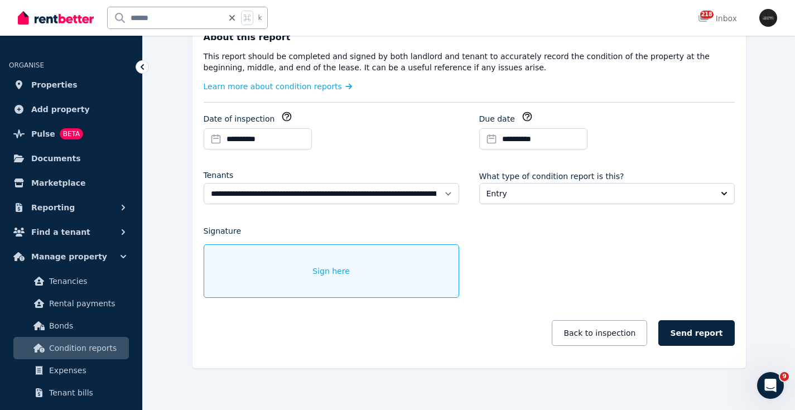
click at [336, 255] on div "Sign here" at bounding box center [331, 271] width 255 height 54
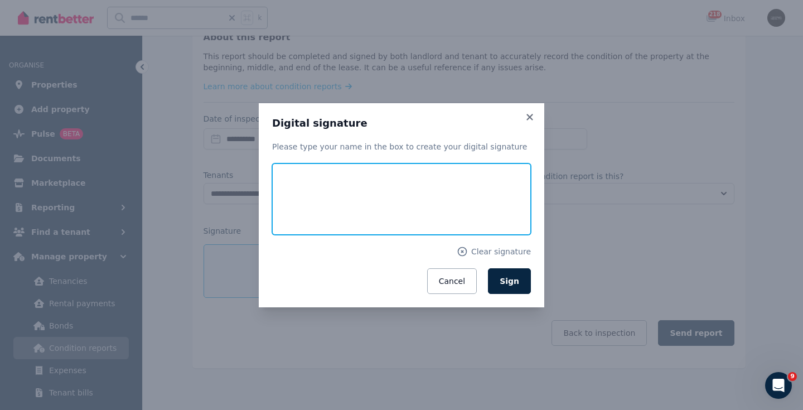
click at [345, 191] on input "text" at bounding box center [401, 198] width 259 height 71
type input "**********"
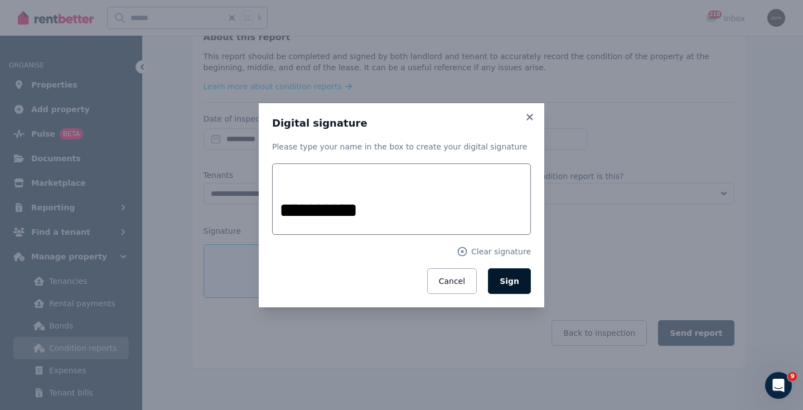
click at [509, 283] on span "Sign" at bounding box center [510, 281] width 20 height 9
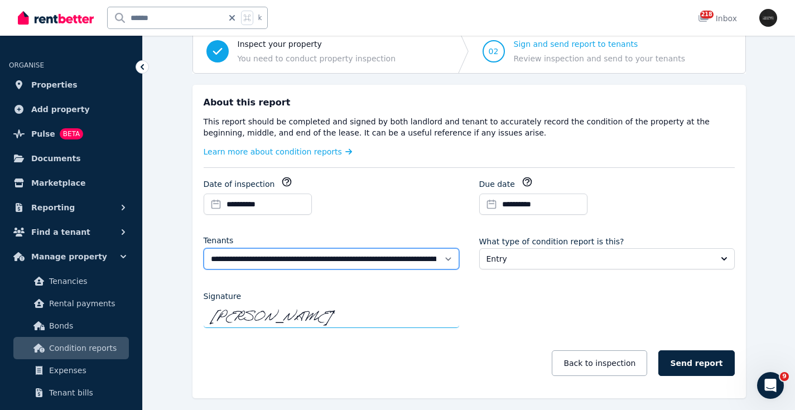
scroll to position [141, 0]
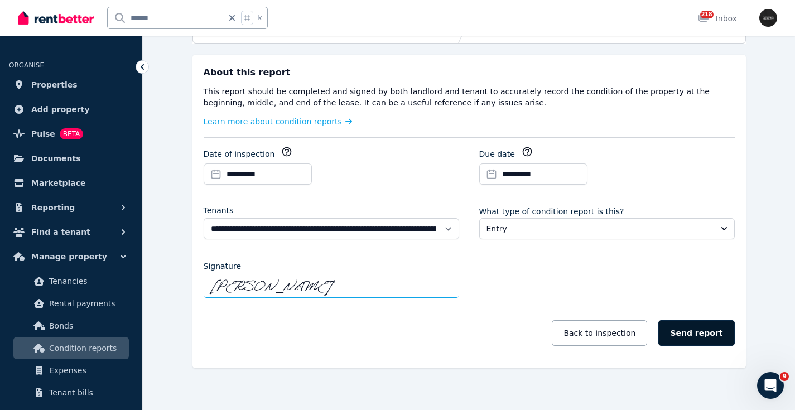
click at [713, 325] on button "Send report" at bounding box center [696, 333] width 76 height 26
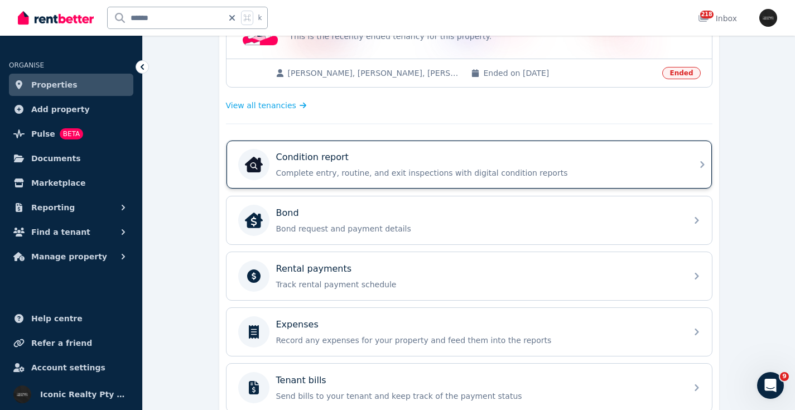
scroll to position [350, 0]
click at [466, 156] on div "Condition report" at bounding box center [478, 156] width 404 height 13
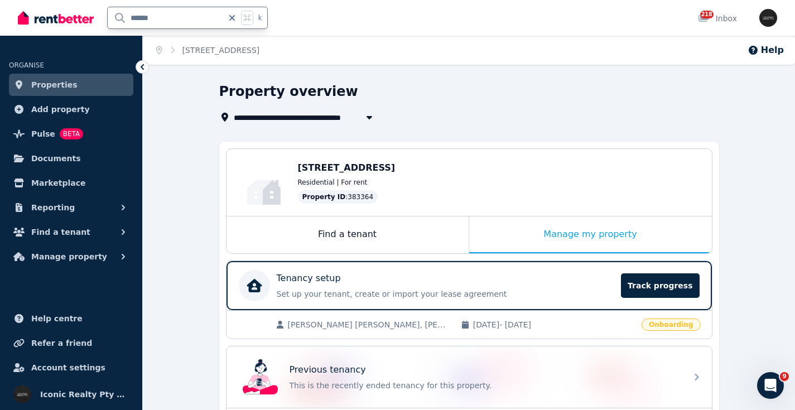
click at [168, 16] on input "******" at bounding box center [165, 17] width 115 height 21
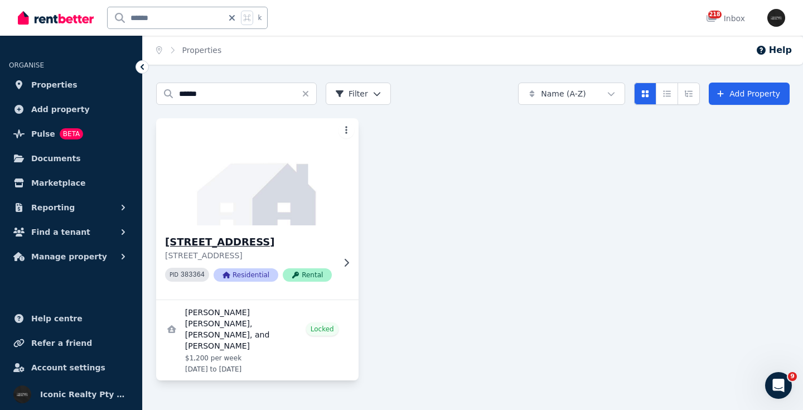
click at [291, 207] on img at bounding box center [257, 171] width 212 height 113
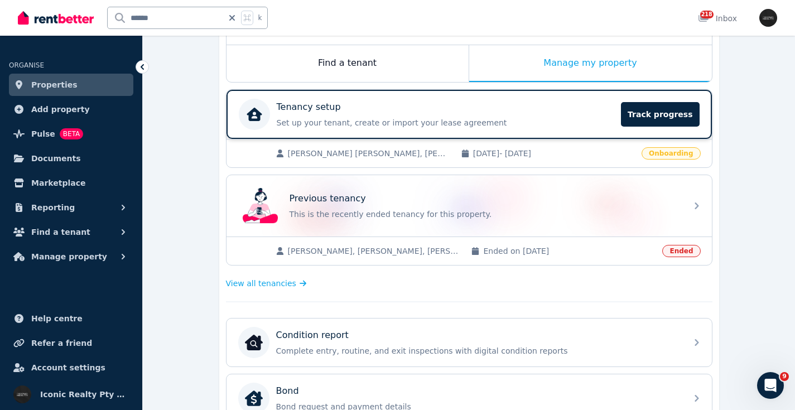
scroll to position [178, 0]
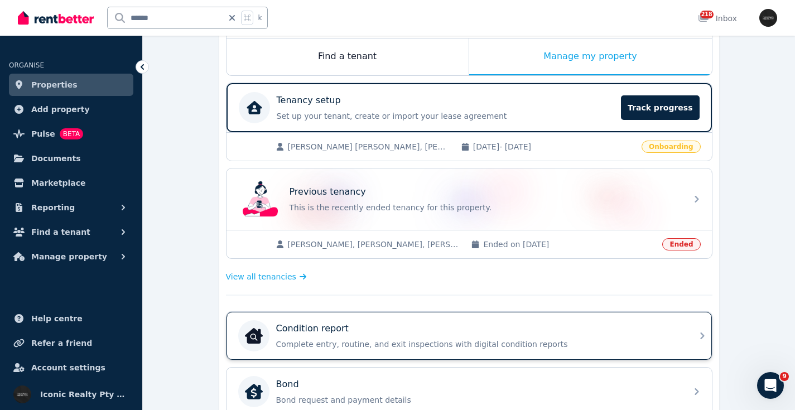
click at [434, 334] on div "Condition report" at bounding box center [478, 328] width 404 height 13
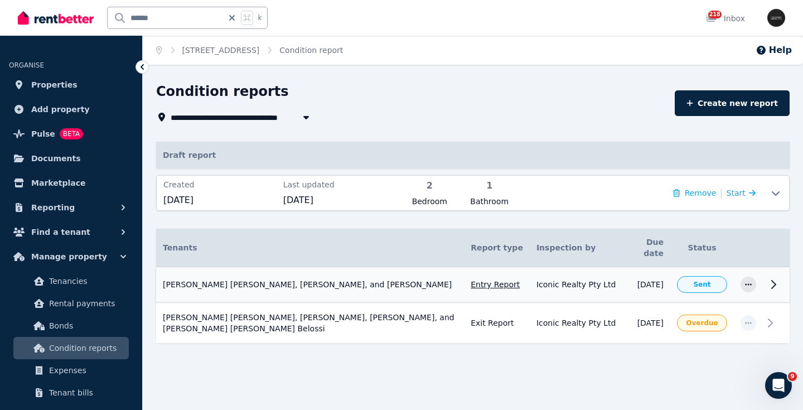
drag, startPoint x: 752, startPoint y: 277, endPoint x: 760, endPoint y: 281, distance: 8.5
click at [752, 281] on icon "button" at bounding box center [748, 285] width 9 height 8
click at [657, 389] on div "**********" at bounding box center [473, 243] width 660 height 321
click at [776, 281] on icon at bounding box center [774, 285] width 4 height 8
drag, startPoint x: 165, startPoint y: 18, endPoint x: 58, endPoint y: 0, distance: 108.0
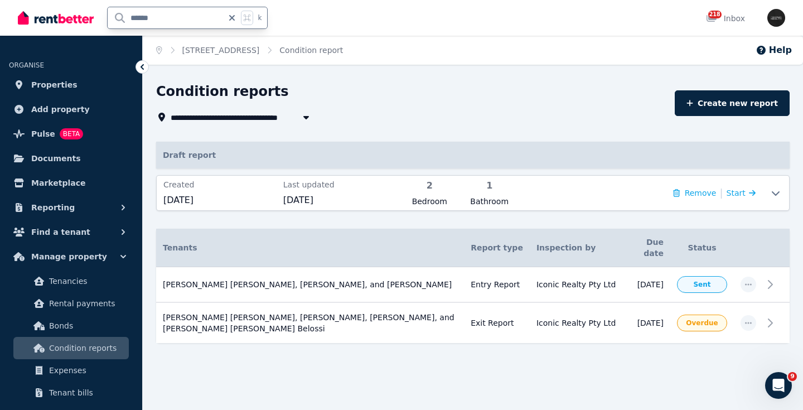
click at [54, 3] on div "****** k" at bounding box center [145, 18] width 255 height 36
type input "*****"
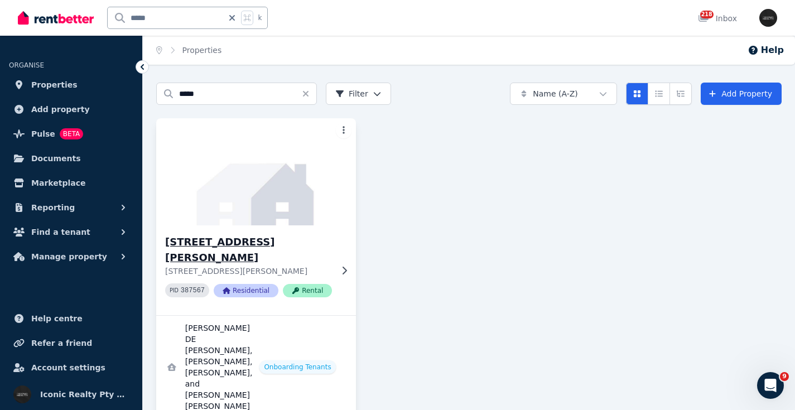
click at [286, 187] on img at bounding box center [256, 171] width 210 height 113
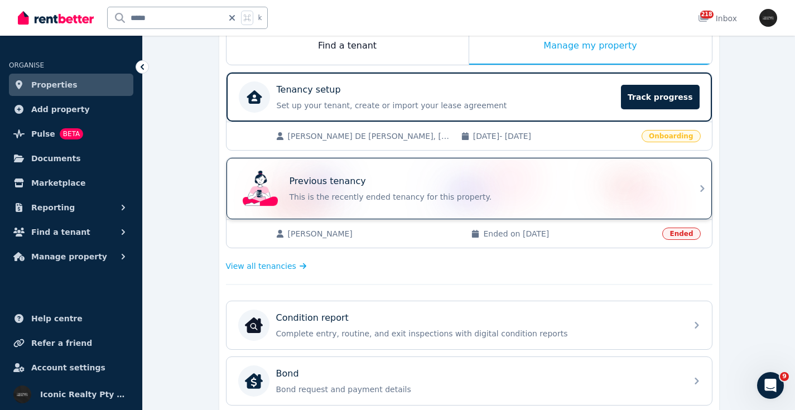
scroll to position [189, 0]
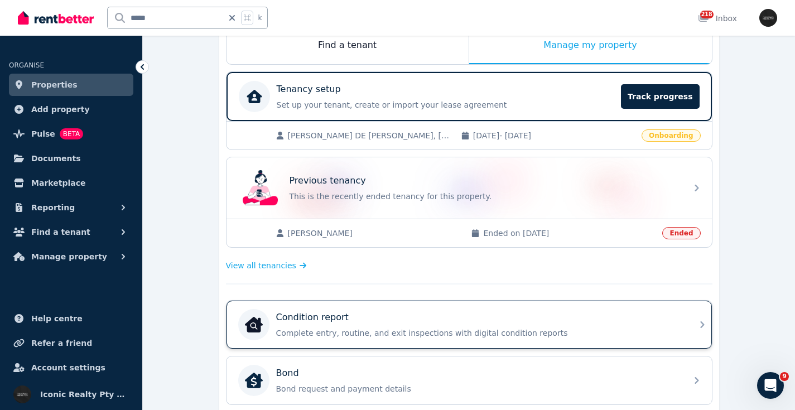
click at [413, 309] on div "Condition report Complete entry, routine, and exit inspections with digital con…" at bounding box center [459, 324] width 442 height 31
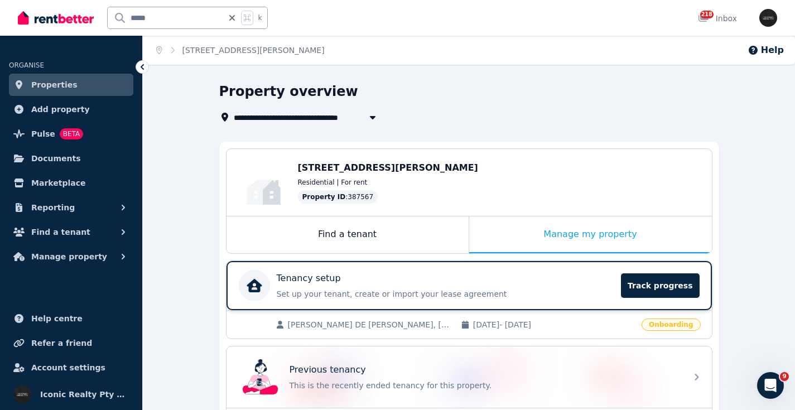
click at [383, 283] on div "Tenancy setup" at bounding box center [446, 278] width 338 height 13
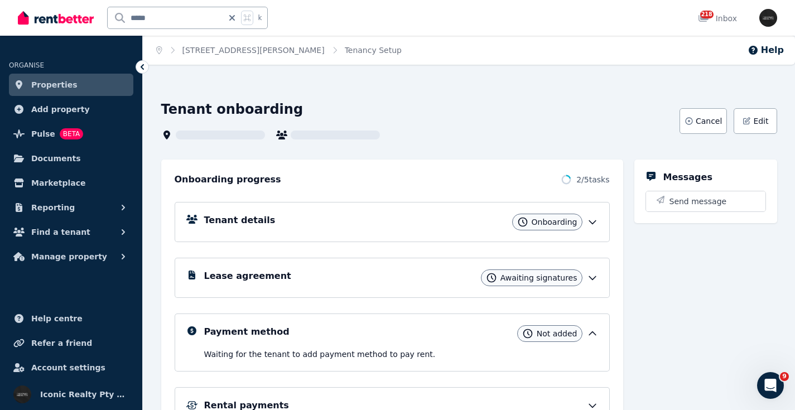
click at [318, 281] on div "Lease agreement Awaiting signatures" at bounding box center [401, 277] width 394 height 17
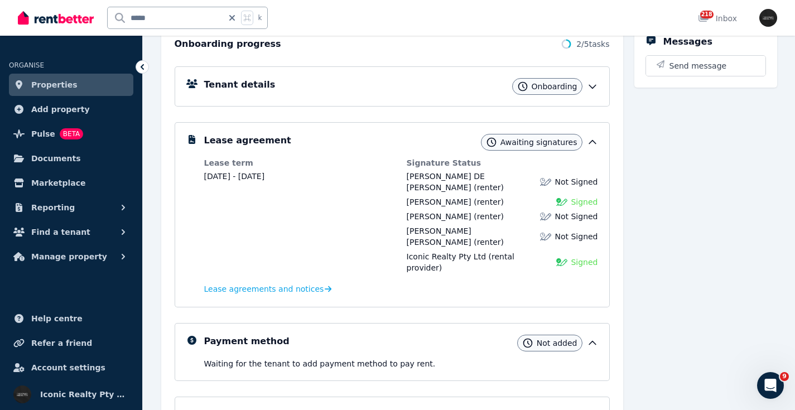
scroll to position [136, 0]
click at [360, 97] on div "Tenant details Onboarding" at bounding box center [392, 86] width 435 height 40
click at [333, 87] on div "Tenant details Onboarding" at bounding box center [401, 86] width 394 height 17
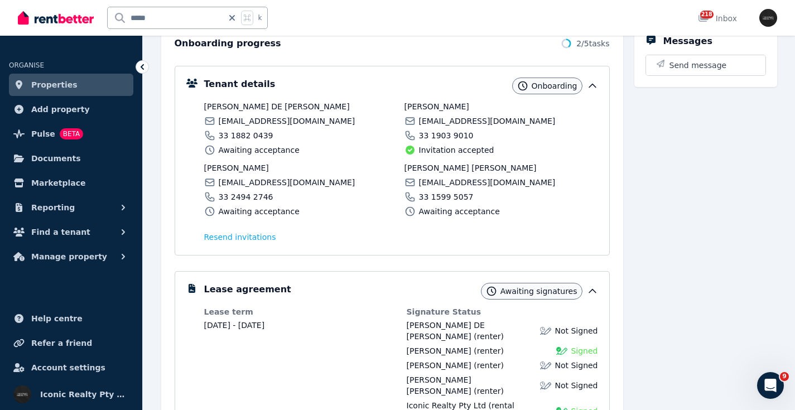
click at [249, 116] on span "[EMAIL_ADDRESS][DOMAIN_NAME]" at bounding box center [287, 120] width 137 height 11
copy div "[EMAIL_ADDRESS][DOMAIN_NAME]"
click at [260, 183] on span "[EMAIL_ADDRESS][DOMAIN_NAME]" at bounding box center [287, 182] width 137 height 11
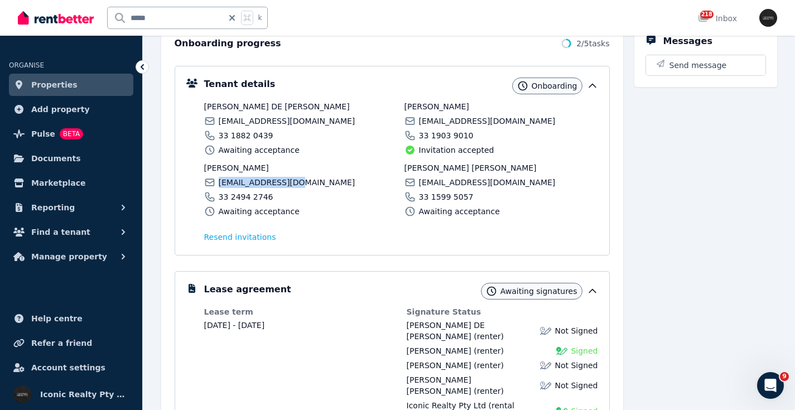
click at [260, 183] on span "[EMAIL_ADDRESS][DOMAIN_NAME]" at bounding box center [287, 182] width 137 height 11
copy div "[EMAIL_ADDRESS][DOMAIN_NAME]"
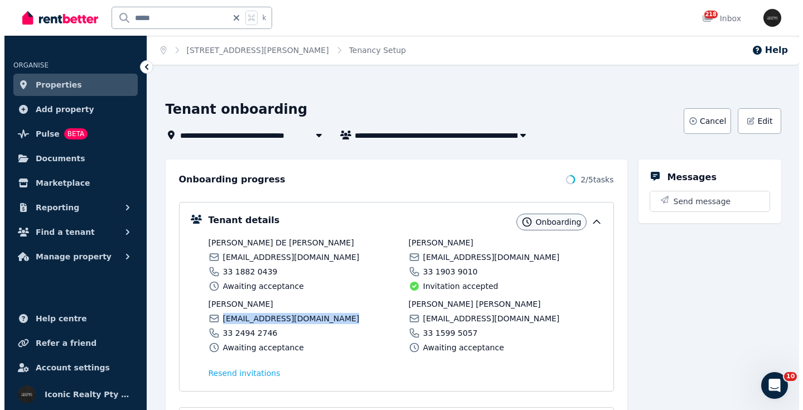
scroll to position [0, 0]
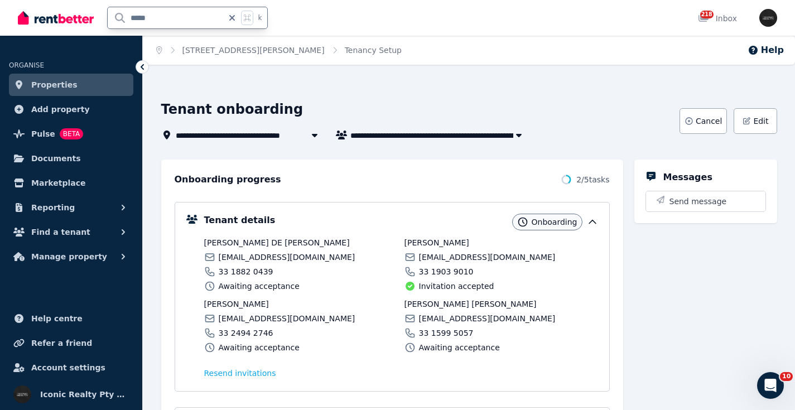
drag, startPoint x: 170, startPoint y: 14, endPoint x: 105, endPoint y: 18, distance: 64.8
click at [105, 18] on div "***** k" at bounding box center [145, 18] width 255 height 36
drag, startPoint x: 771, startPoint y: 386, endPoint x: 920, endPoint y: 686, distance: 335.0
click at [772, 386] on icon "Open Intercom Messenger" at bounding box center [769, 384] width 18 height 18
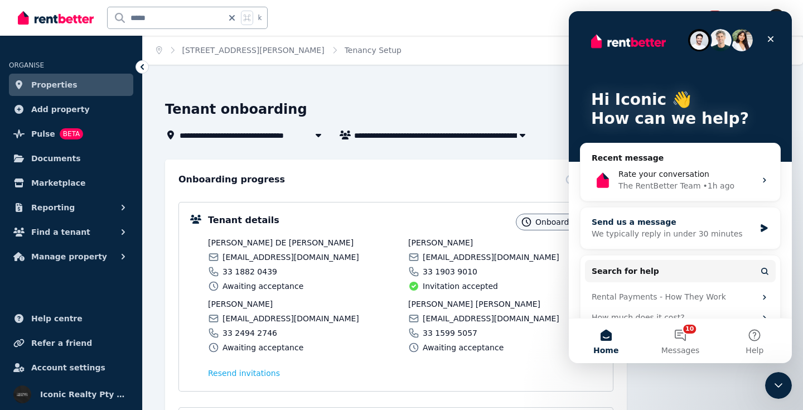
click at [685, 231] on div "We typically reply in under 30 minutes" at bounding box center [673, 234] width 163 height 12
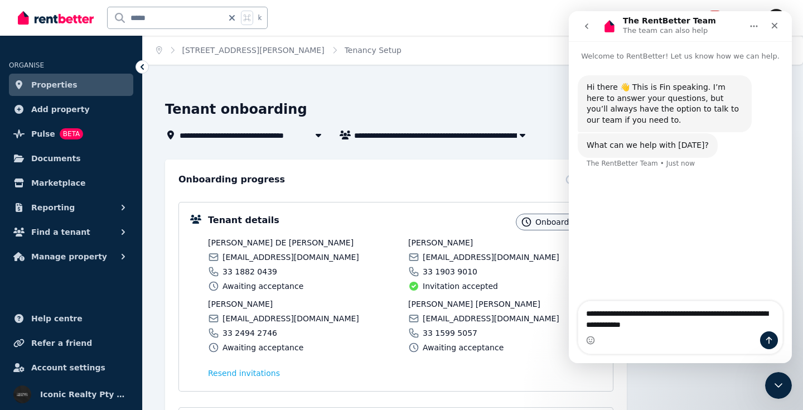
click at [657, 325] on textarea "**********" at bounding box center [680, 316] width 204 height 30
click at [768, 314] on textarea "**********" at bounding box center [680, 316] width 204 height 30
type textarea "**********"
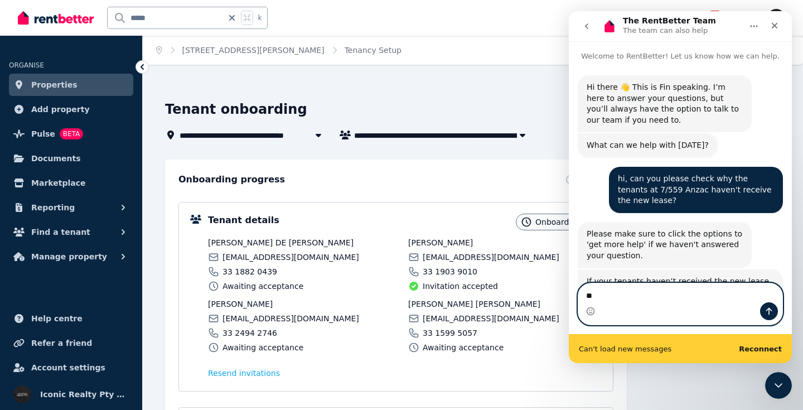
type textarea "*"
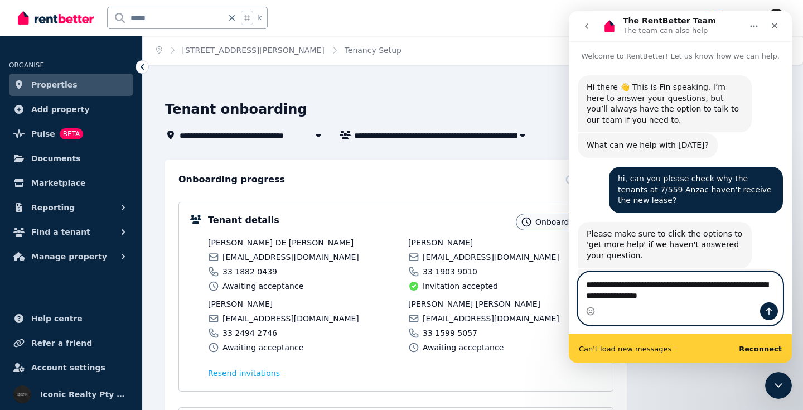
type textarea "**********"
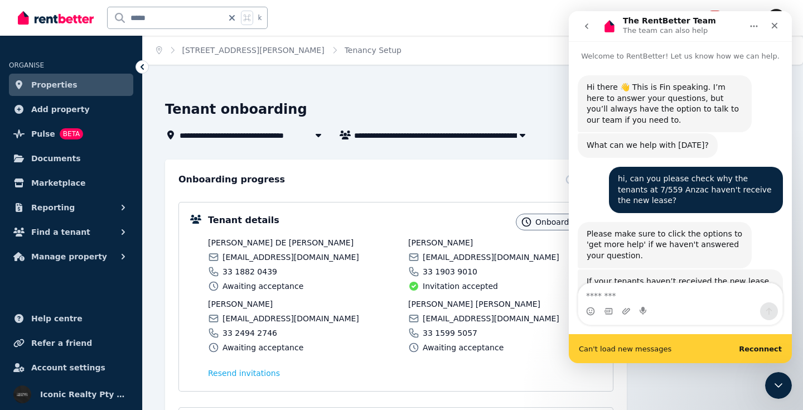
click at [119, 17] on input "*****" at bounding box center [165, 17] width 115 height 21
click at [186, 15] on input "*****" at bounding box center [165, 17] width 115 height 21
drag, startPoint x: 103, startPoint y: 14, endPoint x: 84, endPoint y: 12, distance: 18.6
click at [84, 13] on div "***** k" at bounding box center [145, 18] width 255 height 36
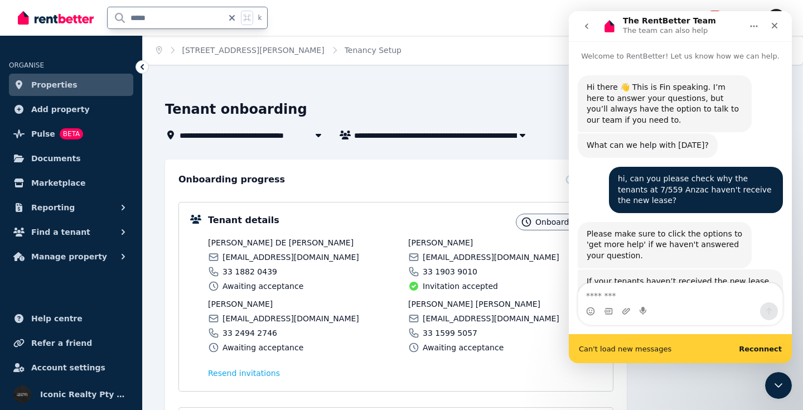
type input "*****"
click at [192, 19] on input "*****" at bounding box center [165, 17] width 115 height 21
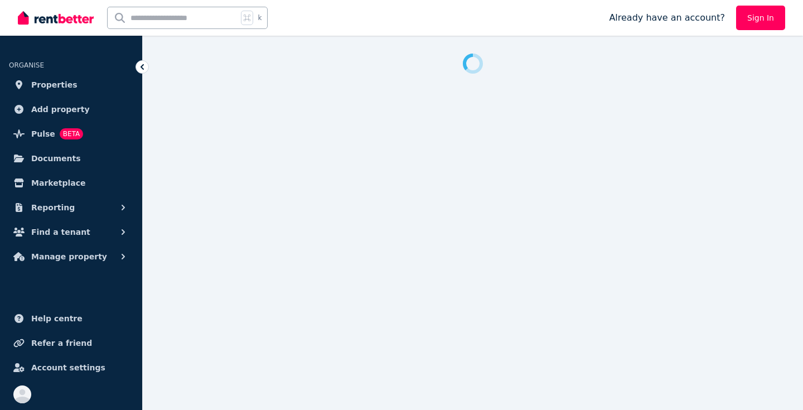
click at [760, 21] on link "Sign In" at bounding box center [760, 18] width 49 height 25
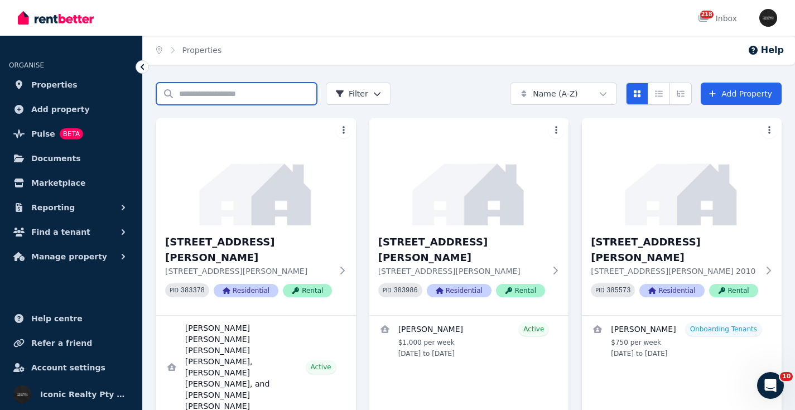
click at [202, 96] on input "Search properties" at bounding box center [236, 94] width 161 height 22
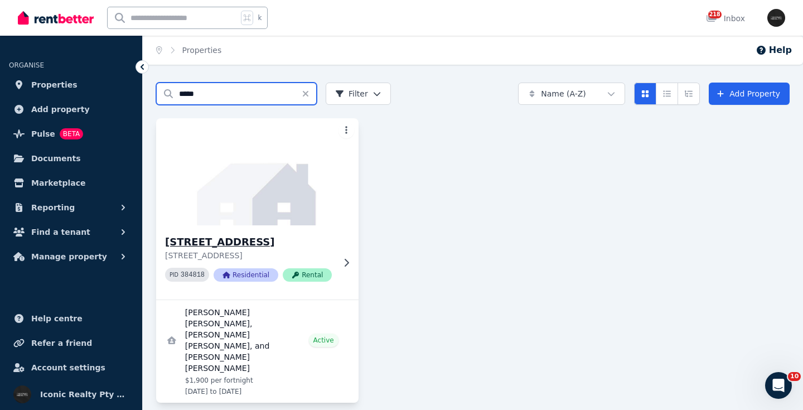
type input "*****"
click at [284, 231] on div "7/559 Anzac Parade, Kensington - 21 7/559 Anzac Parade, Kensington NSW 2033 PID…" at bounding box center [257, 262] width 202 height 74
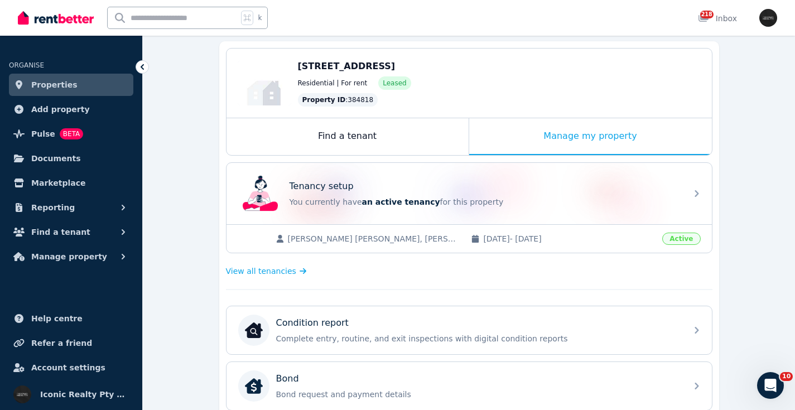
scroll to position [105, 0]
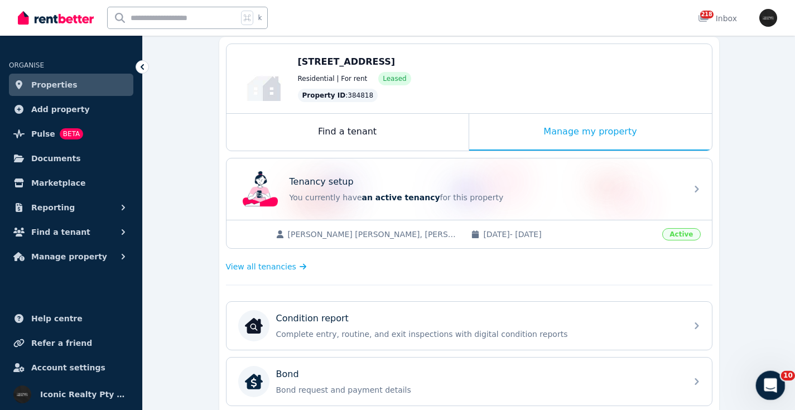
click at [766, 383] on icon "Open Intercom Messenger" at bounding box center [769, 384] width 18 height 18
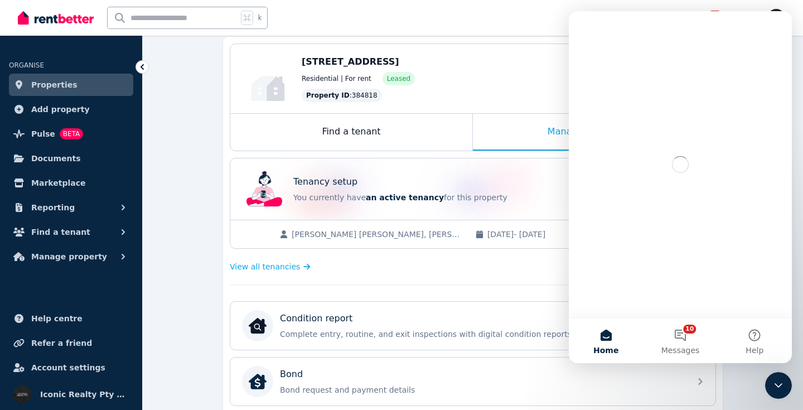
scroll to position [0, 0]
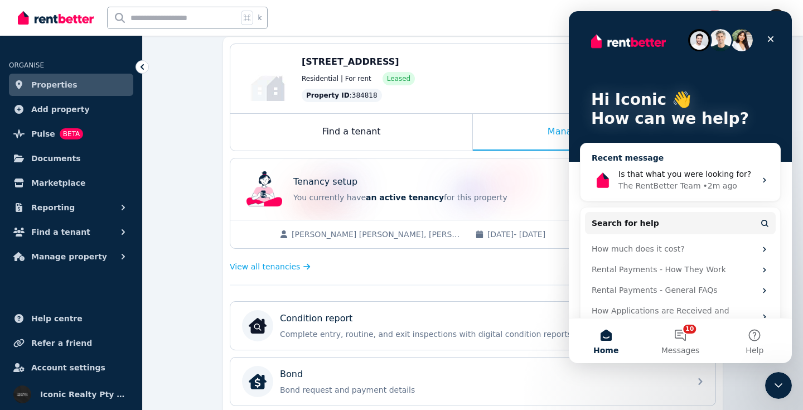
click at [671, 173] on span "Is that what you were looking for?" at bounding box center [684, 174] width 133 height 9
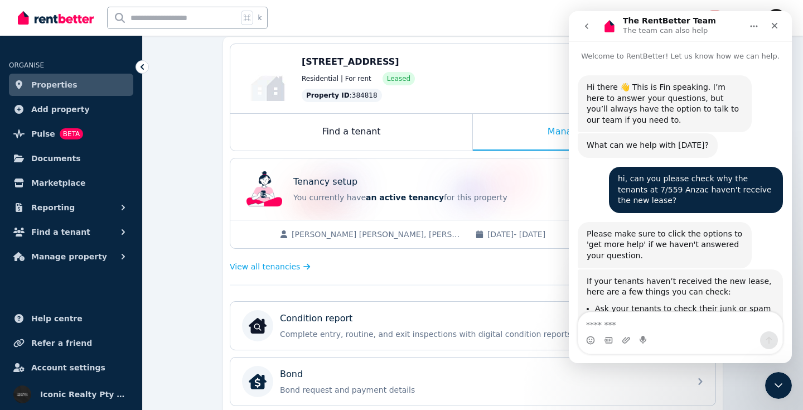
scroll to position [495, 0]
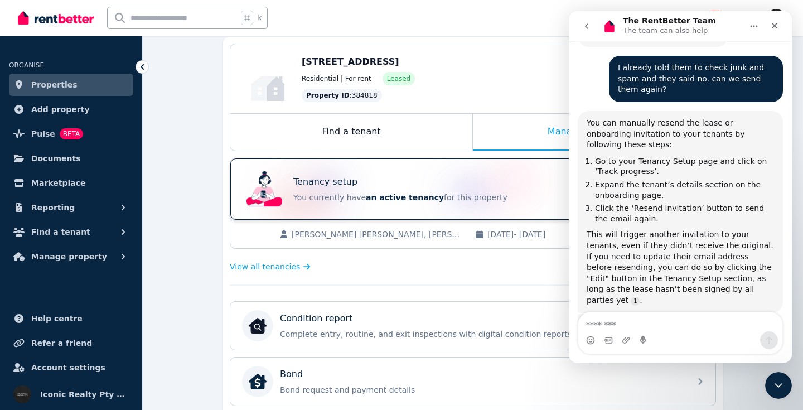
click at [478, 181] on div "Tenancy setup" at bounding box center [488, 181] width 390 height 13
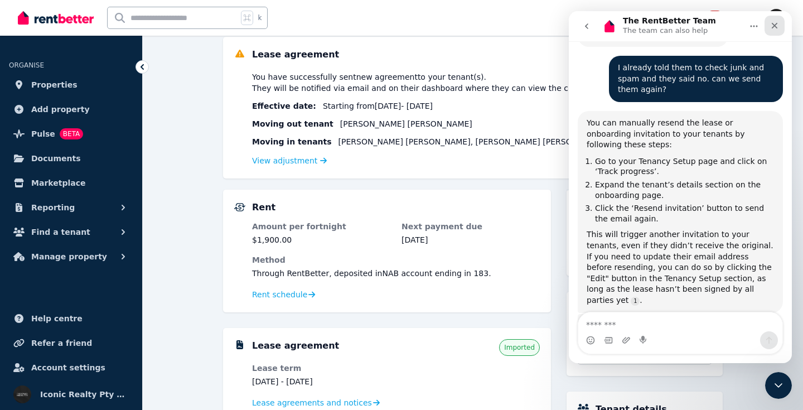
click at [776, 28] on icon "Close" at bounding box center [774, 25] width 9 height 9
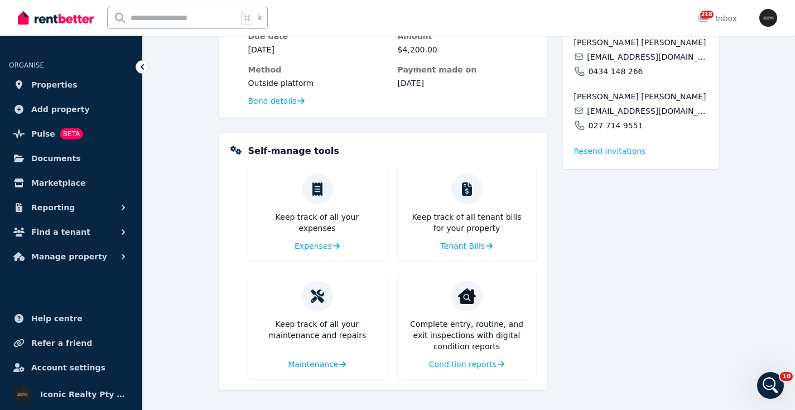
scroll to position [545, 0]
click at [620, 157] on span "Resend invitation s" at bounding box center [610, 151] width 72 height 11
drag, startPoint x: 774, startPoint y: 381, endPoint x: 766, endPoint y: 381, distance: 7.8
click at [774, 381] on icon "Open Intercom Messenger" at bounding box center [769, 384] width 18 height 18
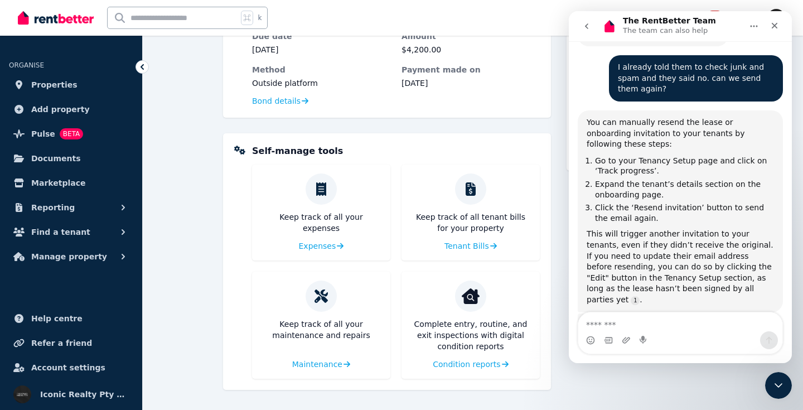
scroll to position [495, 0]
drag, startPoint x: 776, startPoint y: 23, endPoint x: 1033, endPoint y: 258, distance: 348.2
click at [776, 23] on icon "Close" at bounding box center [775, 26] width 6 height 6
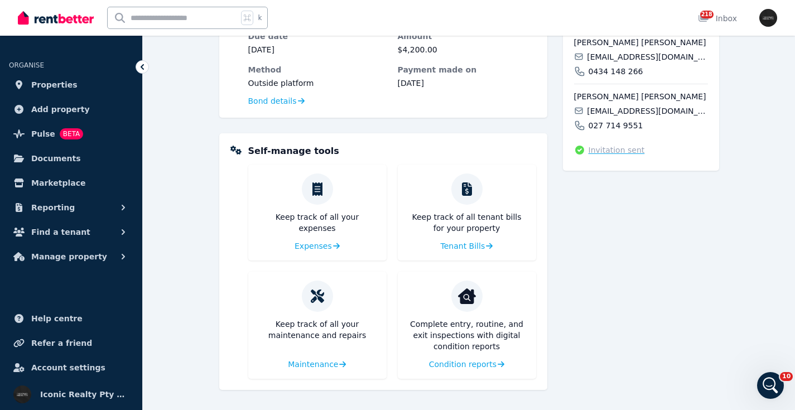
scroll to position [543, 0]
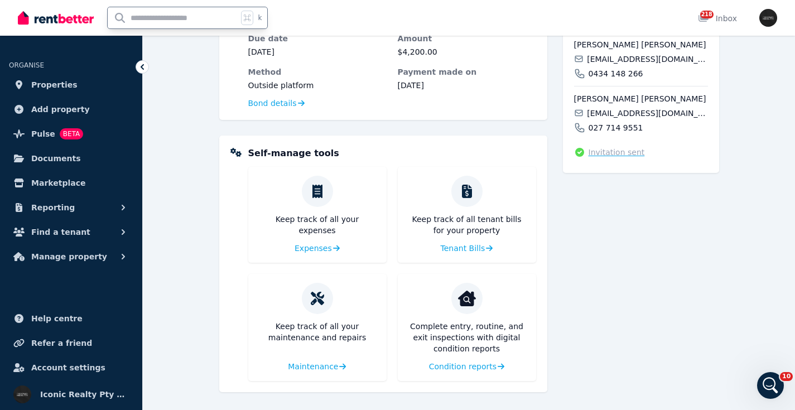
click at [172, 16] on input "text" at bounding box center [173, 17] width 130 height 21
type input "******"
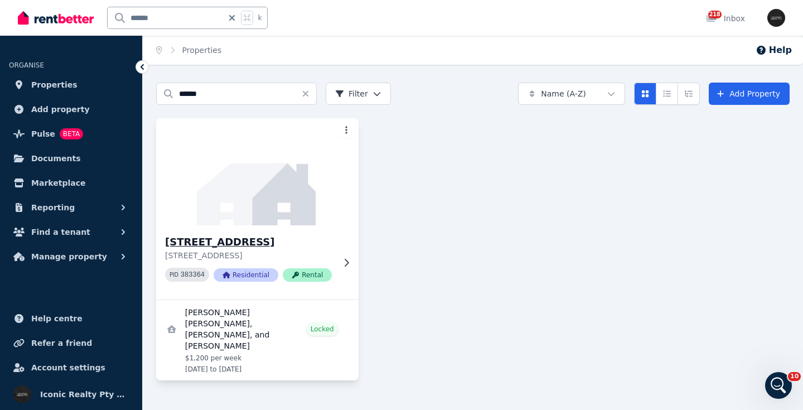
click at [273, 197] on img at bounding box center [257, 171] width 212 height 113
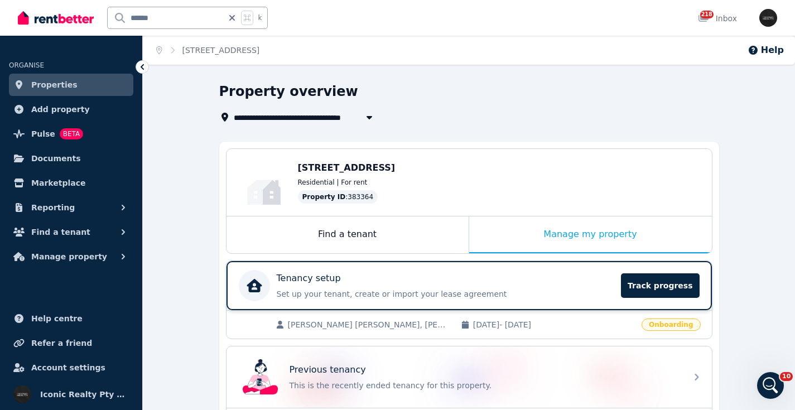
click at [468, 281] on div "Tenancy setup" at bounding box center [446, 278] width 338 height 13
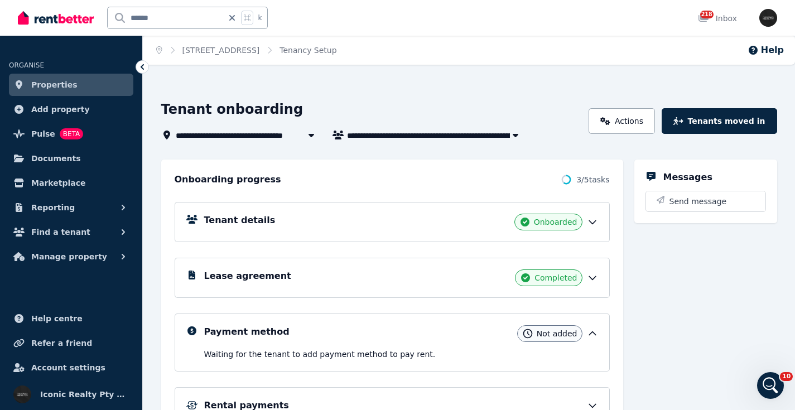
click at [414, 275] on div "Lease agreement Completed" at bounding box center [401, 277] width 394 height 17
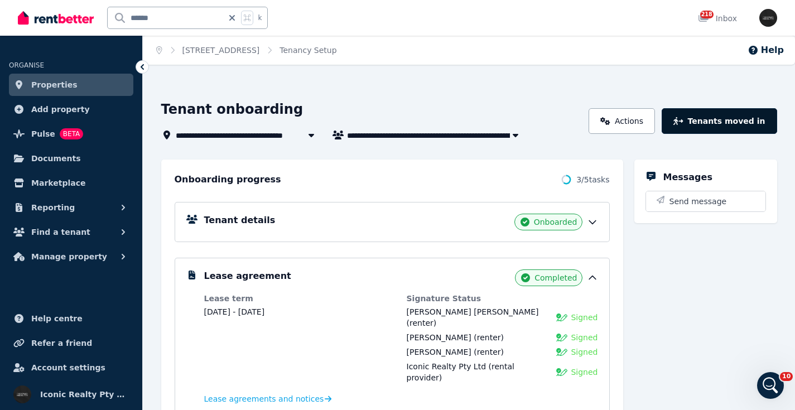
click at [703, 119] on button "Tenants moved in" at bounding box center [718, 121] width 115 height 26
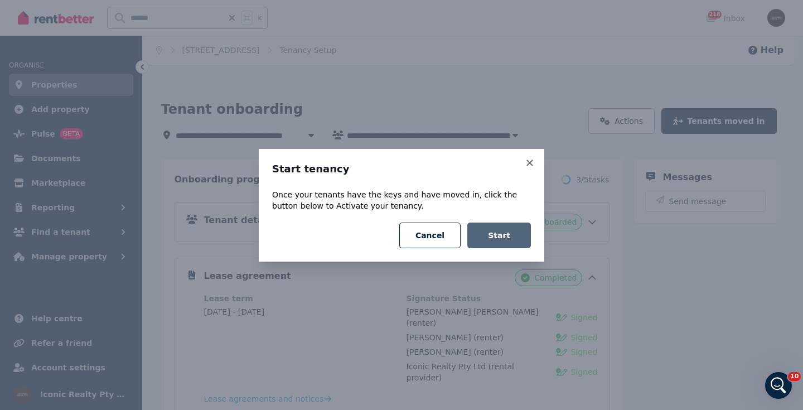
click at [507, 237] on button "Start" at bounding box center [499, 236] width 64 height 26
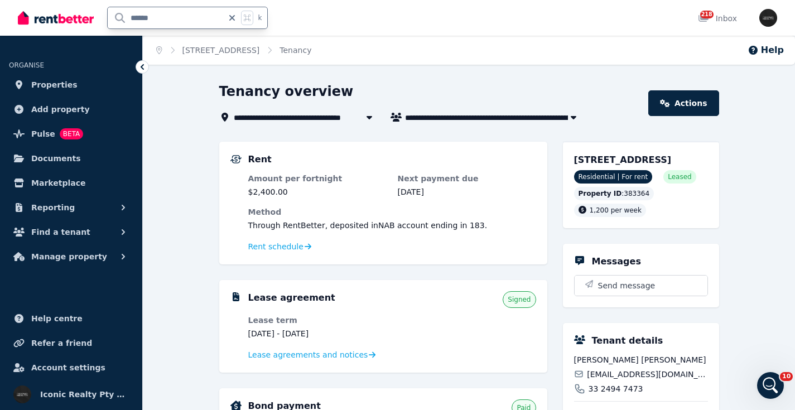
drag, startPoint x: 175, startPoint y: 16, endPoint x: 89, endPoint y: 14, distance: 85.4
click at [85, 15] on div "****** k" at bounding box center [145, 18] width 255 height 36
type input "*****"
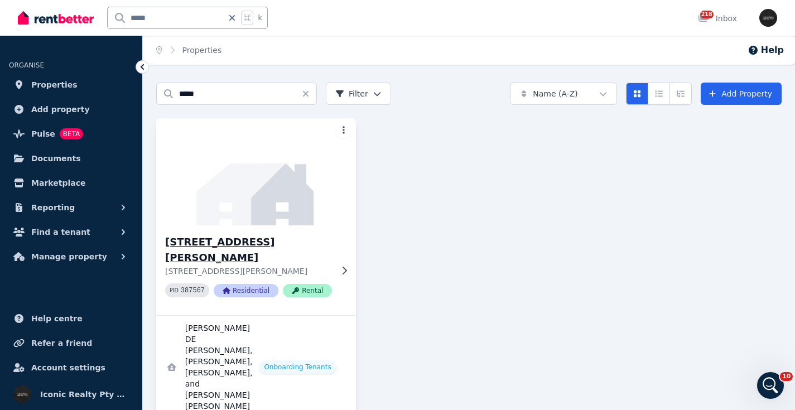
click at [230, 194] on img at bounding box center [256, 171] width 210 height 113
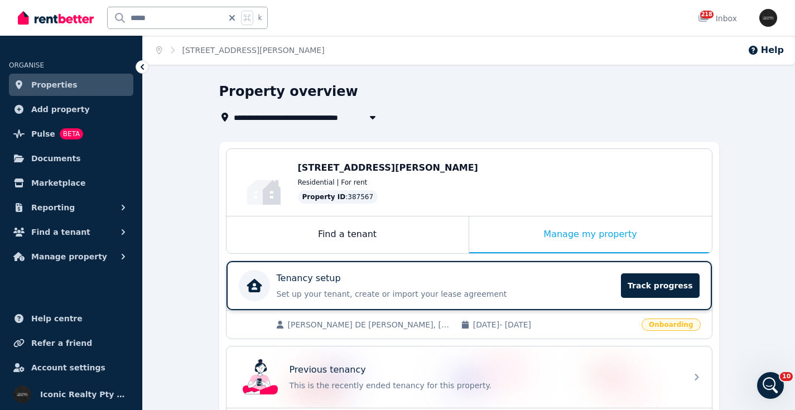
click at [475, 281] on div "Tenancy setup" at bounding box center [446, 278] width 338 height 13
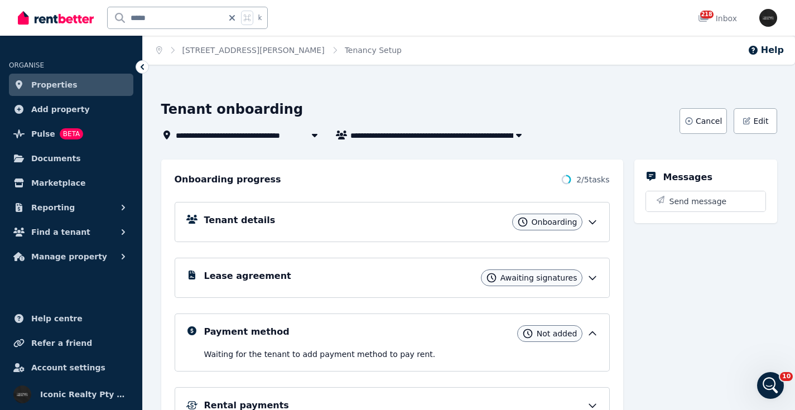
click at [410, 267] on div "Lease agreement Awaiting signatures" at bounding box center [392, 278] width 435 height 40
drag, startPoint x: 428, startPoint y: 279, endPoint x: 470, endPoint y: 278, distance: 41.3
click at [428, 279] on div "Lease agreement Awaiting signatures" at bounding box center [401, 277] width 394 height 17
click at [470, 279] on div "Lease agreement Awaiting signatures" at bounding box center [401, 277] width 394 height 17
click at [448, 284] on div "Lease agreement Awaiting signatures" at bounding box center [401, 277] width 394 height 17
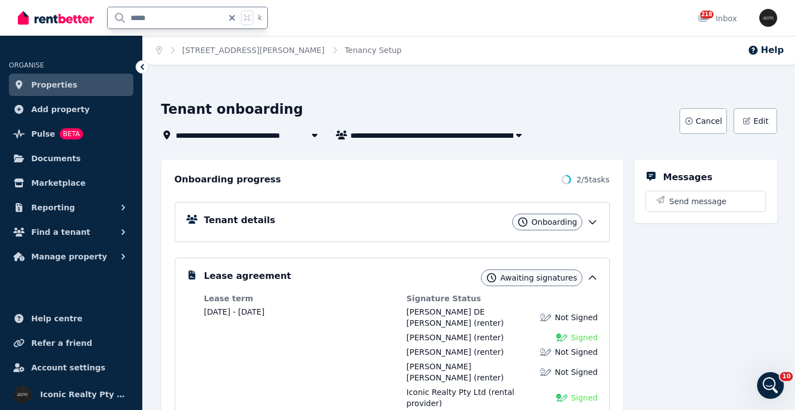
drag, startPoint x: 166, startPoint y: 16, endPoint x: 63, endPoint y: 13, distance: 103.2
click at [63, 13] on div "***** k" at bounding box center [145, 18] width 255 height 36
type input "******"
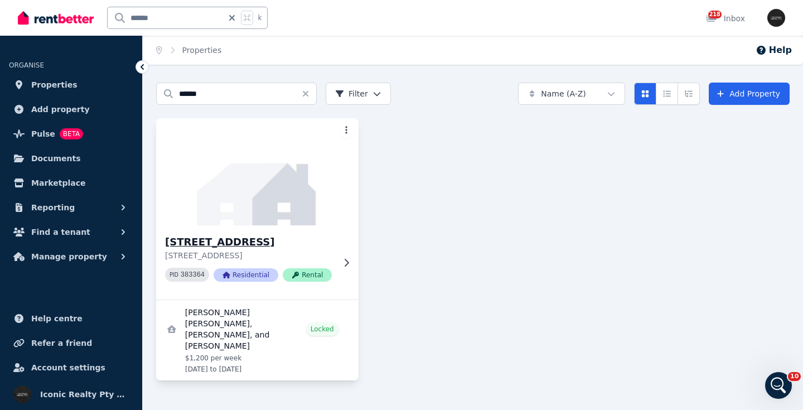
click at [254, 158] on img at bounding box center [257, 171] width 212 height 113
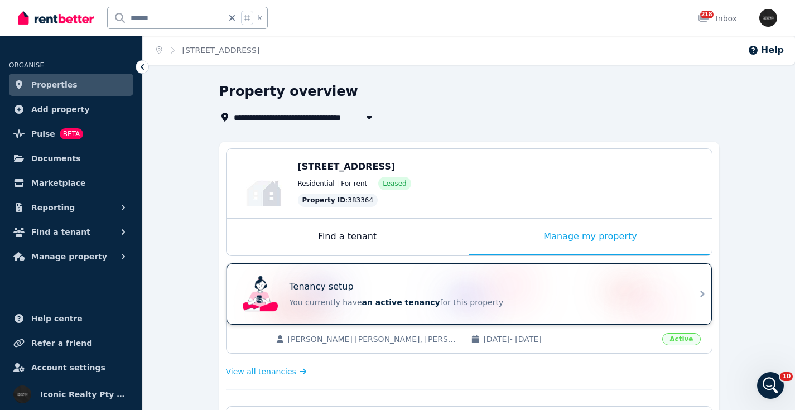
click at [449, 287] on div "Tenancy setup" at bounding box center [484, 286] width 390 height 13
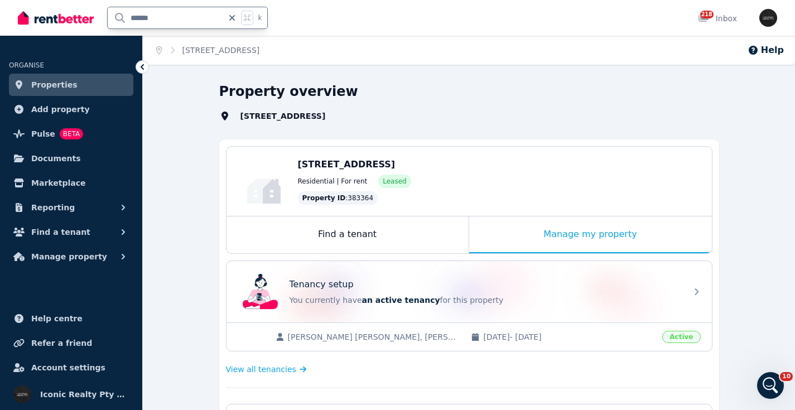
drag, startPoint x: 150, startPoint y: 18, endPoint x: 76, endPoint y: 10, distance: 74.6
click at [76, 10] on div "****** k" at bounding box center [145, 18] width 255 height 36
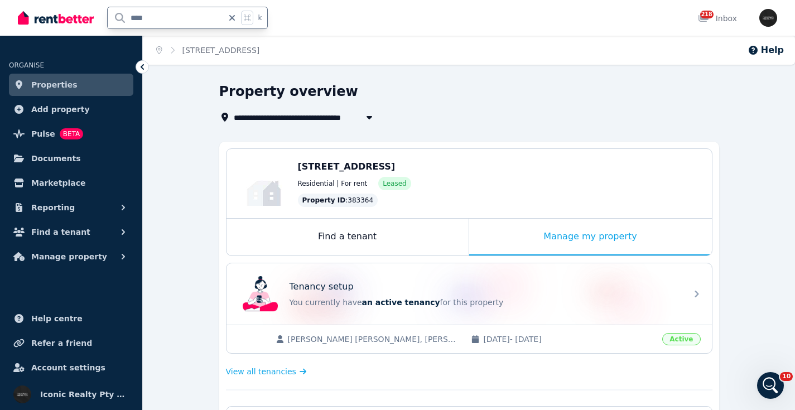
type input "*****"
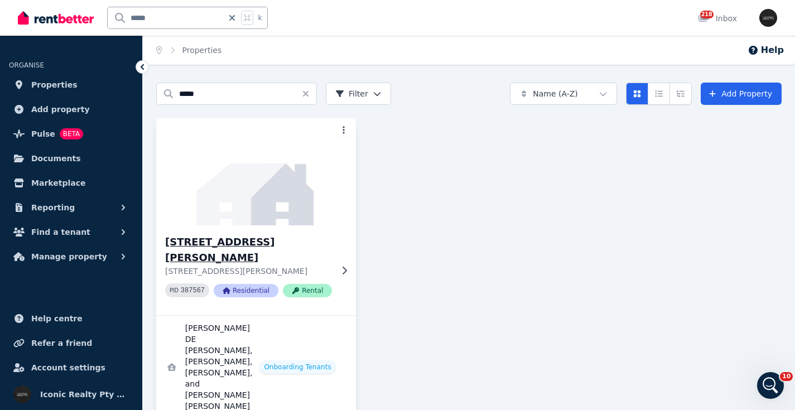
click at [239, 241] on h3 "[STREET_ADDRESS][PERSON_NAME]" at bounding box center [248, 249] width 167 height 31
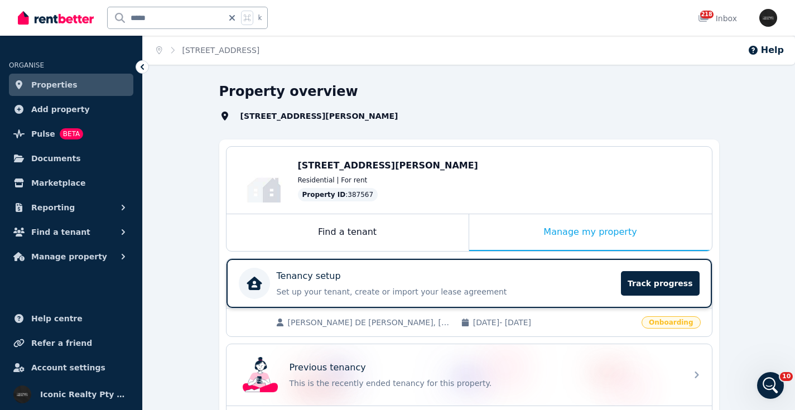
click at [429, 274] on div "Tenancy setup" at bounding box center [446, 275] width 338 height 13
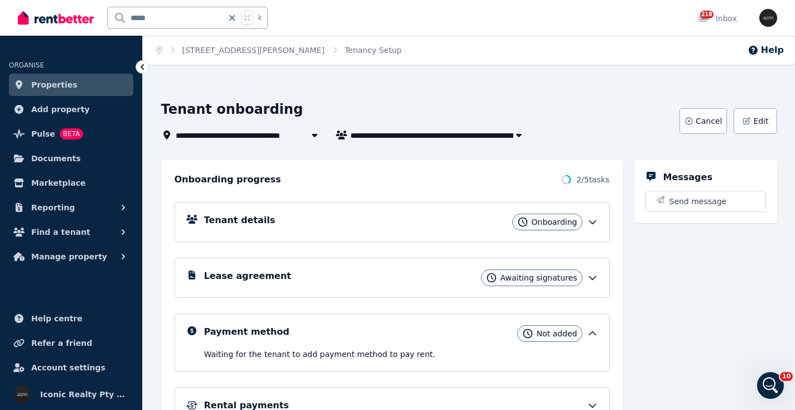
click at [409, 273] on div "Lease agreement Awaiting signatures" at bounding box center [401, 277] width 394 height 17
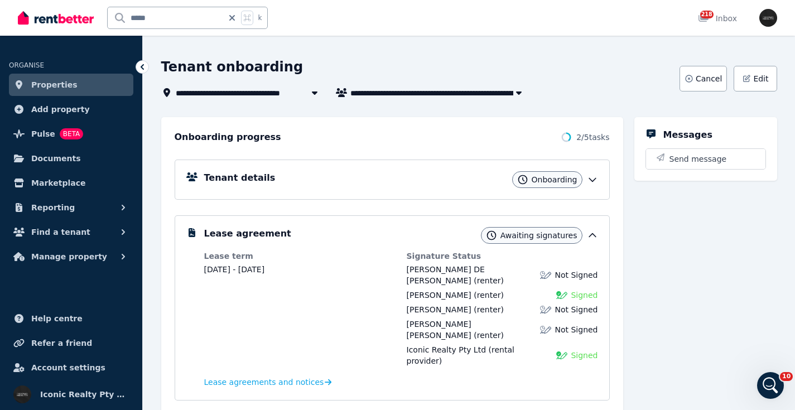
scroll to position [28, 0]
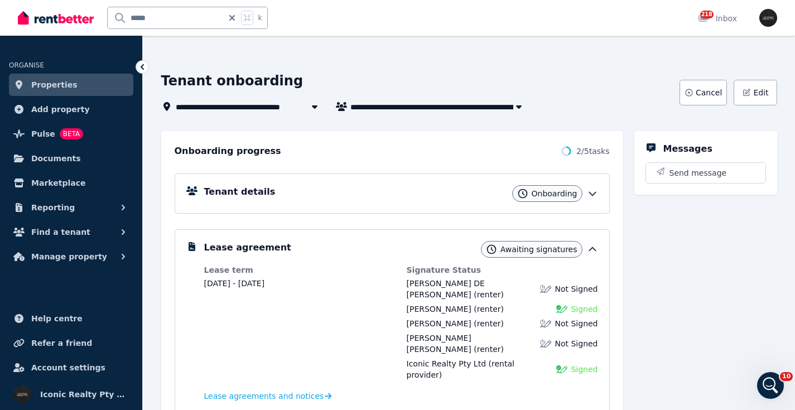
click at [418, 190] on div "Tenant details Onboarding" at bounding box center [401, 193] width 394 height 17
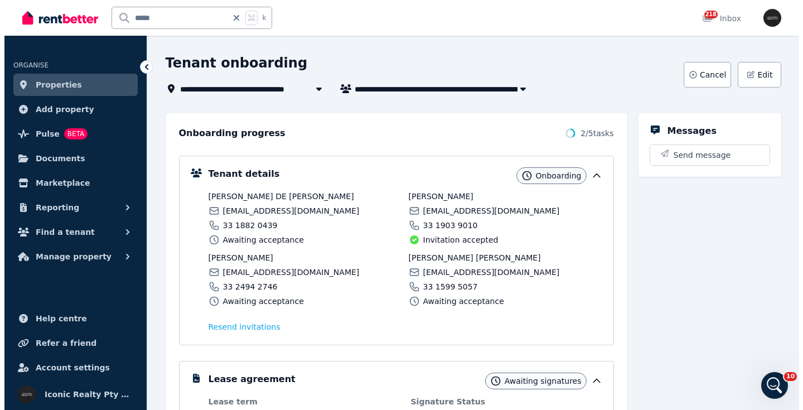
scroll to position [0, 0]
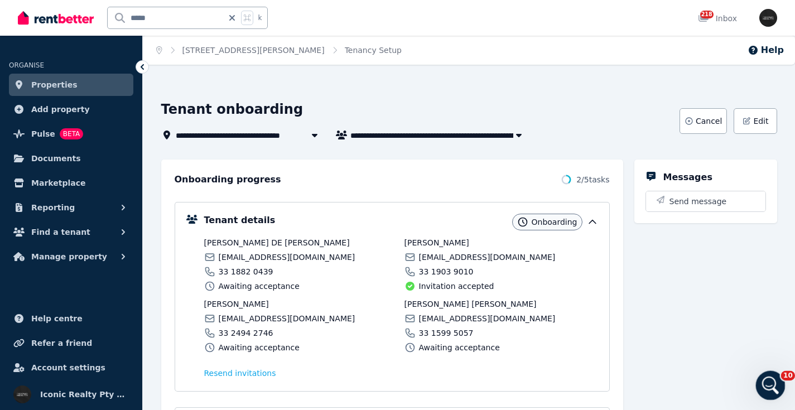
click at [771, 382] on icon "Open Intercom Messenger" at bounding box center [769, 384] width 18 height 18
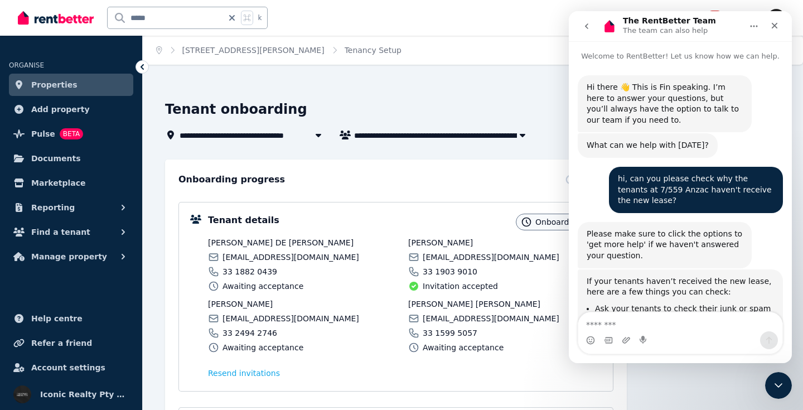
scroll to position [495, 0]
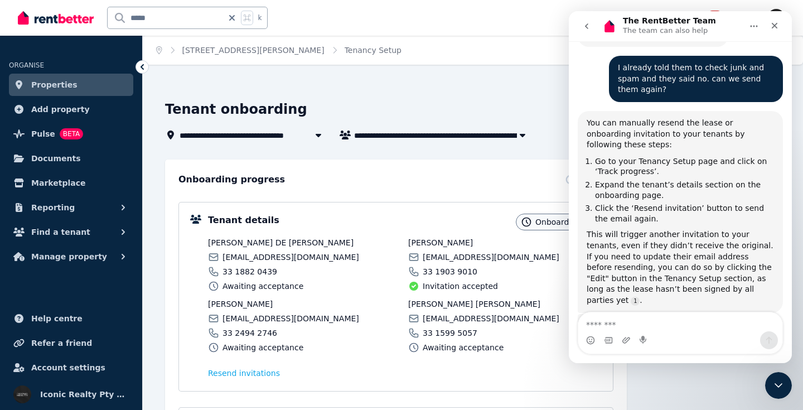
click at [650, 328] on textarea "Message…" at bounding box center [680, 321] width 204 height 19
type textarea "******"
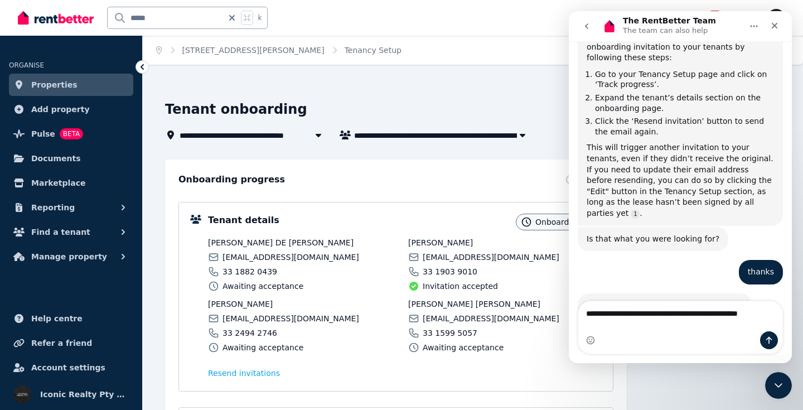
scroll to position [593, 0]
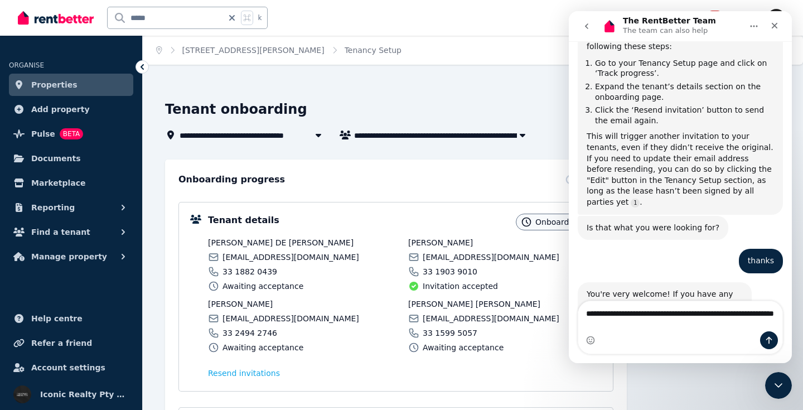
type textarea "**********"
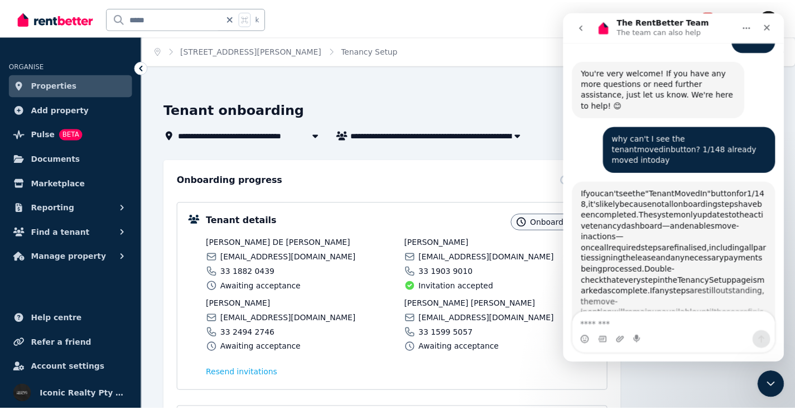
scroll to position [830, 0]
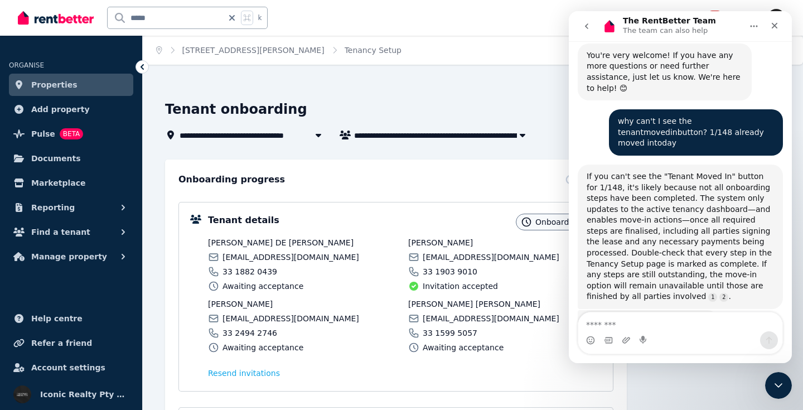
click at [507, 181] on div "Onboarding progress 2 / 5 tasks" at bounding box center [395, 179] width 435 height 13
click at [778, 22] on icon "Close" at bounding box center [774, 25] width 9 height 9
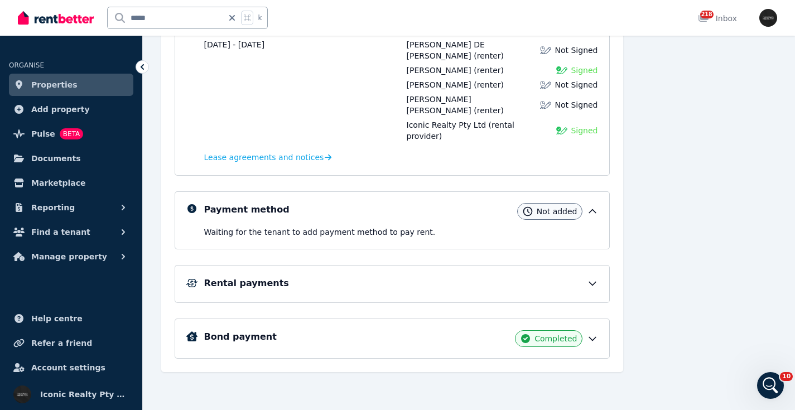
scroll to position [417, 0]
click at [411, 282] on div "Rental payments" at bounding box center [401, 283] width 394 height 13
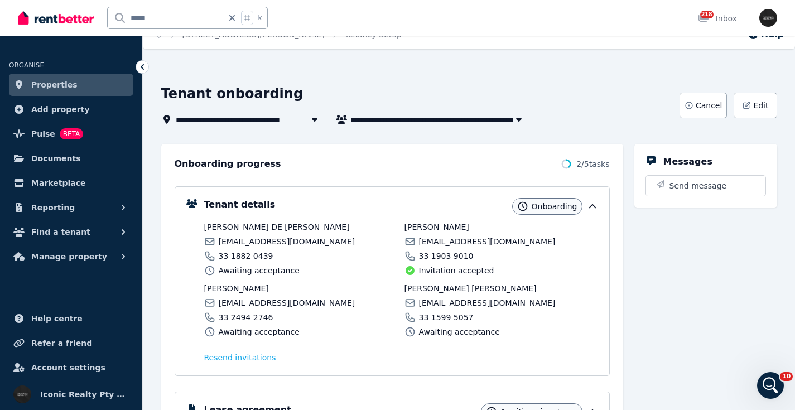
scroll to position [17, 0]
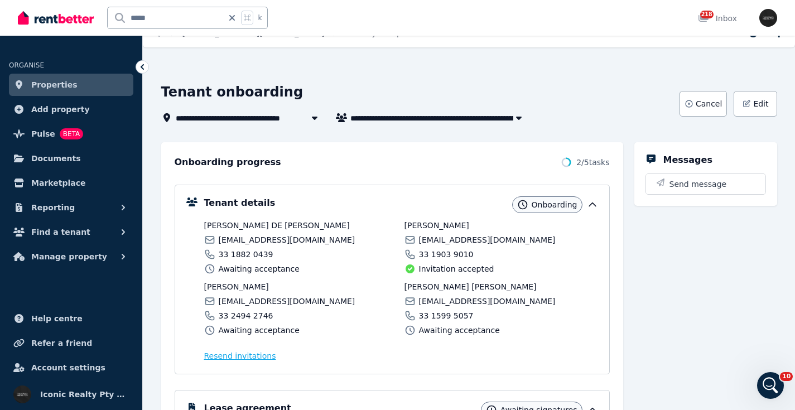
click at [233, 355] on span "Resend invitation s" at bounding box center [240, 355] width 72 height 11
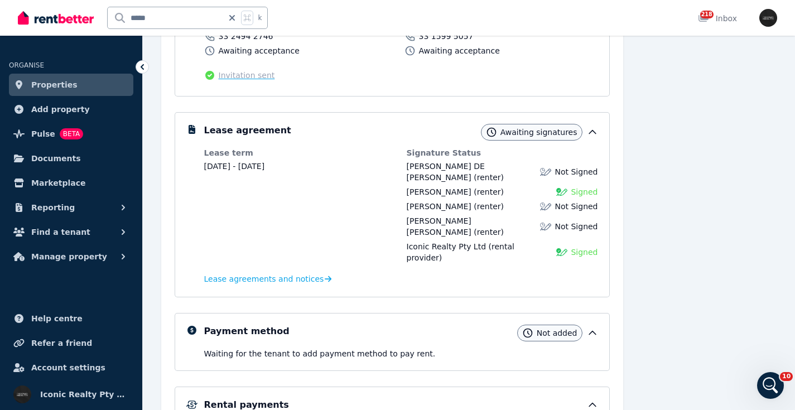
scroll to position [299, 0]
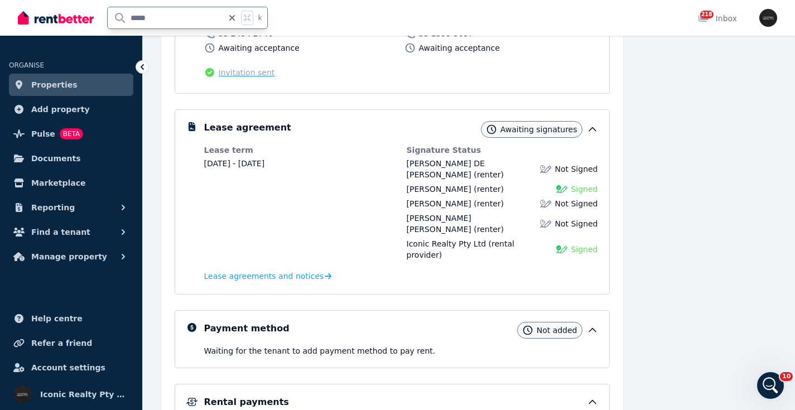
click at [52, 3] on div "***** k" at bounding box center [145, 18] width 255 height 36
type input "******"
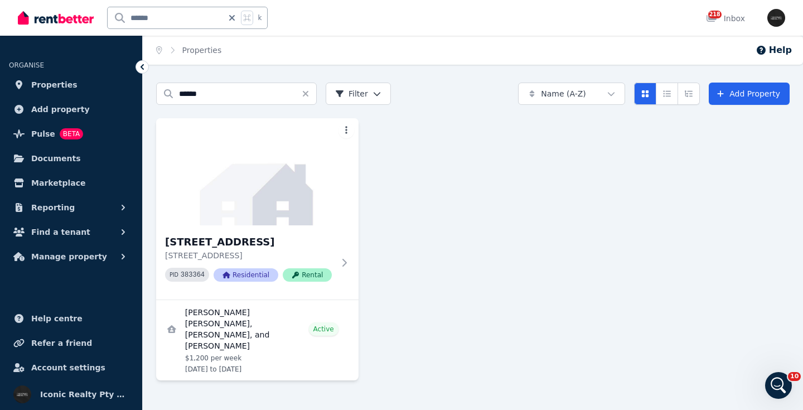
drag, startPoint x: 268, startPoint y: 169, endPoint x: 365, endPoint y: 201, distance: 102.3
click at [268, 169] on img at bounding box center [257, 171] width 202 height 107
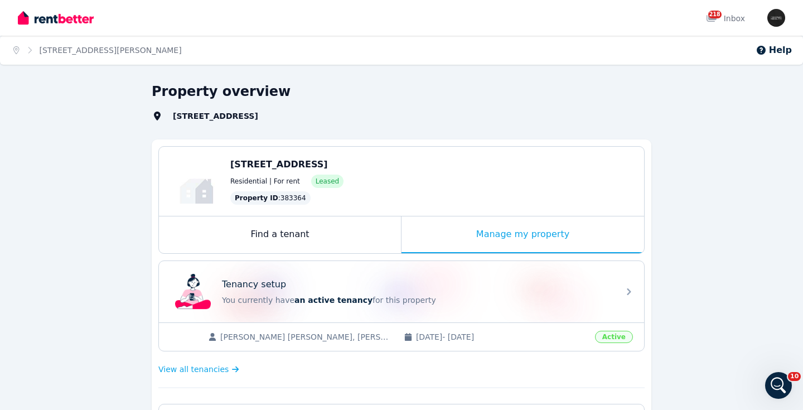
click at [280, 185] on span "Residential | For rent" at bounding box center [265, 181] width 70 height 9
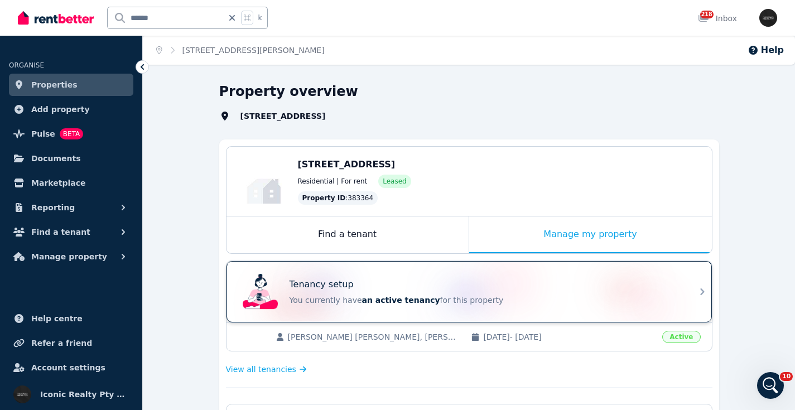
click at [363, 296] on span "an active tenancy" at bounding box center [401, 300] width 78 height 9
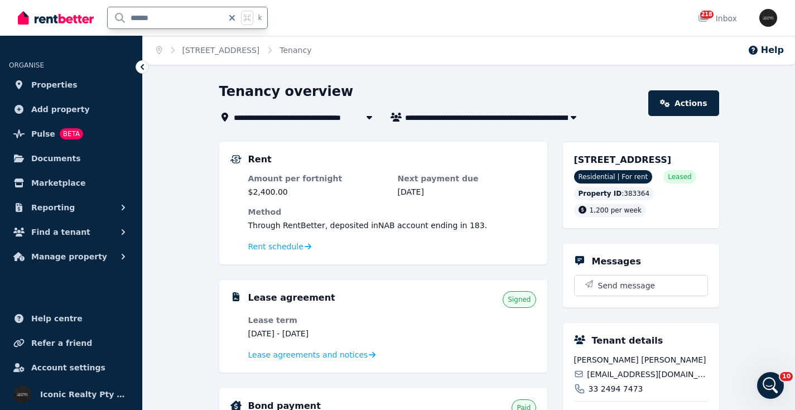
drag, startPoint x: 173, startPoint y: 17, endPoint x: 129, endPoint y: 18, distance: 44.1
click at [109, 9] on input "******" at bounding box center [165, 17] width 115 height 21
type input "*****"
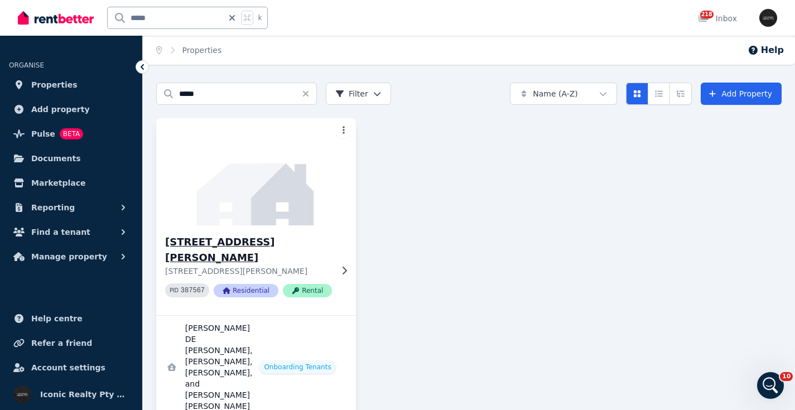
click at [230, 186] on img at bounding box center [256, 171] width 210 height 113
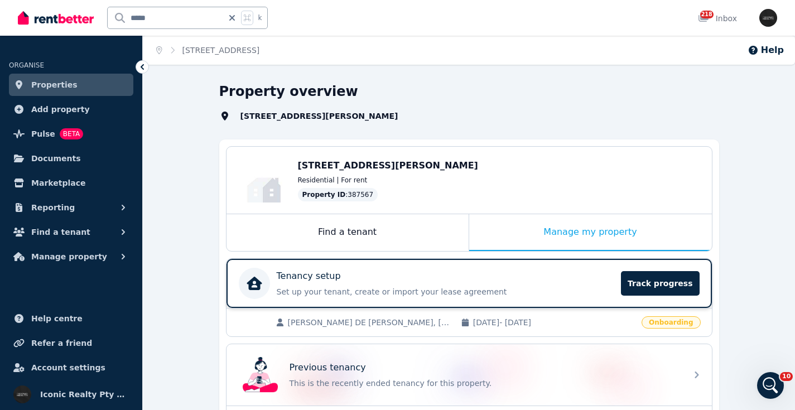
click at [430, 282] on div "Tenancy setup" at bounding box center [446, 275] width 338 height 13
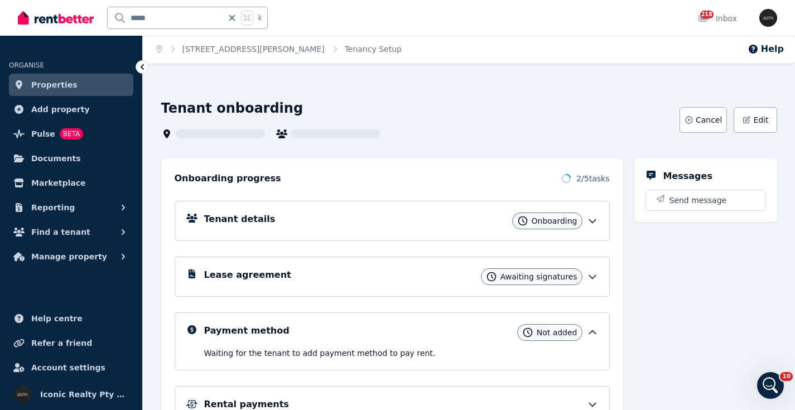
scroll to position [40, 0]
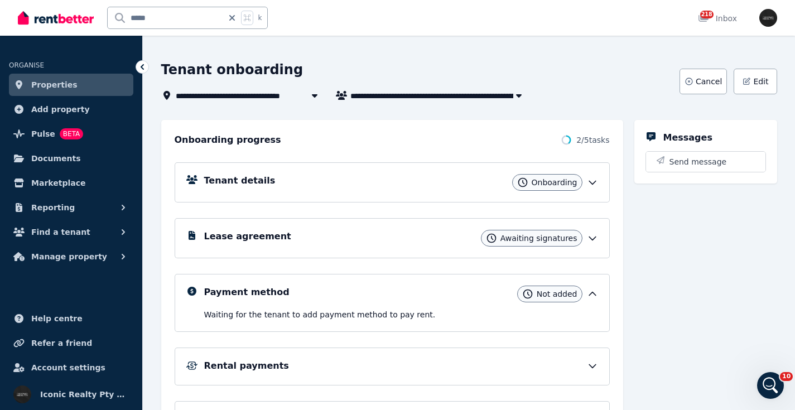
click at [411, 183] on div "Tenant details Onboarding" at bounding box center [401, 182] width 394 height 17
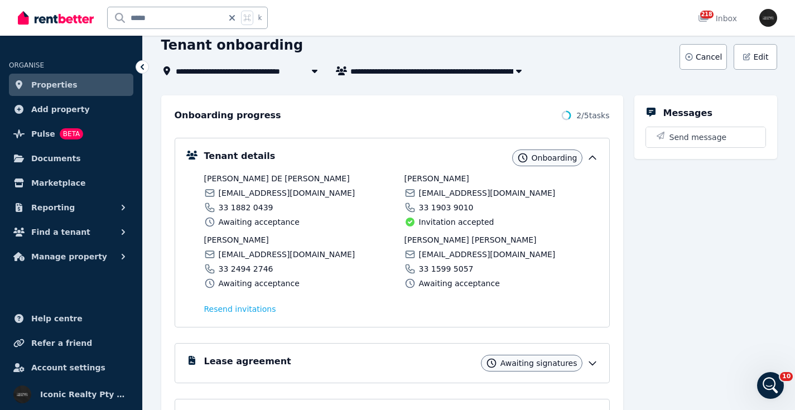
scroll to position [63, 0]
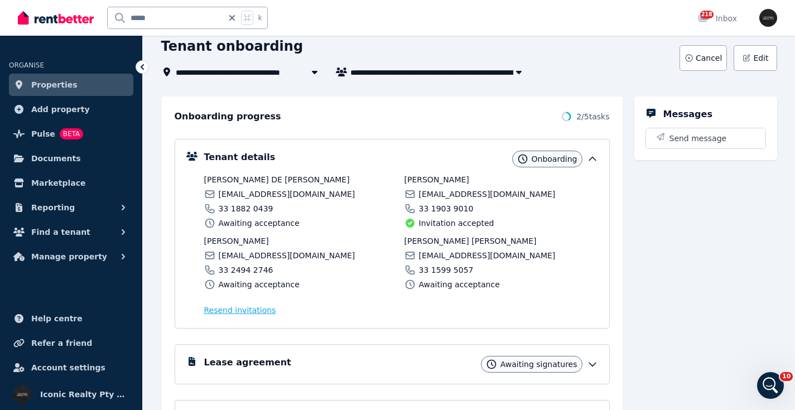
click at [236, 308] on span "Resend invitation s" at bounding box center [240, 309] width 72 height 11
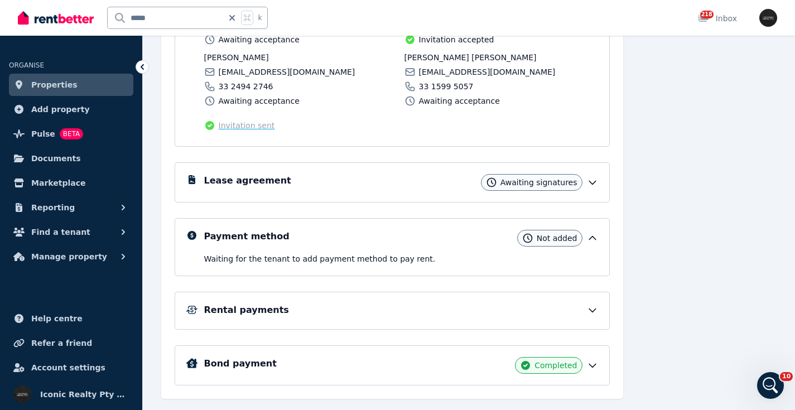
scroll to position [248, 0]
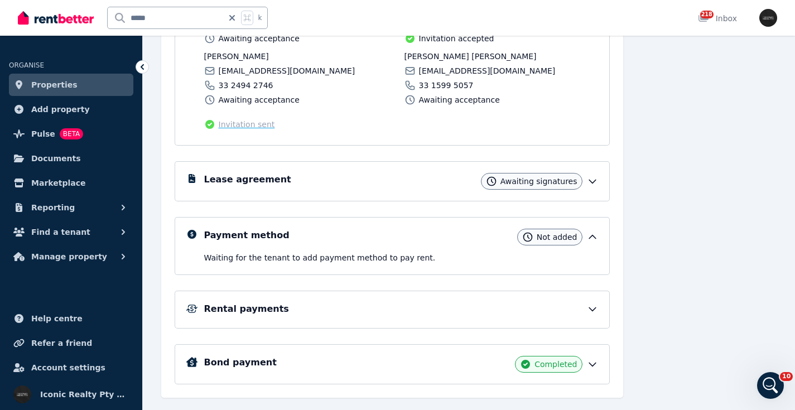
click at [404, 182] on div "Lease agreement Awaiting signatures" at bounding box center [401, 181] width 394 height 17
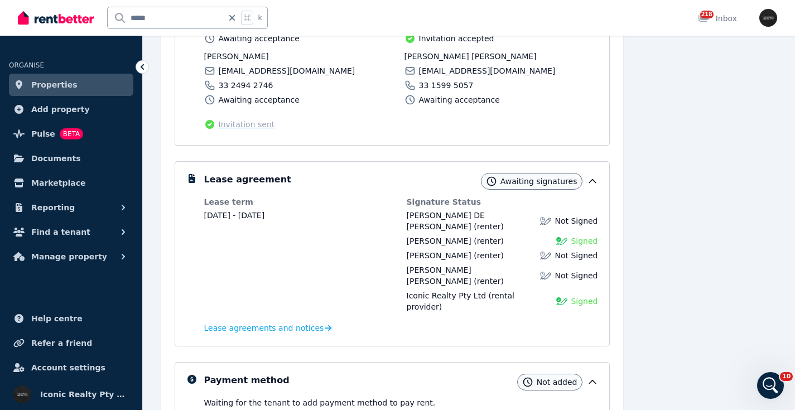
scroll to position [418, 0]
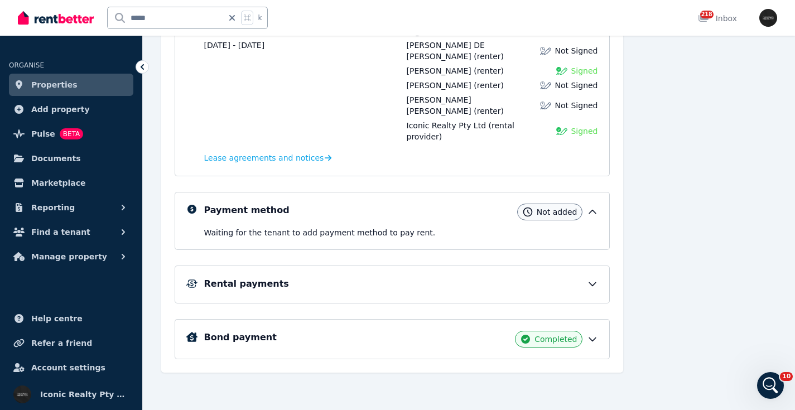
click at [496, 222] on div "Payment method Not added Waiting for the tenant to add payment method to pay re…" at bounding box center [401, 221] width 394 height 35
click at [400, 289] on div "Rental payments" at bounding box center [401, 283] width 394 height 13
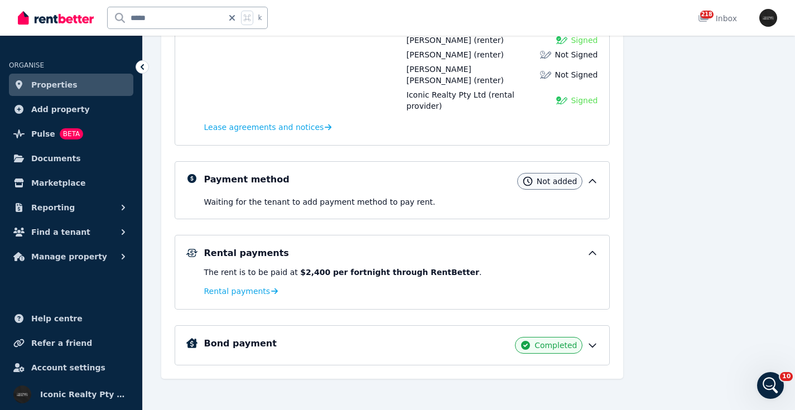
scroll to position [451, 0]
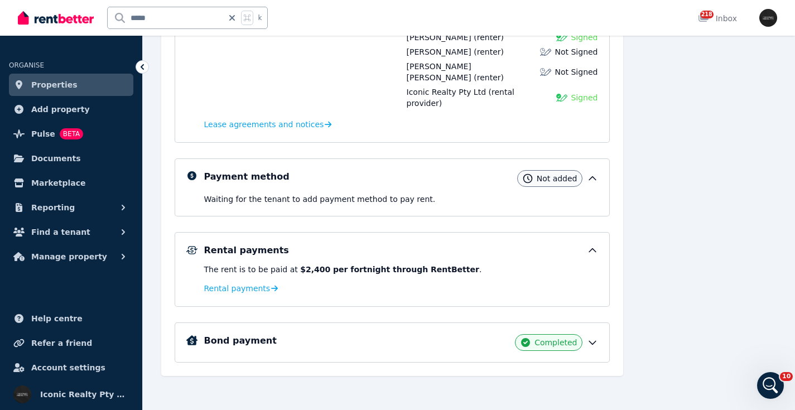
click at [517, 245] on div "Rental payments" at bounding box center [401, 250] width 394 height 13
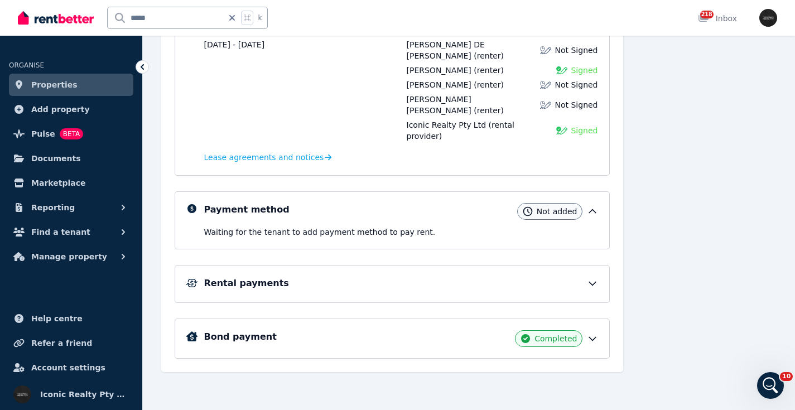
scroll to position [418, 0]
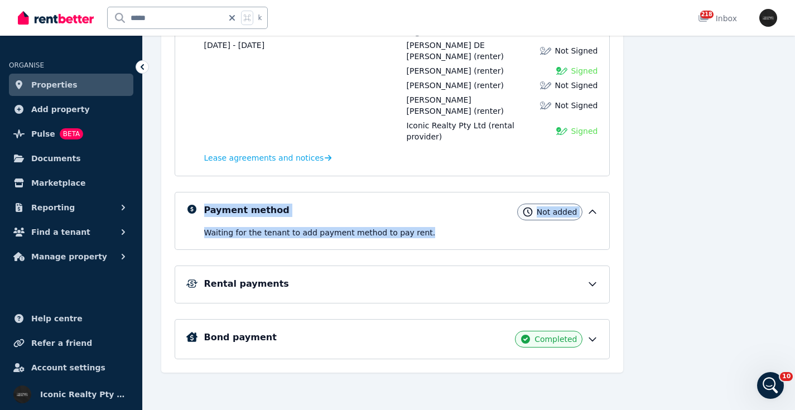
drag, startPoint x: 291, startPoint y: 214, endPoint x: 182, endPoint y: 203, distance: 109.3
click at [182, 203] on div "Payment method Not added Waiting for the tenant to add payment method to pay re…" at bounding box center [392, 221] width 435 height 58
copy div "Payment method Not added Waiting for the tenant to add payment method to pay re…"
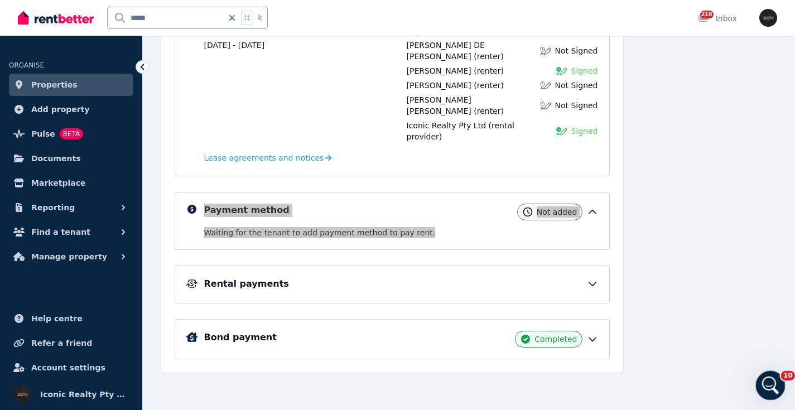
click at [768, 391] on icon "Open Intercom Messenger" at bounding box center [769, 384] width 18 height 18
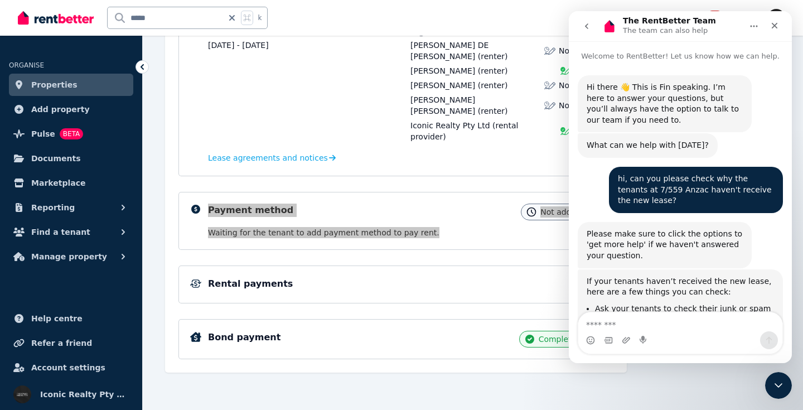
scroll to position [800, 0]
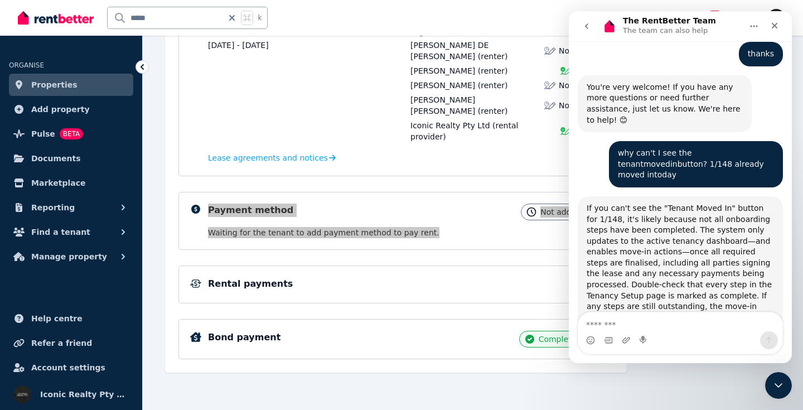
click at [646, 325] on textarea "Message…" at bounding box center [680, 321] width 204 height 19
type textarea "**********"
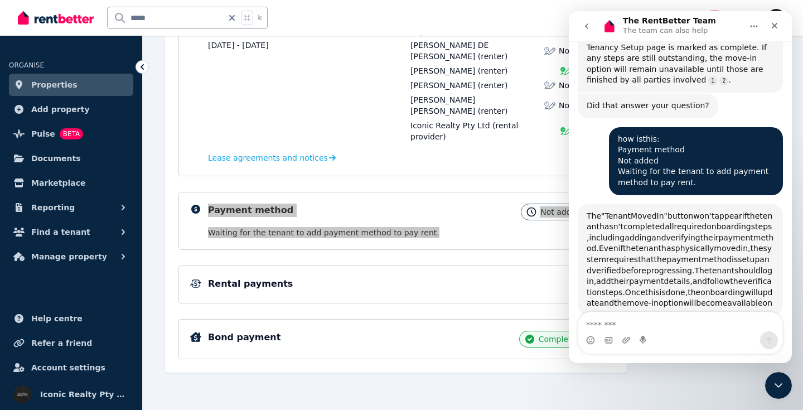
scroll to position [2, 0]
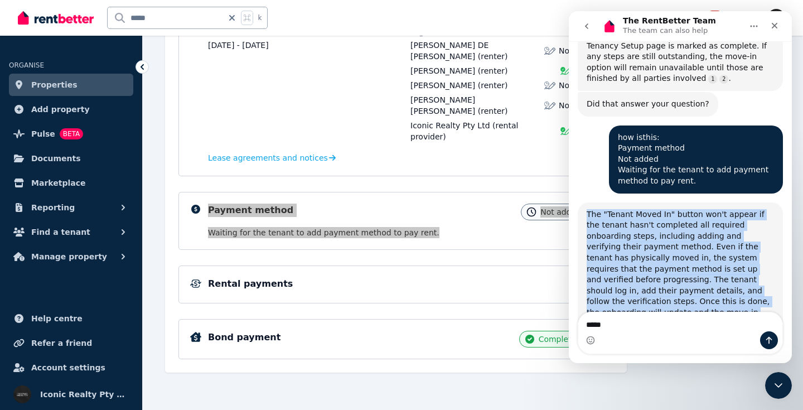
drag, startPoint x: 589, startPoint y: 137, endPoint x: 775, endPoint y: 214, distance: 201.5
click at [775, 225] on div "The "Tenant Moved In" button won't appear if the tenant hasn't completed all re…" at bounding box center [680, 274] width 205 height 144
copy div "The "Tenant Moved In" button won't appear if the tenant hasn't completed all re…"
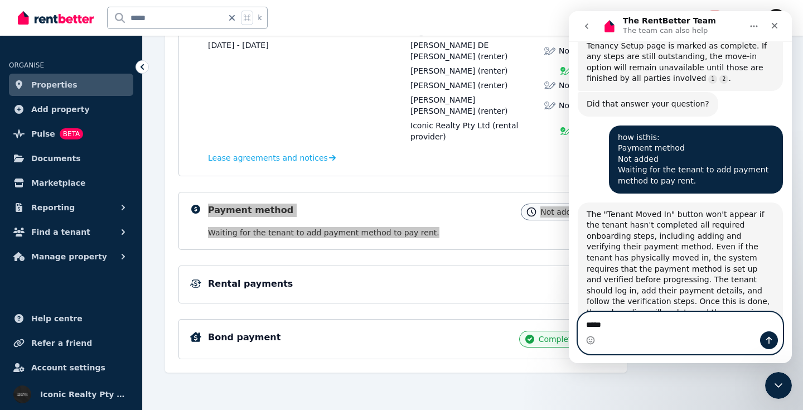
click at [615, 324] on textarea "****" at bounding box center [680, 321] width 204 height 19
type textarea "**********"
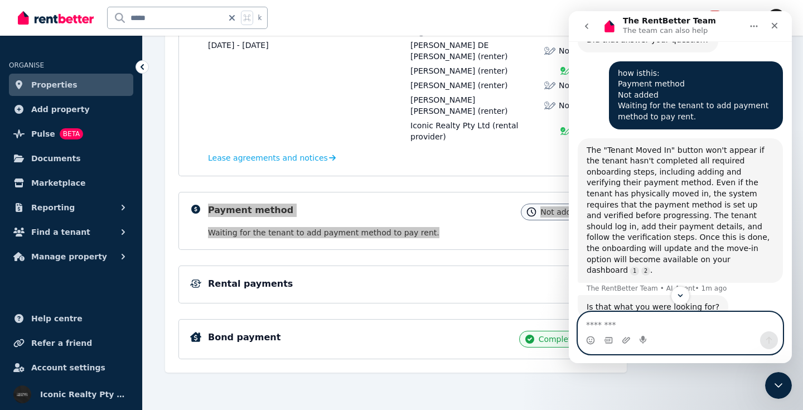
scroll to position [1111, 0]
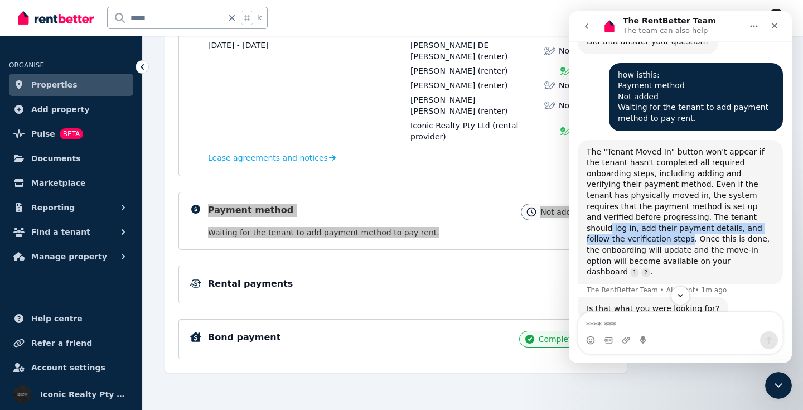
drag, startPoint x: 610, startPoint y: 135, endPoint x: 650, endPoint y: 119, distance: 43.3
click at [660, 149] on div "The "Tenant Moved In" button won't appear if the tenant hasn't completed all re…" at bounding box center [680, 212] width 187 height 131
copy div "log in, add their payment details, and follow the verification step"
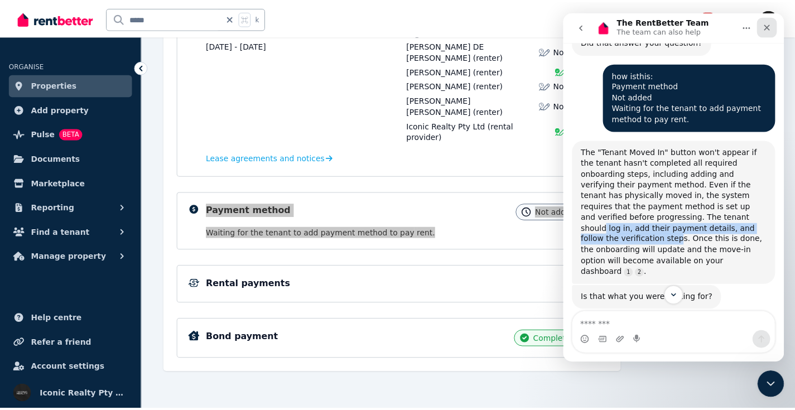
click at [770, 26] on icon "Close" at bounding box center [769, 28] width 6 height 6
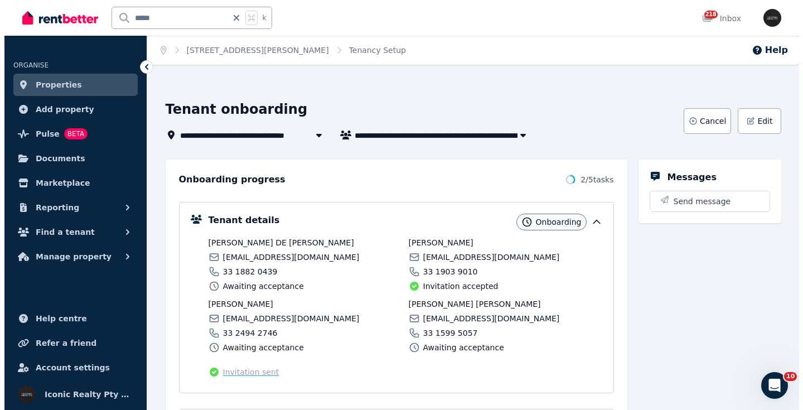
scroll to position [0, 0]
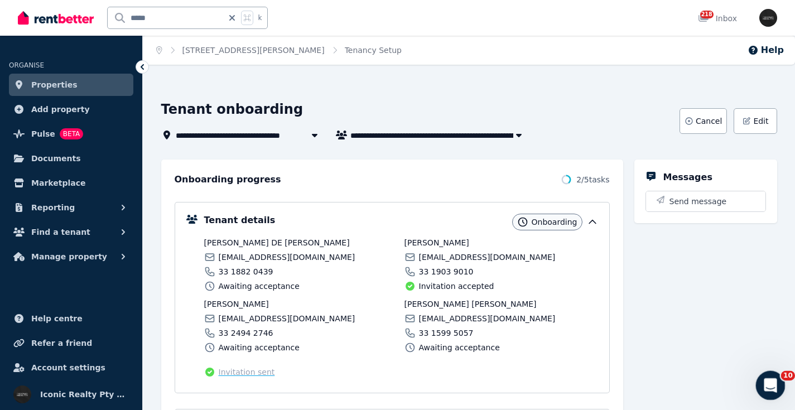
click at [769, 385] on icon "Open Intercom Messenger" at bounding box center [769, 384] width 18 height 18
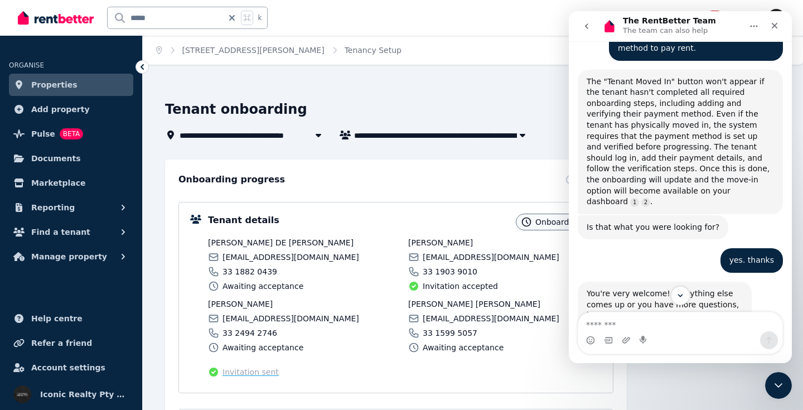
scroll to position [1161, 0]
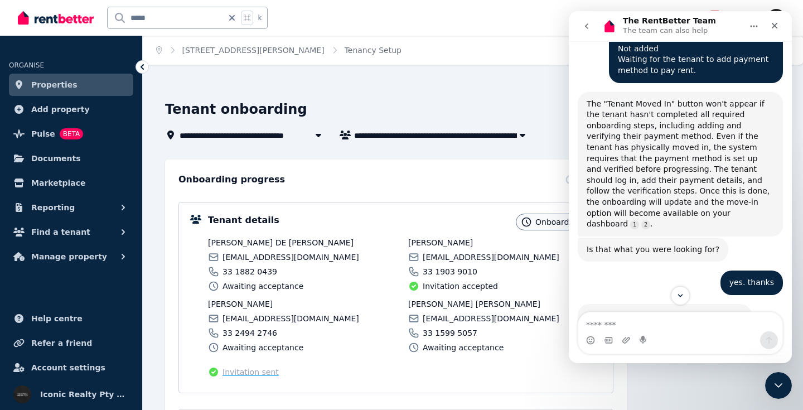
click at [692, 336] on div "Intercom messenger" at bounding box center [680, 340] width 204 height 18
click at [775, 24] on icon "Close" at bounding box center [774, 25] width 9 height 9
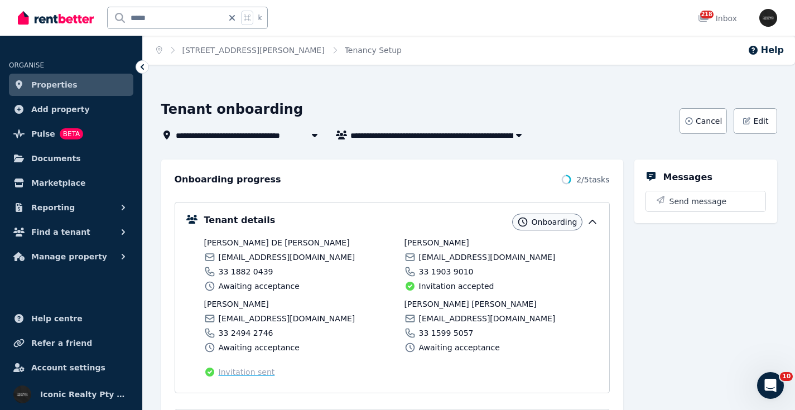
click at [244, 318] on span "[EMAIL_ADDRESS][DOMAIN_NAME]" at bounding box center [287, 318] width 137 height 11
copy div "[EMAIL_ADDRESS][DOMAIN_NAME]"
click at [452, 257] on span "[EMAIL_ADDRESS][DOMAIN_NAME]" at bounding box center [487, 257] width 137 height 11
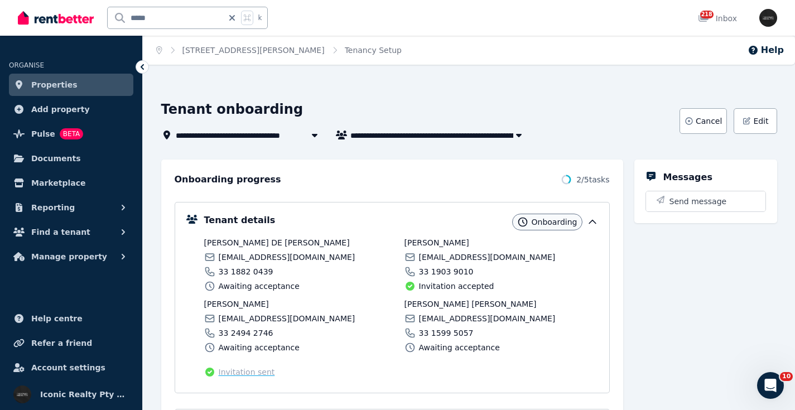
click at [452, 257] on span "[EMAIL_ADDRESS][DOMAIN_NAME]" at bounding box center [487, 257] width 137 height 11
copy div "[EMAIL_ADDRESS][DOMAIN_NAME]"
click at [466, 321] on span "[EMAIL_ADDRESS][DOMAIN_NAME]" at bounding box center [487, 318] width 137 height 11
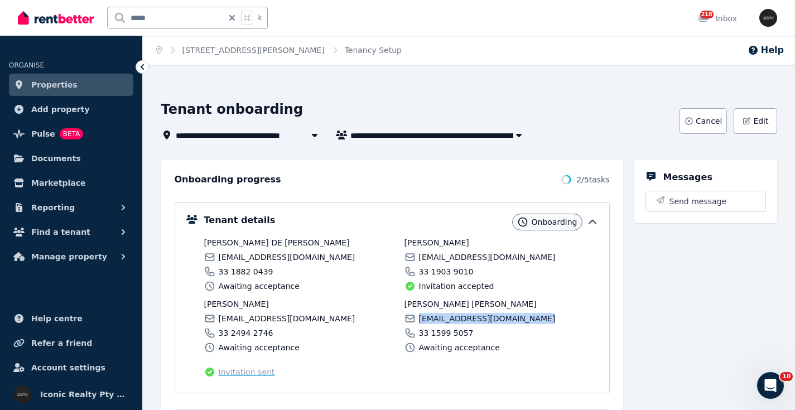
click at [466, 321] on span "[EMAIL_ADDRESS][DOMAIN_NAME]" at bounding box center [487, 318] width 137 height 11
copy div "[EMAIL_ADDRESS][DOMAIN_NAME]"
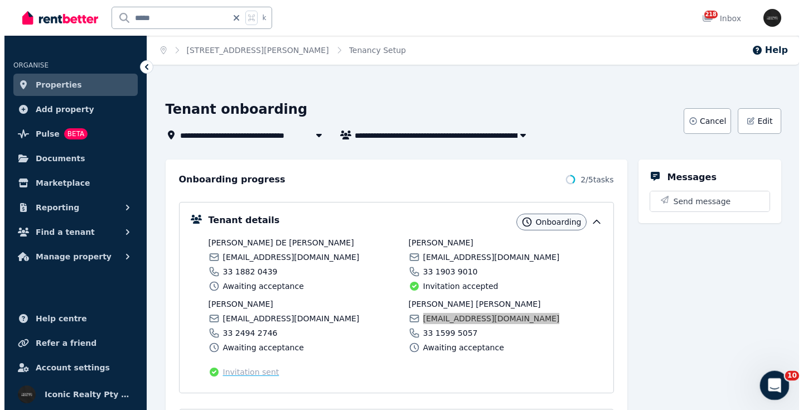
click at [777, 384] on icon "Open Intercom Messenger" at bounding box center [773, 384] width 18 height 18
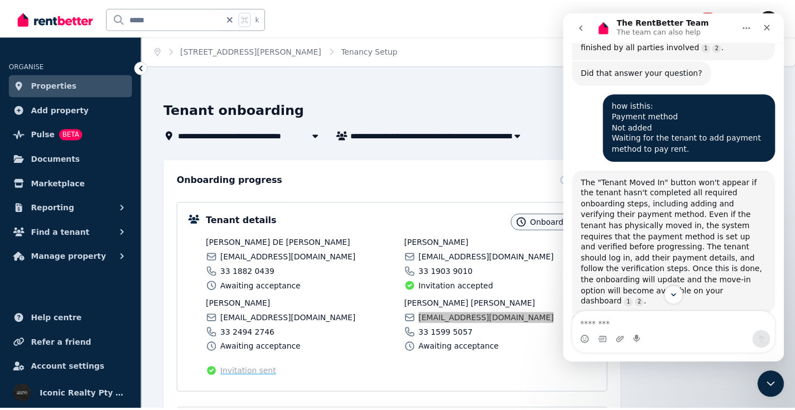
scroll to position [1081, 0]
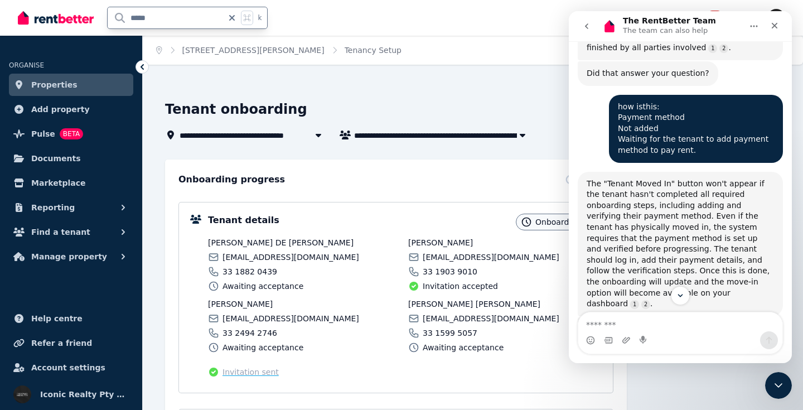
drag, startPoint x: 171, startPoint y: 17, endPoint x: 111, endPoint y: 20, distance: 60.3
click at [94, 18] on div "***** k" at bounding box center [145, 18] width 255 height 36
type input "**"
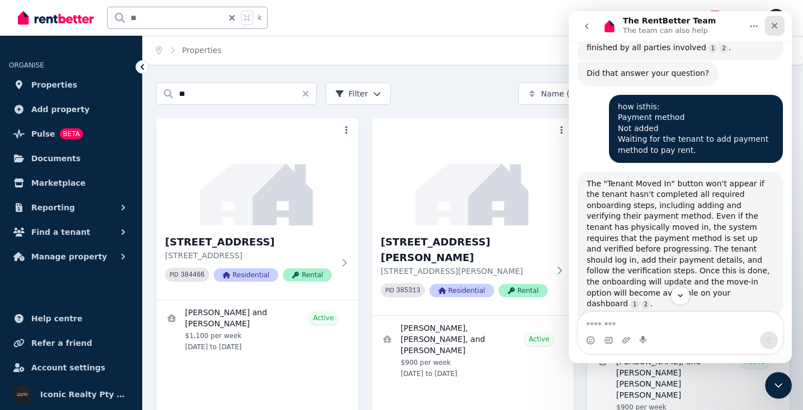
click at [779, 26] on icon "Close" at bounding box center [774, 25] width 9 height 9
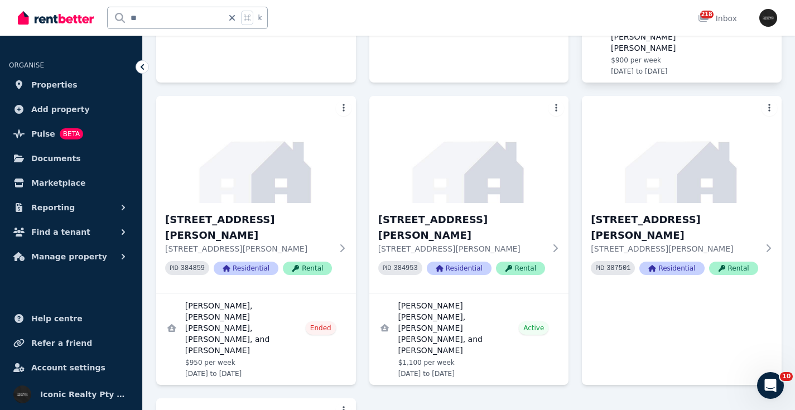
scroll to position [360, 0]
